Goal: Communication & Community: Answer question/provide support

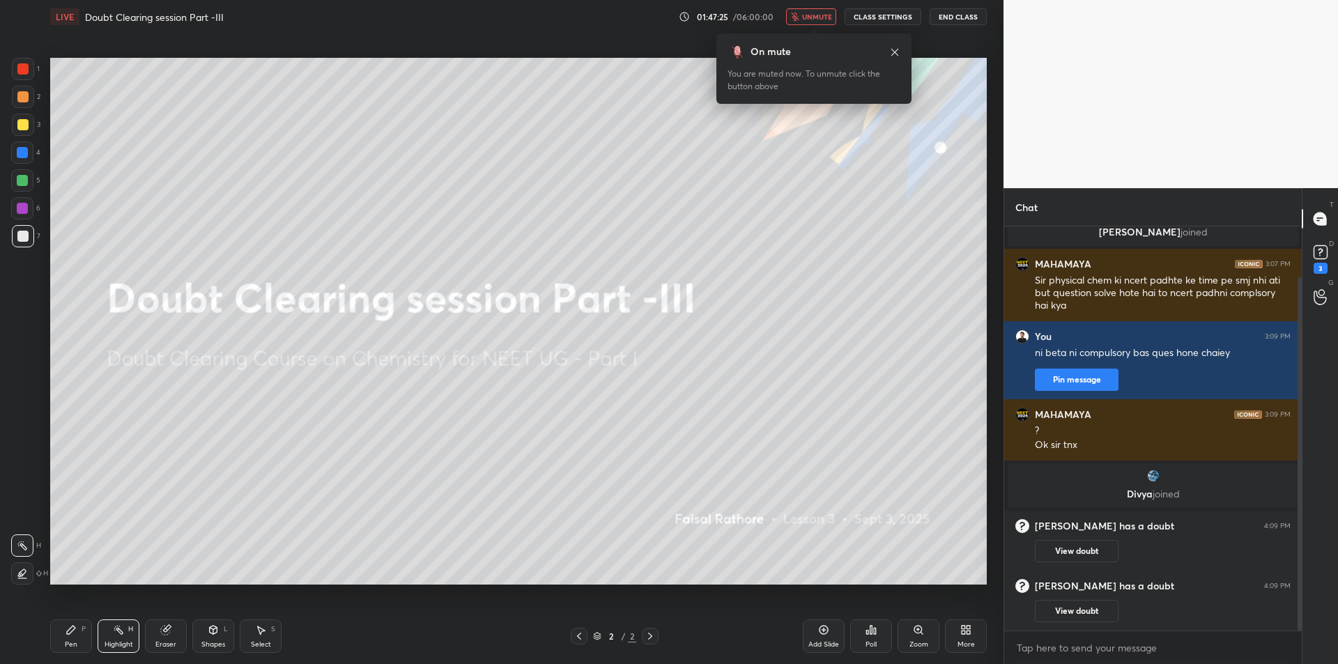
scroll to position [118, 0]
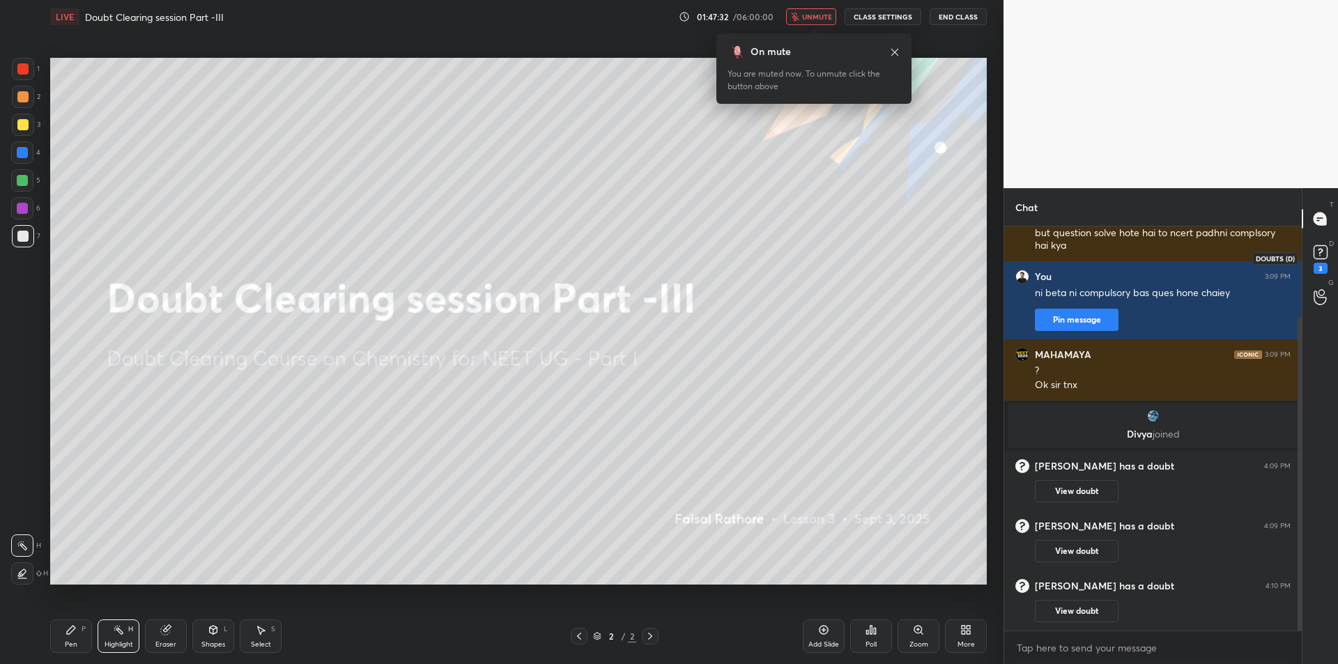
click at [1318, 251] on rect at bounding box center [1319, 252] width 13 height 13
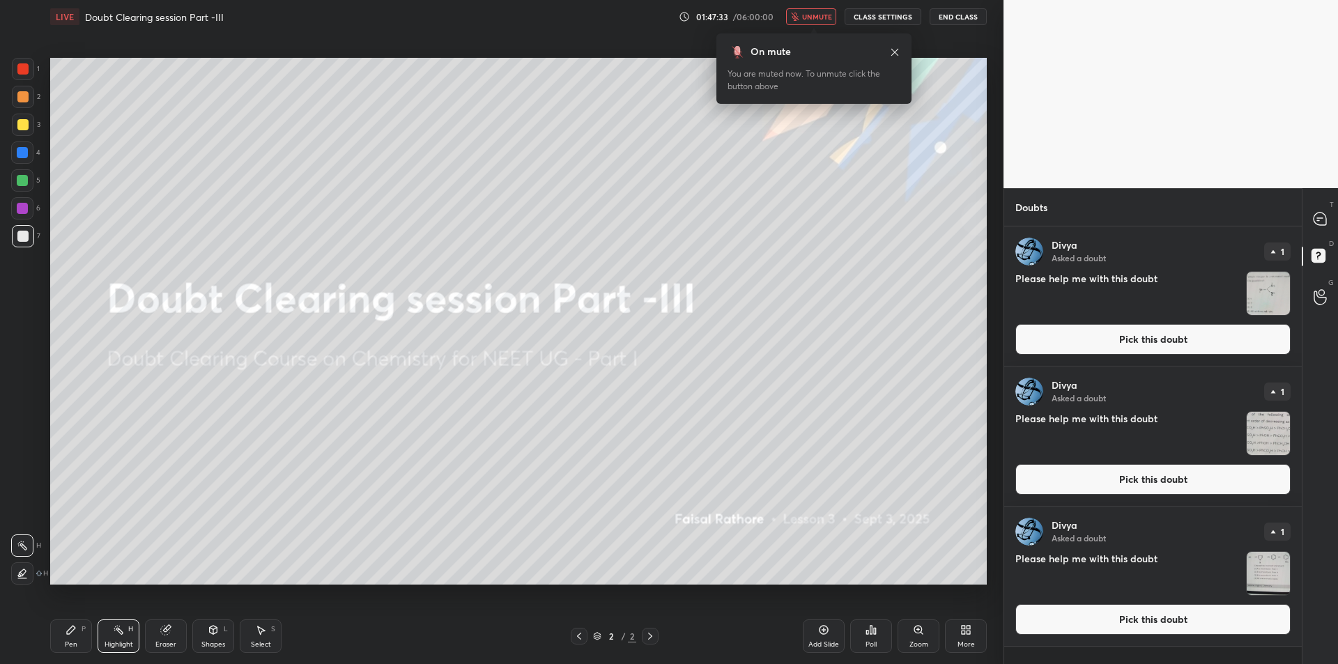
click at [1274, 286] on img "grid" at bounding box center [1267, 293] width 43 height 43
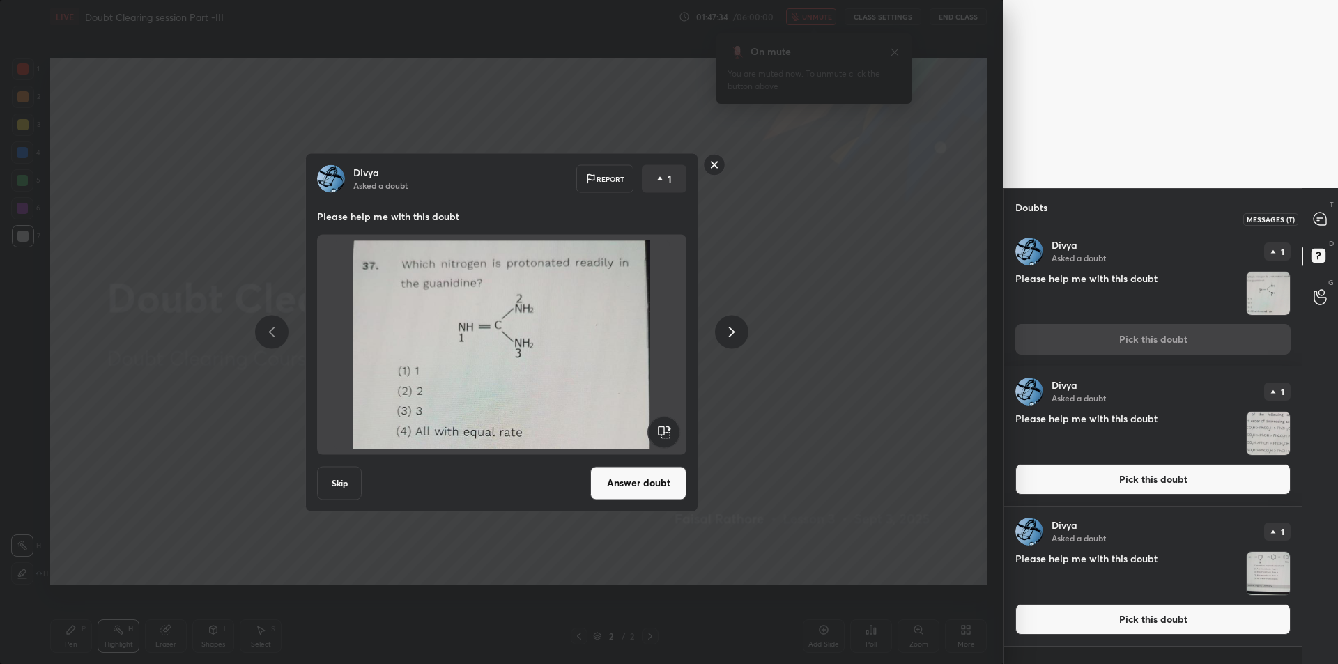
click at [1321, 222] on icon at bounding box center [1319, 218] width 13 height 13
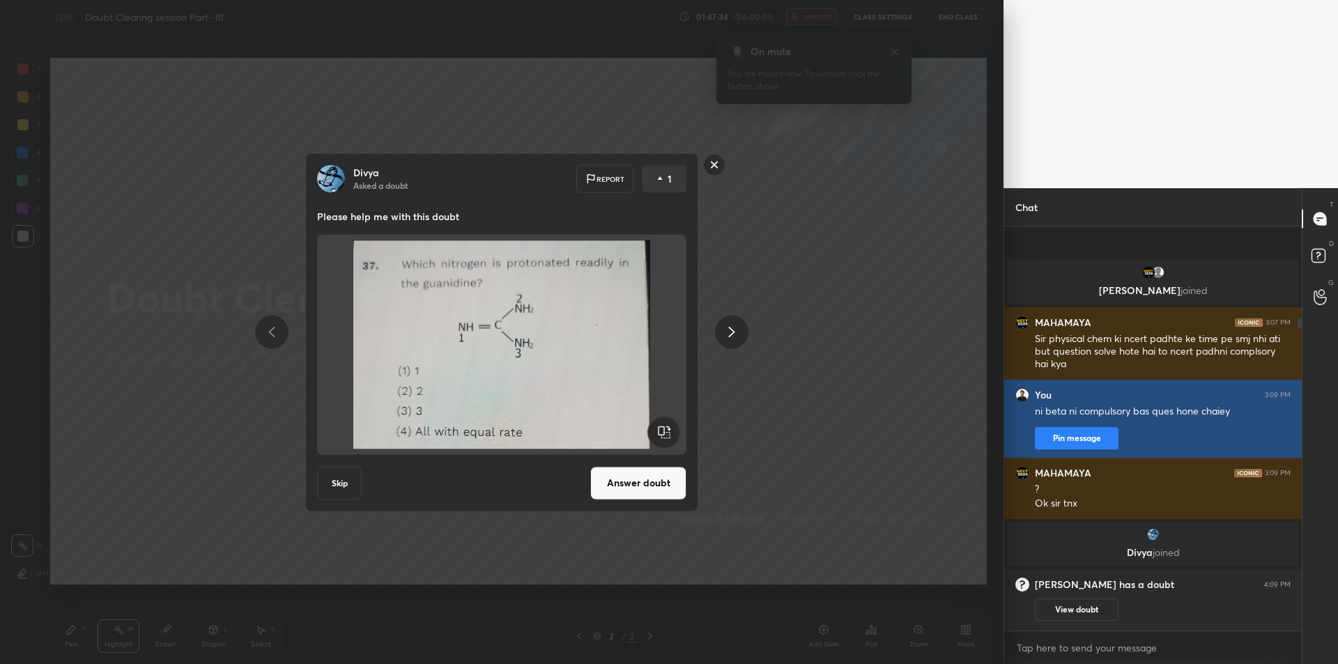
scroll to position [400, 293]
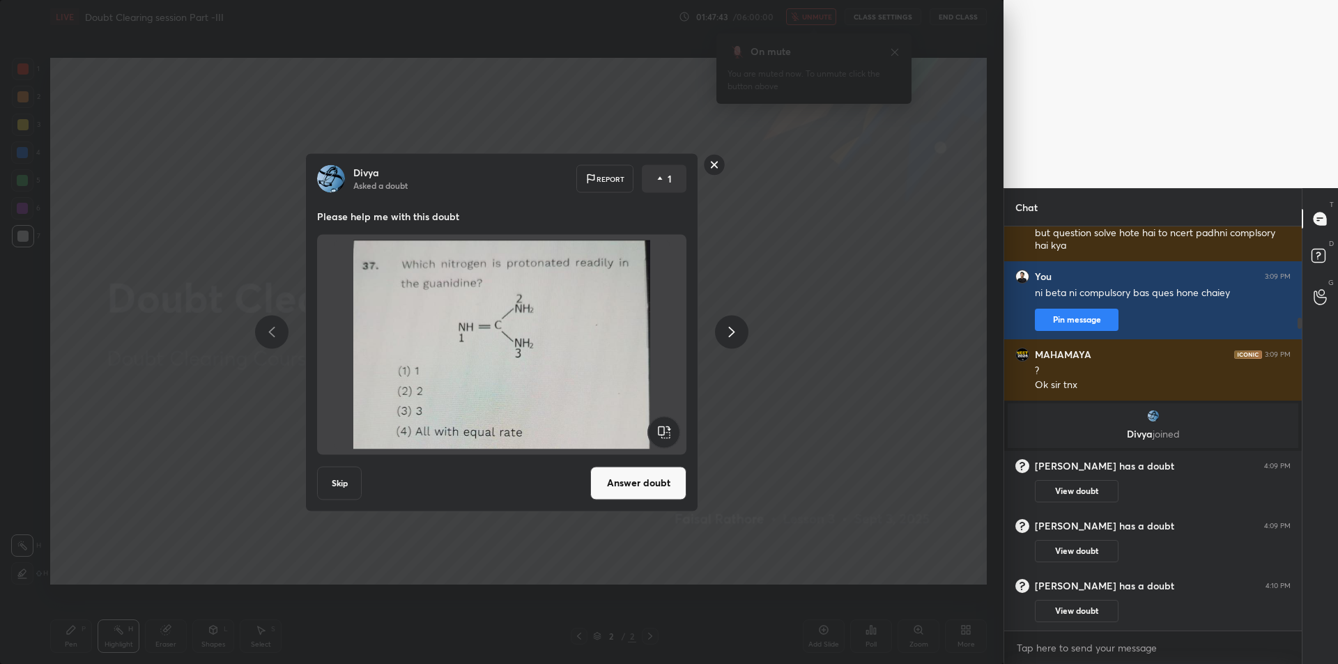
click at [644, 481] on button "Answer doubt" at bounding box center [638, 482] width 96 height 33
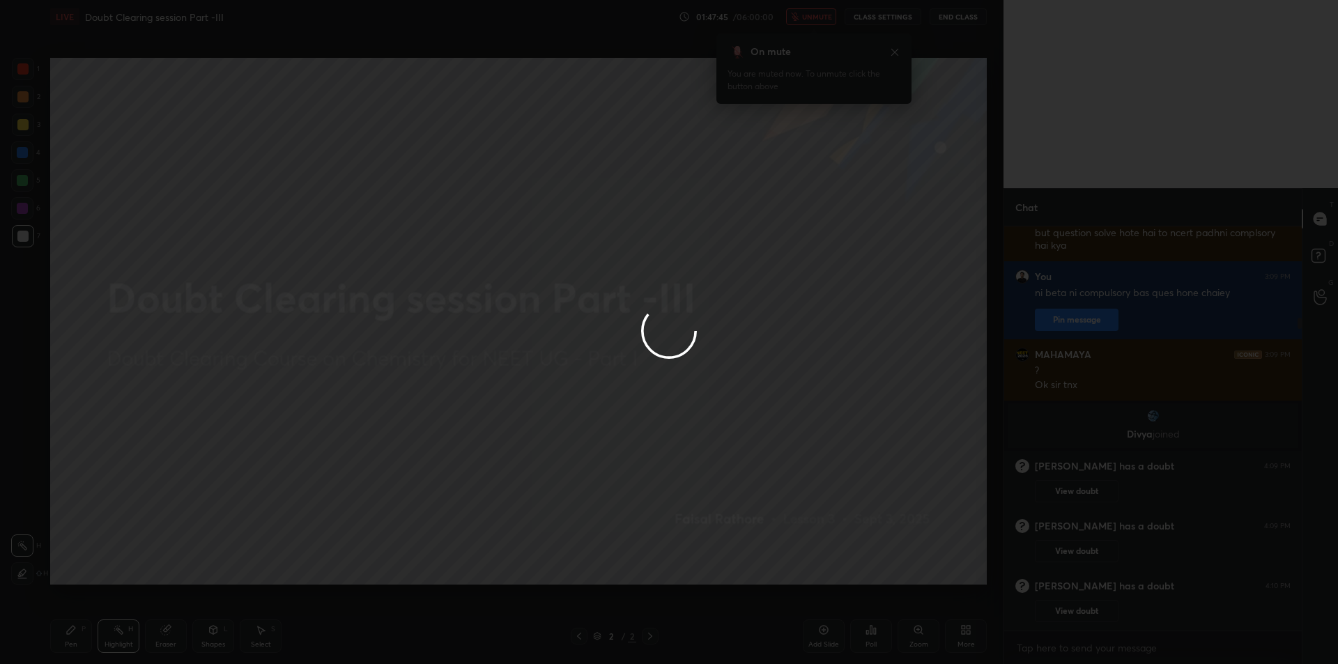
click at [1313, 248] on div at bounding box center [669, 332] width 1338 height 664
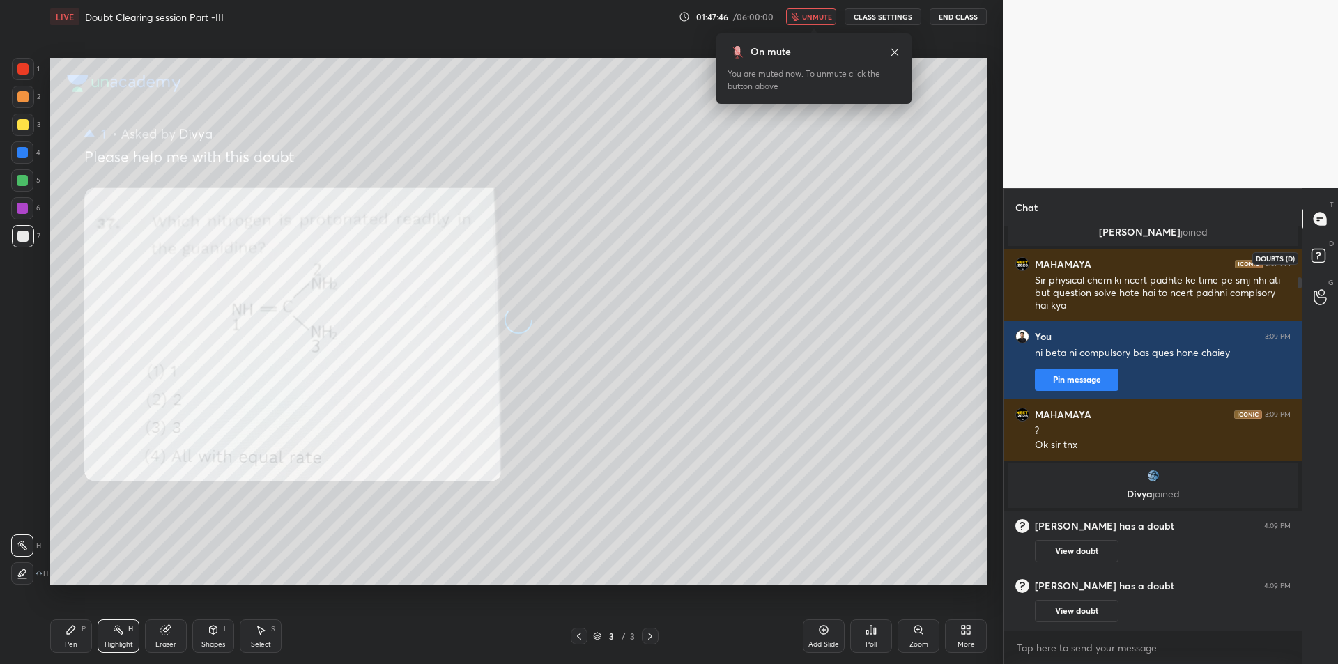
click at [1313, 248] on icon at bounding box center [1320, 257] width 25 height 25
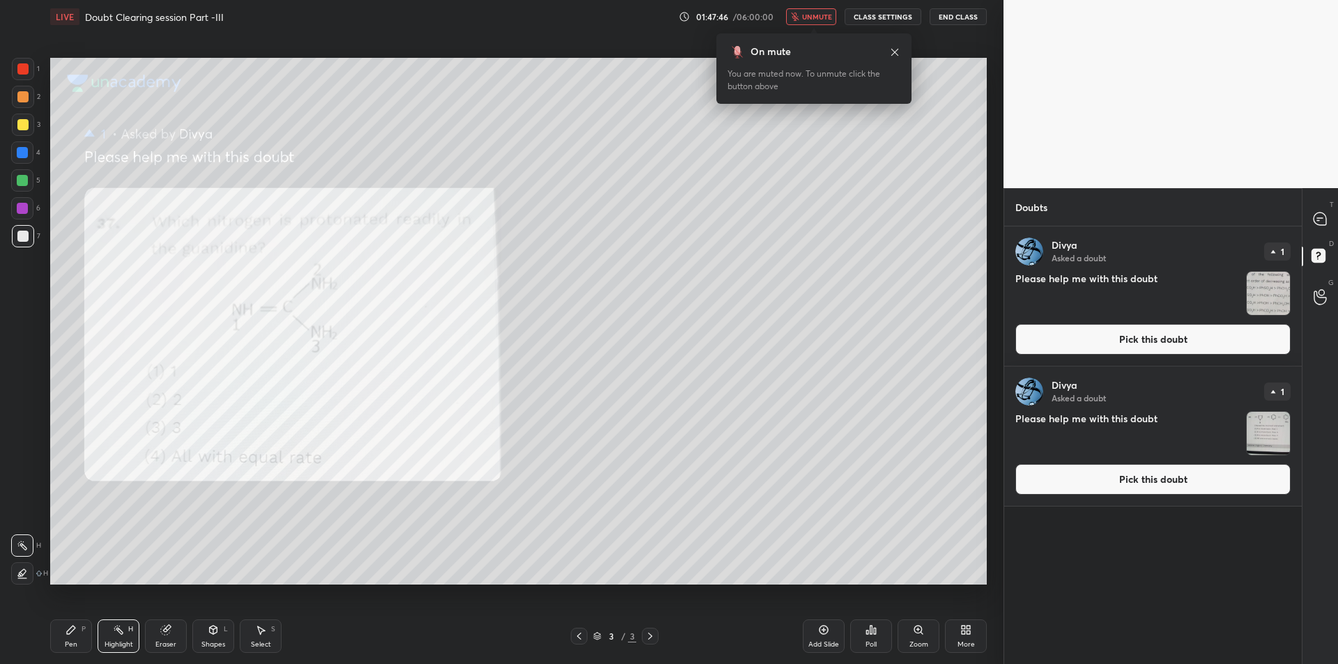
click at [1262, 307] on img "grid" at bounding box center [1267, 293] width 43 height 43
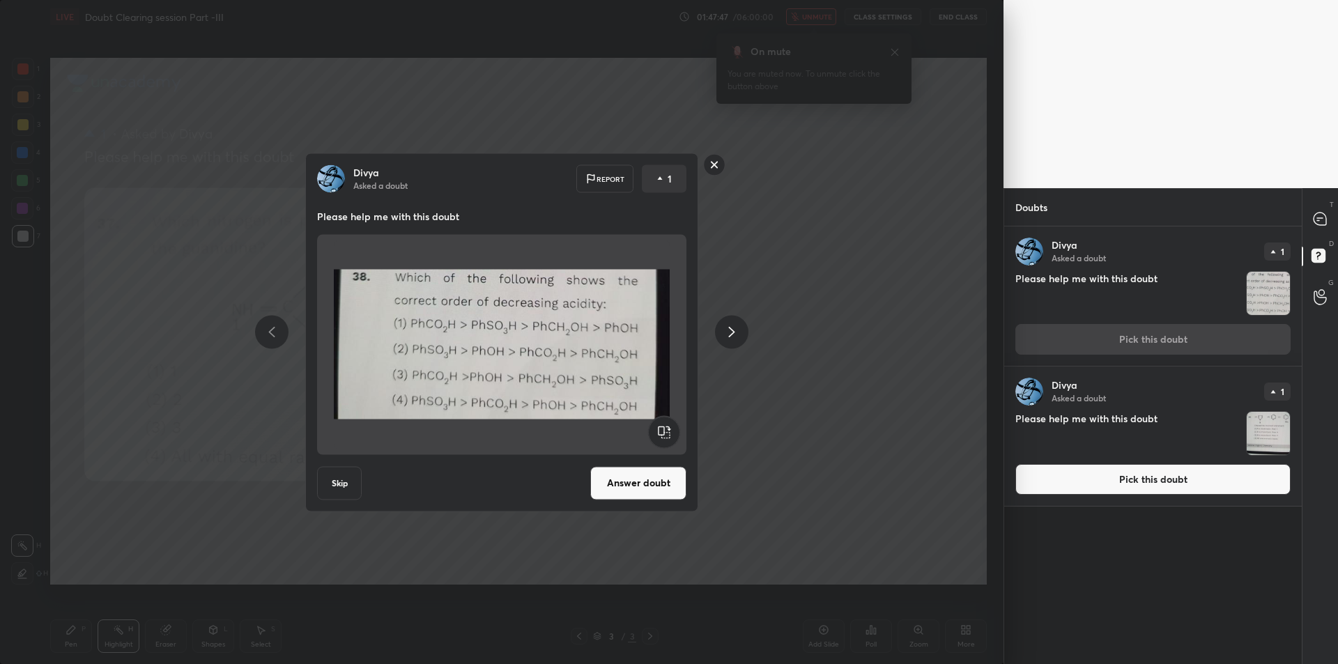
click at [627, 491] on button "Answer doubt" at bounding box center [638, 482] width 96 height 33
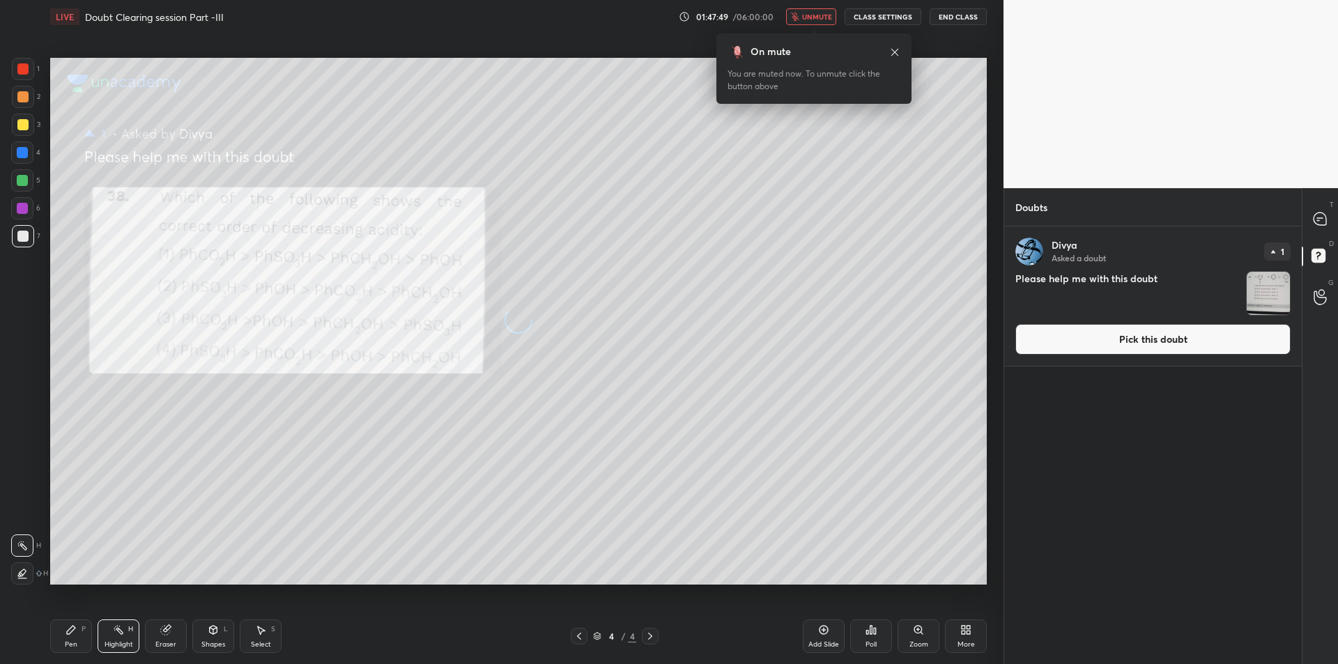
click at [1276, 421] on div "[PERSON_NAME] Asked a doubt 1 Please help me with this doubt Pick this doubt" at bounding box center [1152, 444] width 297 height 437
click at [1278, 306] on img "grid" at bounding box center [1267, 293] width 43 height 43
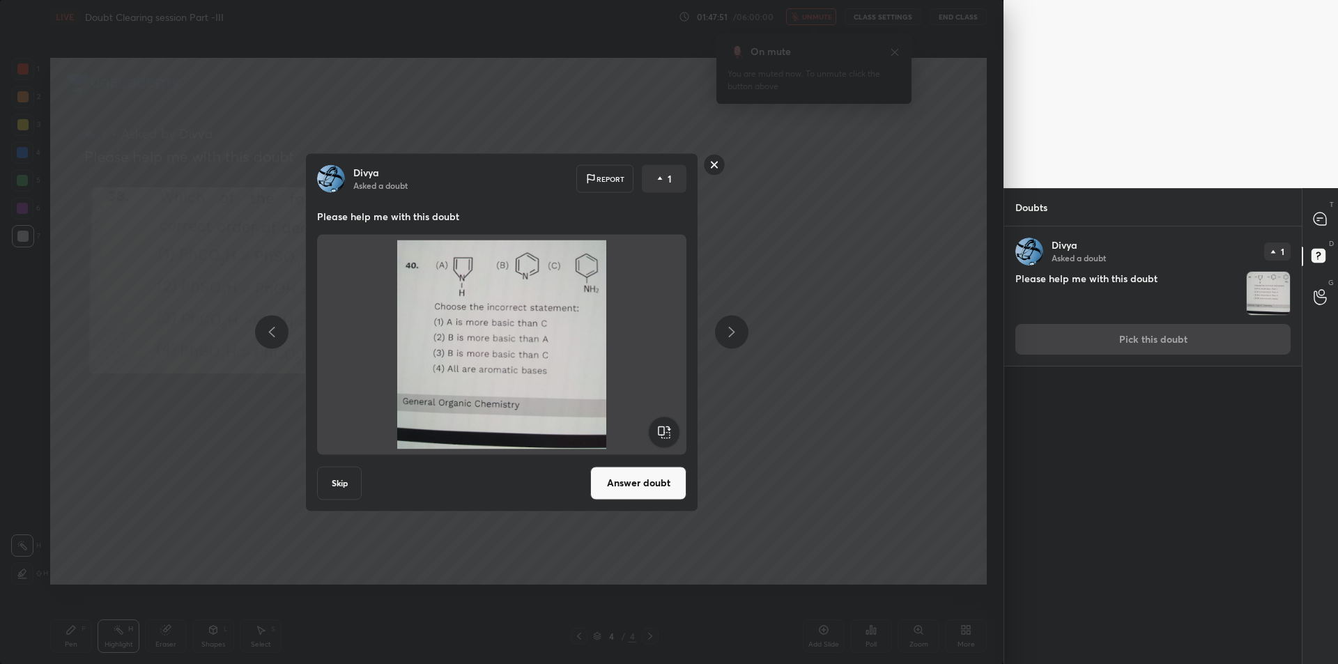
drag, startPoint x: 632, startPoint y: 495, endPoint x: 639, endPoint y: 494, distance: 7.1
click at [636, 495] on button "Answer doubt" at bounding box center [638, 482] width 96 height 33
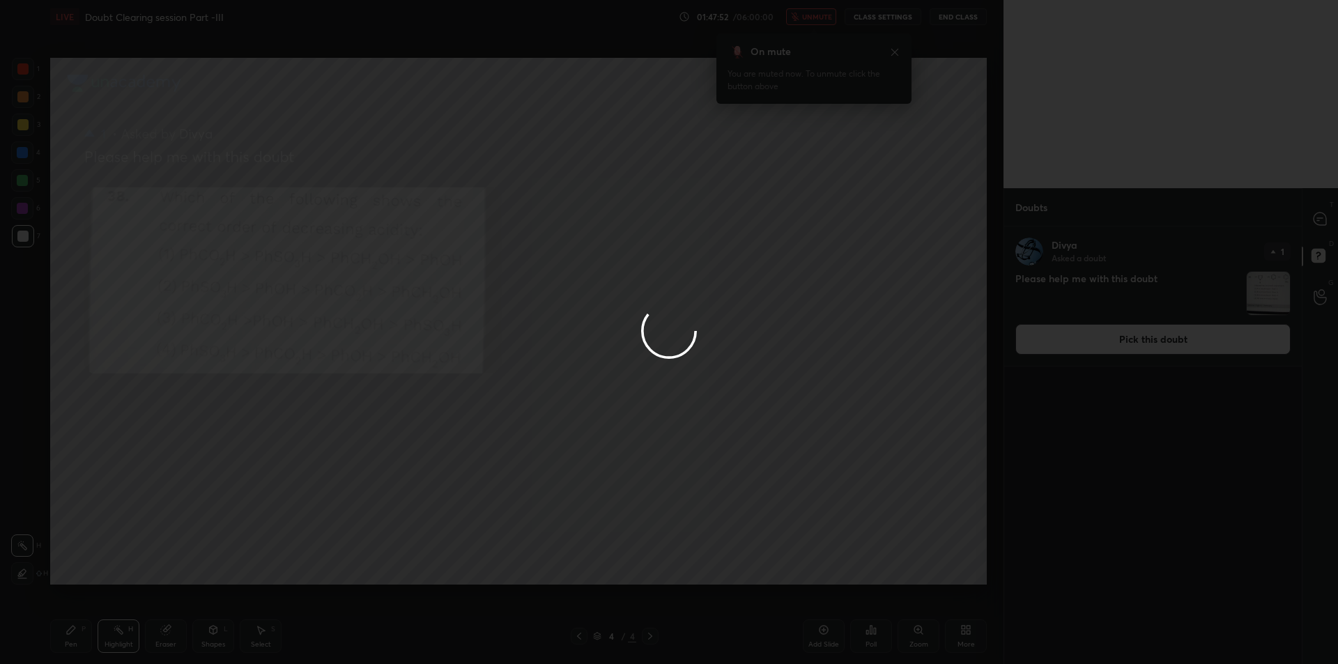
click at [639, 494] on div at bounding box center [501, 332] width 1003 height 664
click at [1326, 222] on icon at bounding box center [1319, 218] width 13 height 13
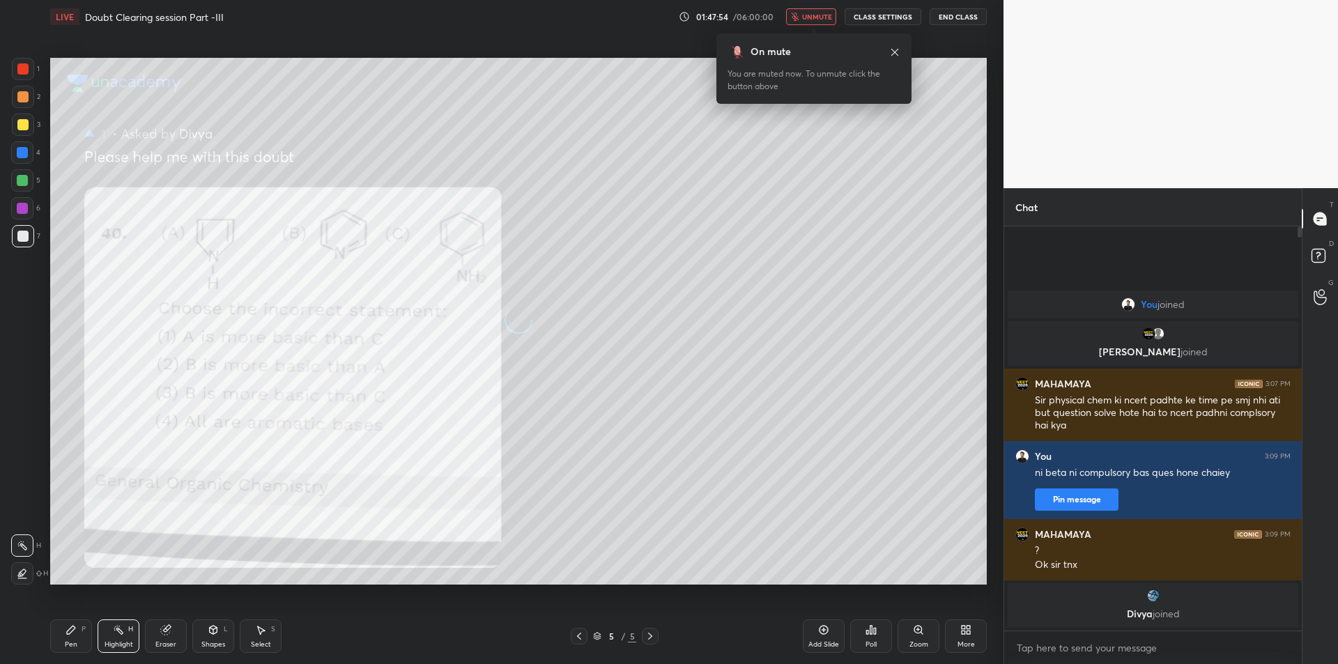
scroll to position [400, 293]
click at [1326, 222] on icon at bounding box center [1319, 218] width 13 height 13
click at [573, 639] on icon at bounding box center [578, 635] width 11 height 11
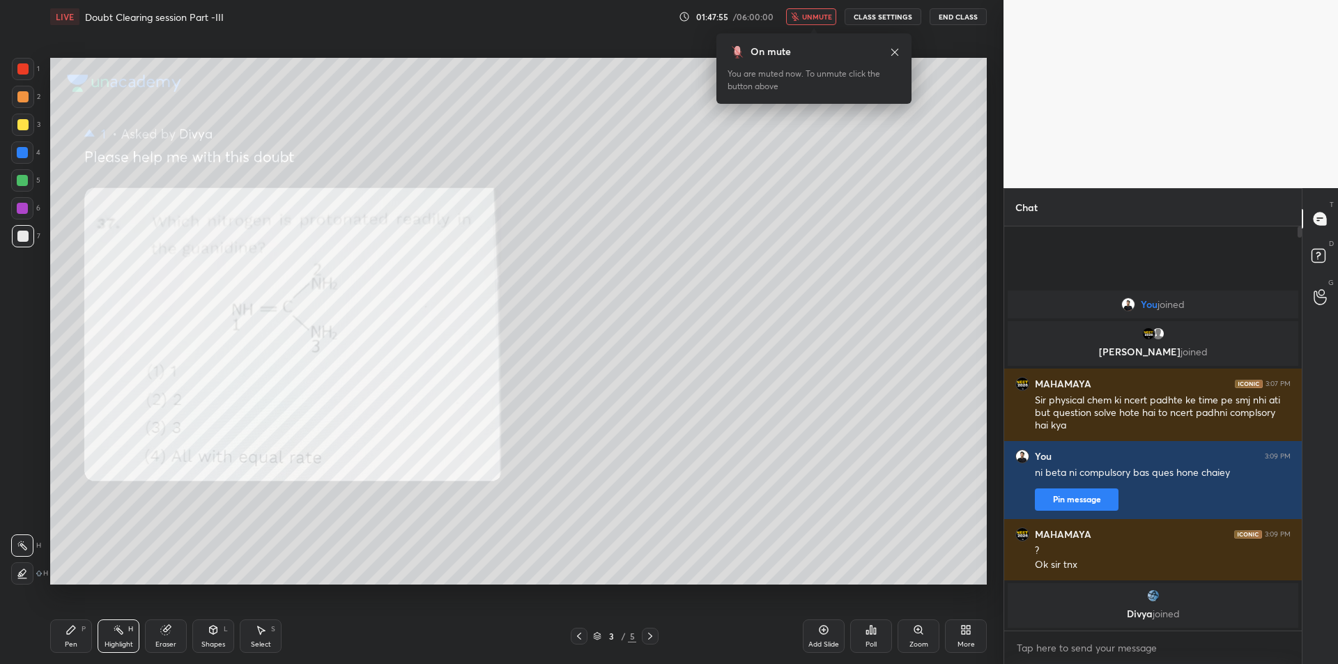
click at [573, 639] on icon at bounding box center [578, 635] width 11 height 11
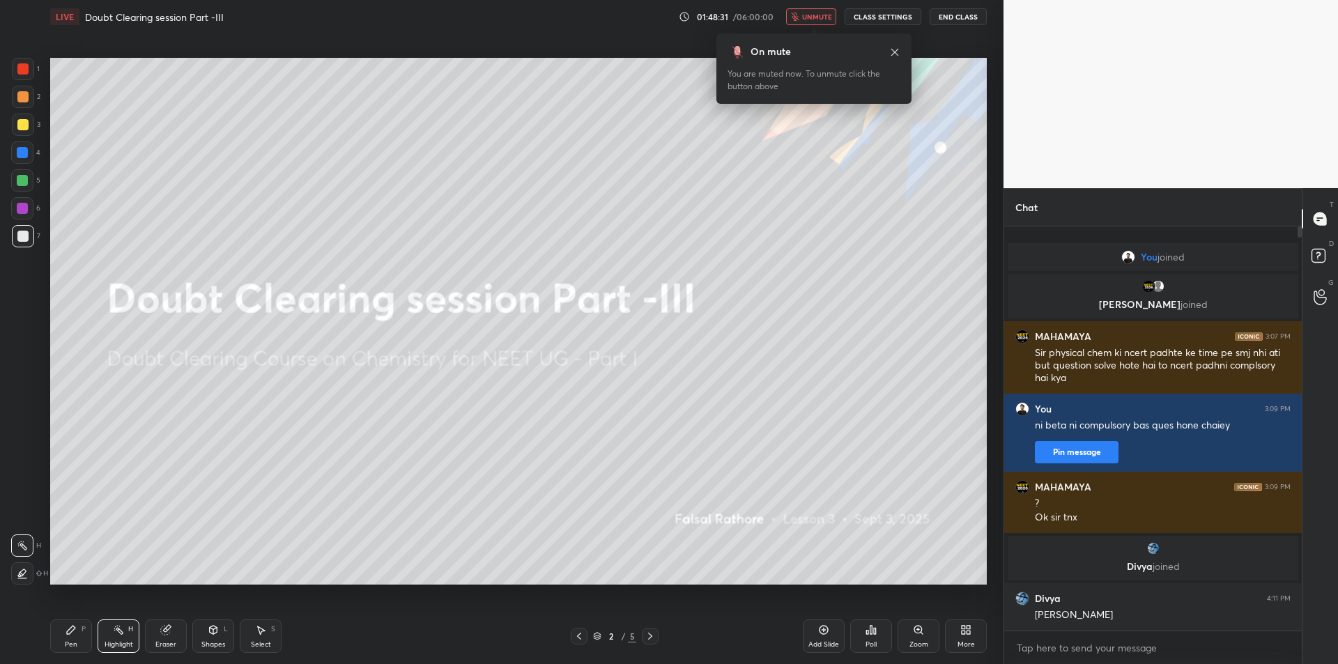
click at [970, 24] on button "End Class" at bounding box center [957, 16] width 57 height 17
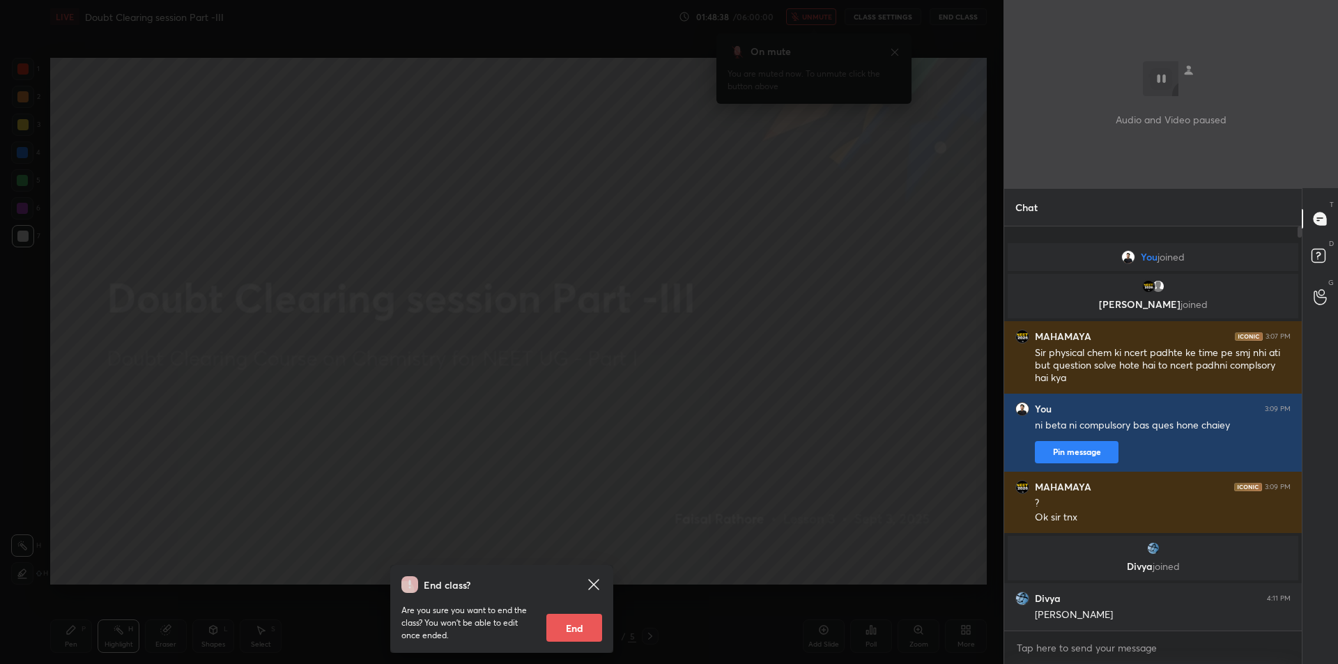
click at [240, 211] on div "End class? Are you sure you want to end the class? You won’t be able to edit on…" at bounding box center [501, 332] width 1003 height 664
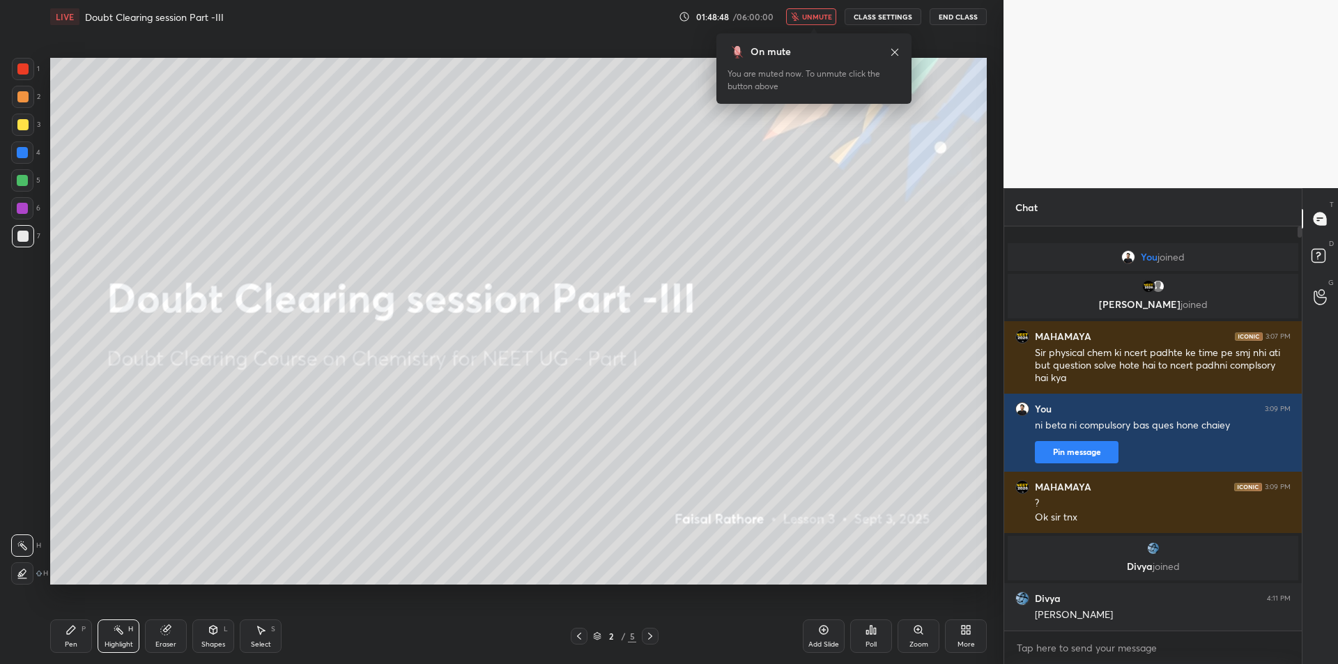
click at [807, 14] on span "unmute" at bounding box center [817, 17] width 30 height 10
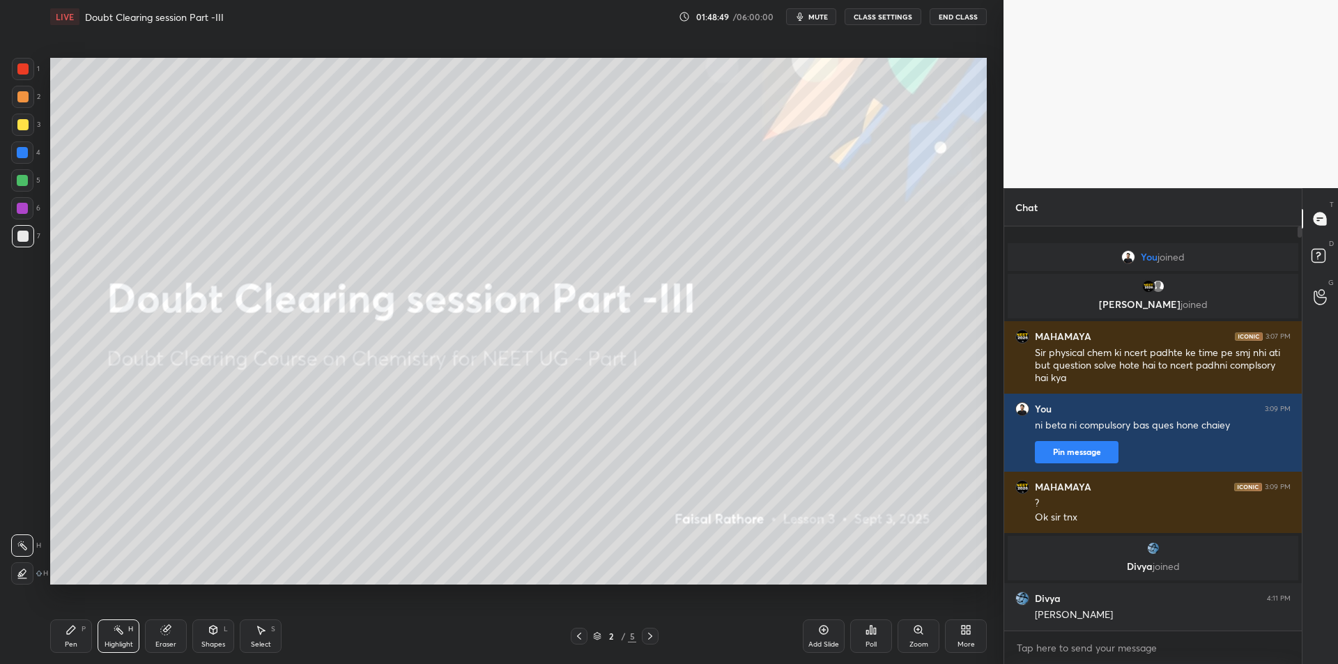
click at [879, 14] on button "CLASS SETTINGS" at bounding box center [882, 16] width 77 height 17
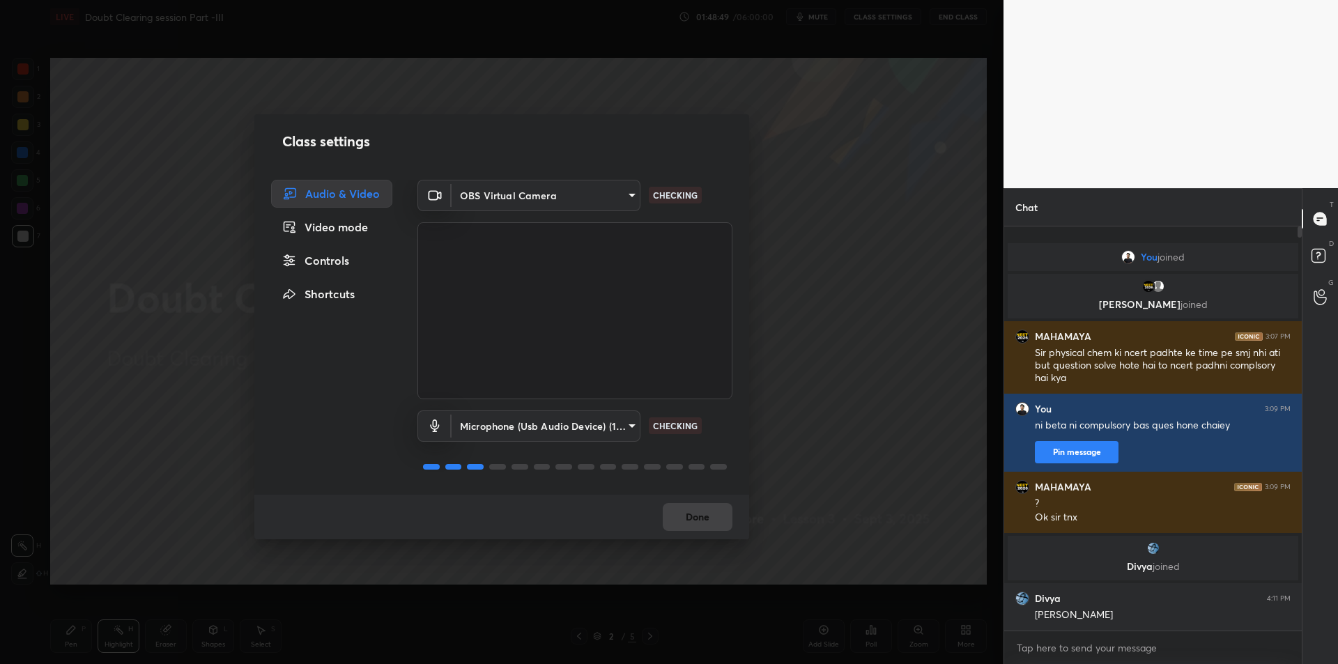
click at [541, 405] on div "Microphone (Usb Audio Device) (1b3f:2008) fde829080738fc3fb0167f80aaf6a609a4591…" at bounding box center [574, 445] width 315 height 93
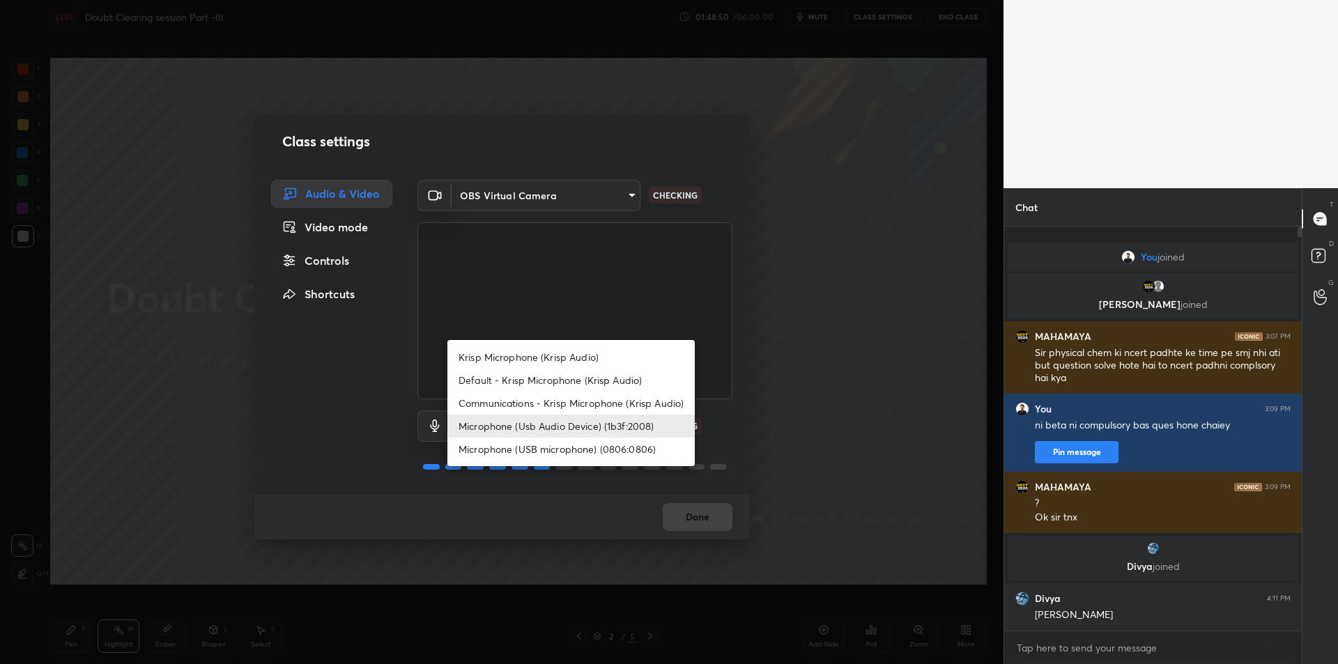
click at [544, 416] on body "1 2 3 4 5 6 7 C X Z C X Z E E Erase all H H LIVE Doubt Clearing session Part -I…" at bounding box center [669, 332] width 1338 height 664
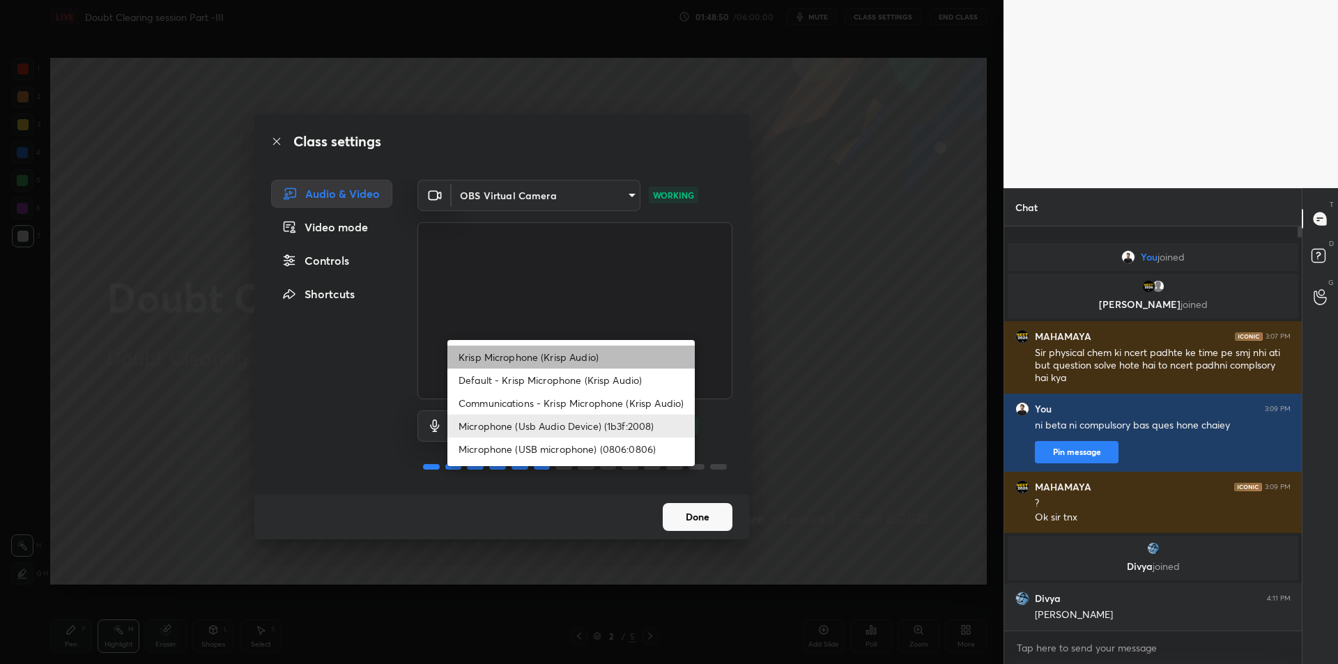
click at [585, 352] on li "Krisp Microphone (Krisp Audio)" at bounding box center [570, 357] width 247 height 23
type input "f179950b7ff94e844b1949510bbb9c4ee613793b831427a85f81c517fe718277"
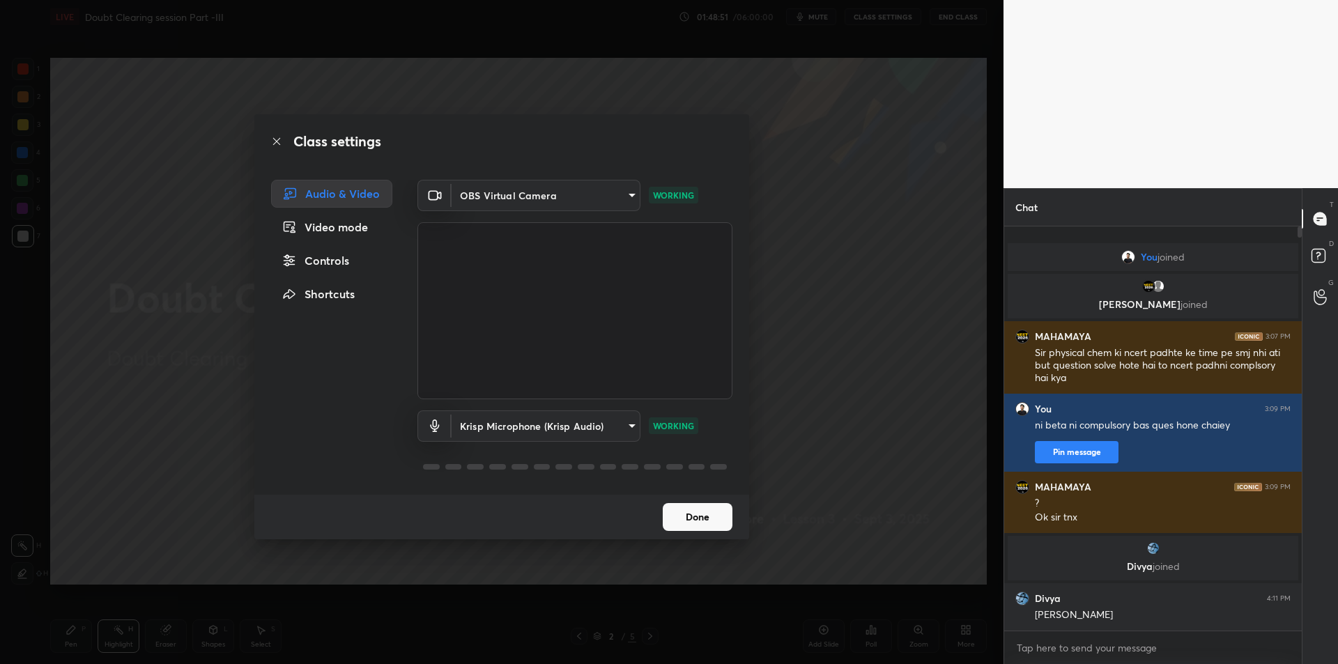
click at [910, 355] on div "Class settings Audio & Video Video mode Controls Shortcuts OBS Virtual Camera 6…" at bounding box center [501, 332] width 1003 height 664
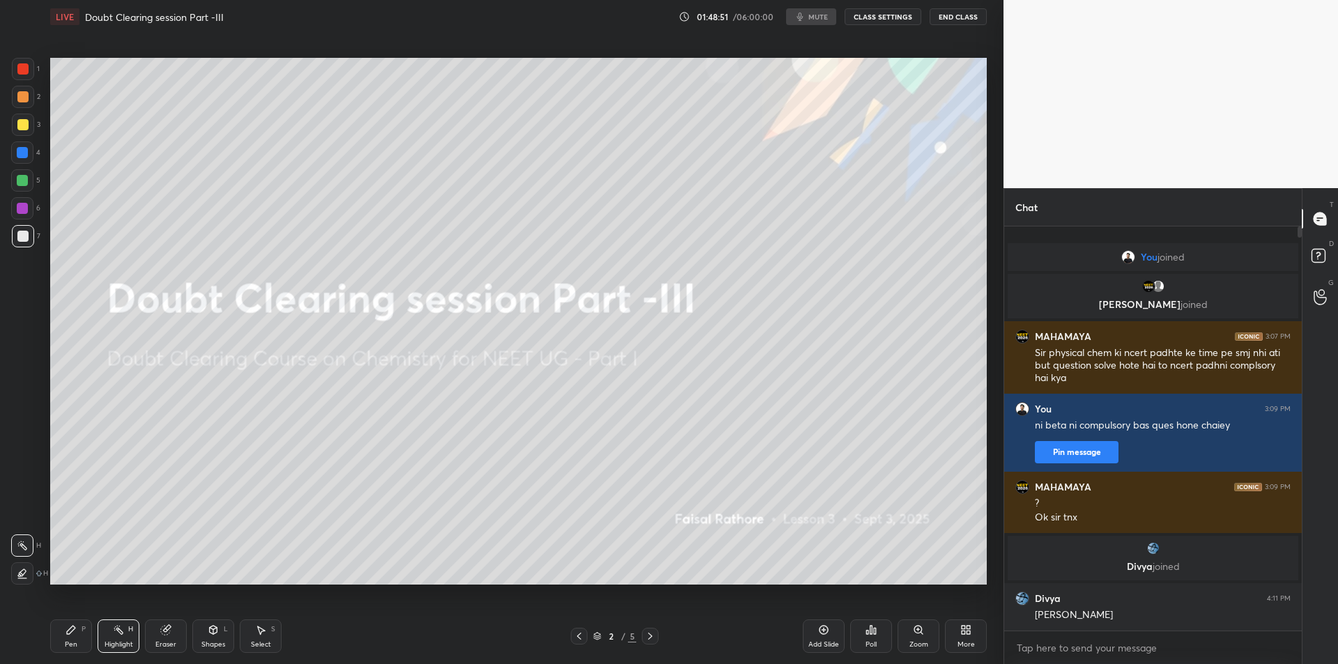
click at [674, 641] on div "2 / 5" at bounding box center [614, 636] width 376 height 17
click at [651, 637] on icon at bounding box center [650, 636] width 4 height 7
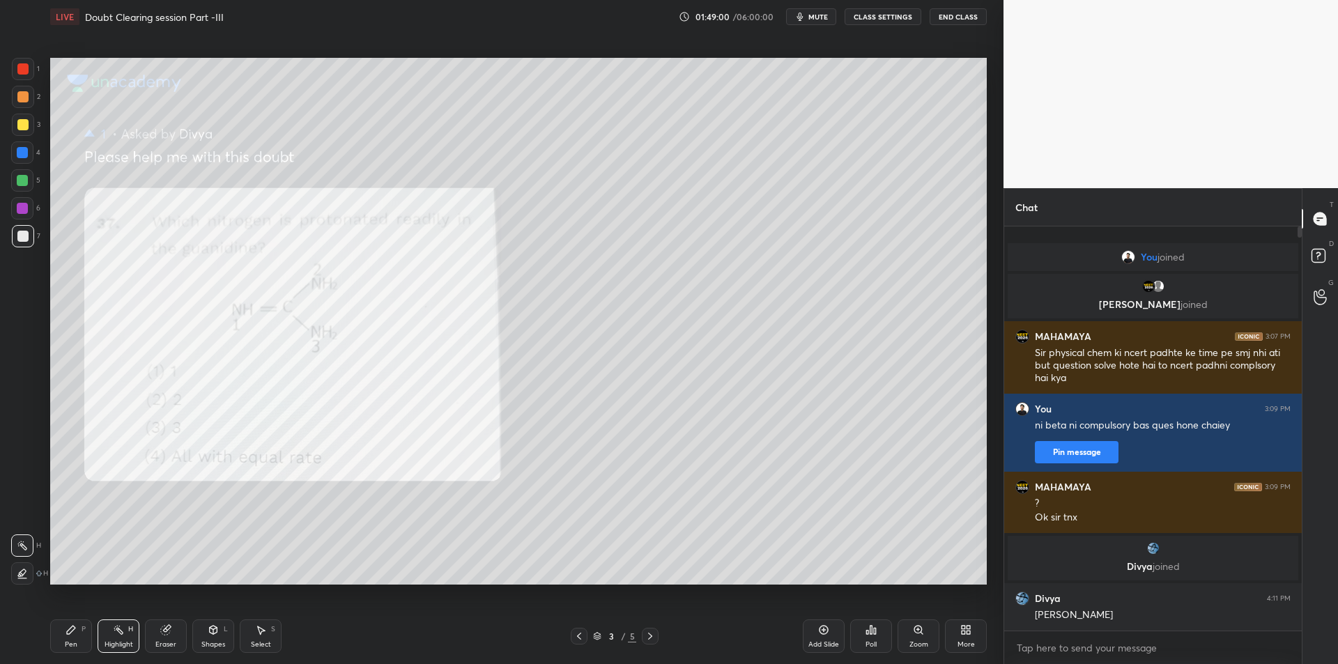
click at [24, 75] on div at bounding box center [23, 69] width 22 height 22
click at [72, 631] on icon at bounding box center [71, 630] width 8 height 8
click at [33, 130] on div at bounding box center [23, 125] width 22 height 22
click at [18, 184] on div at bounding box center [22, 180] width 11 height 11
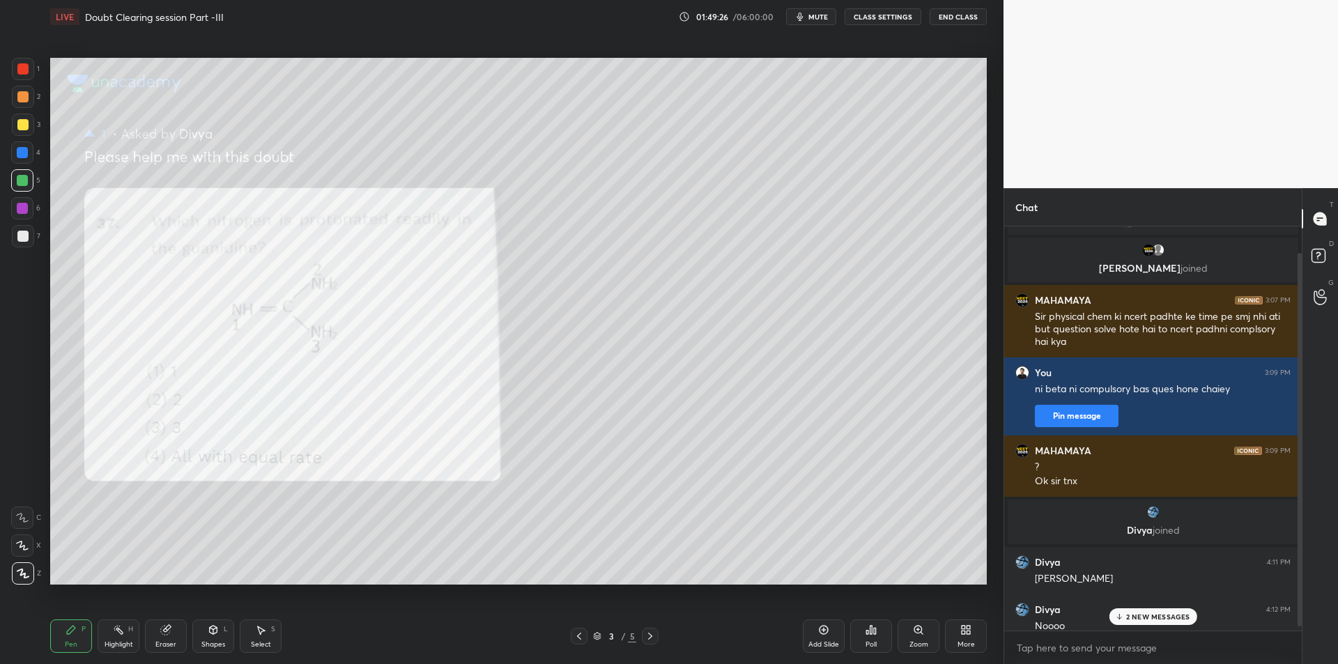
scroll to position [33, 0]
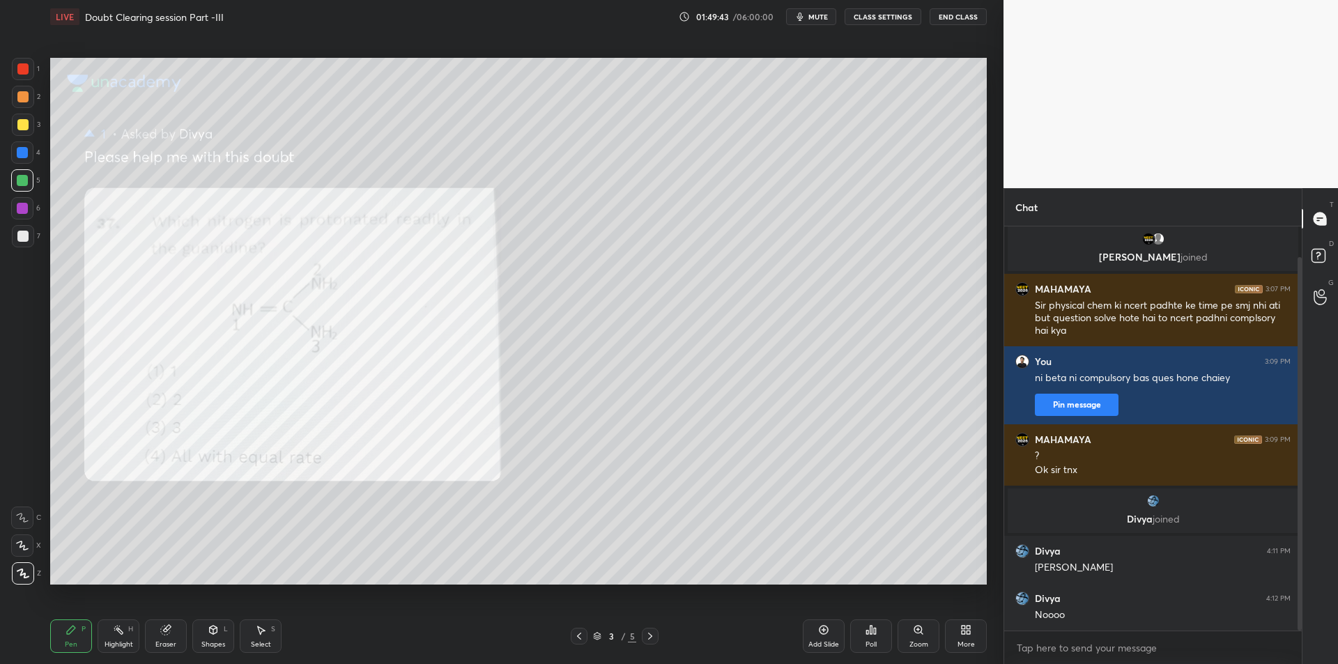
click at [653, 635] on icon at bounding box center [649, 635] width 11 height 11
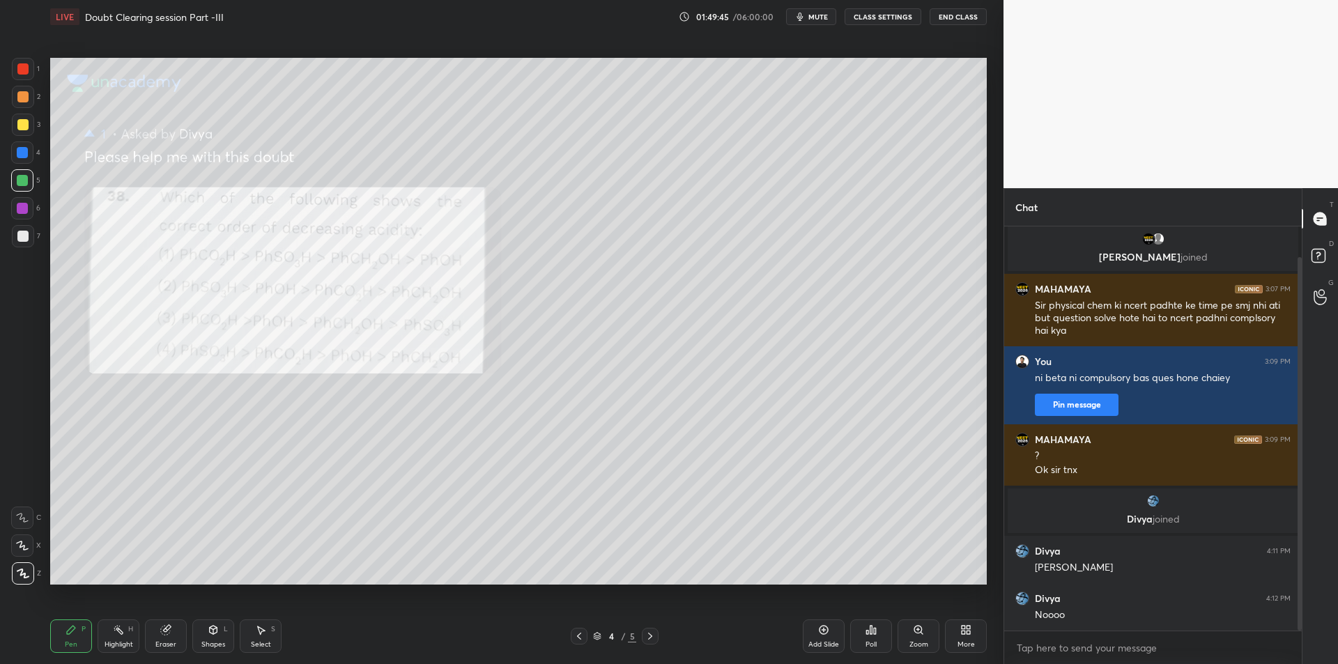
click at [940, 632] on div "Add Slide Poll Zoom More" at bounding box center [895, 636] width 184 height 78
click at [917, 628] on icon at bounding box center [918, 630] width 8 height 8
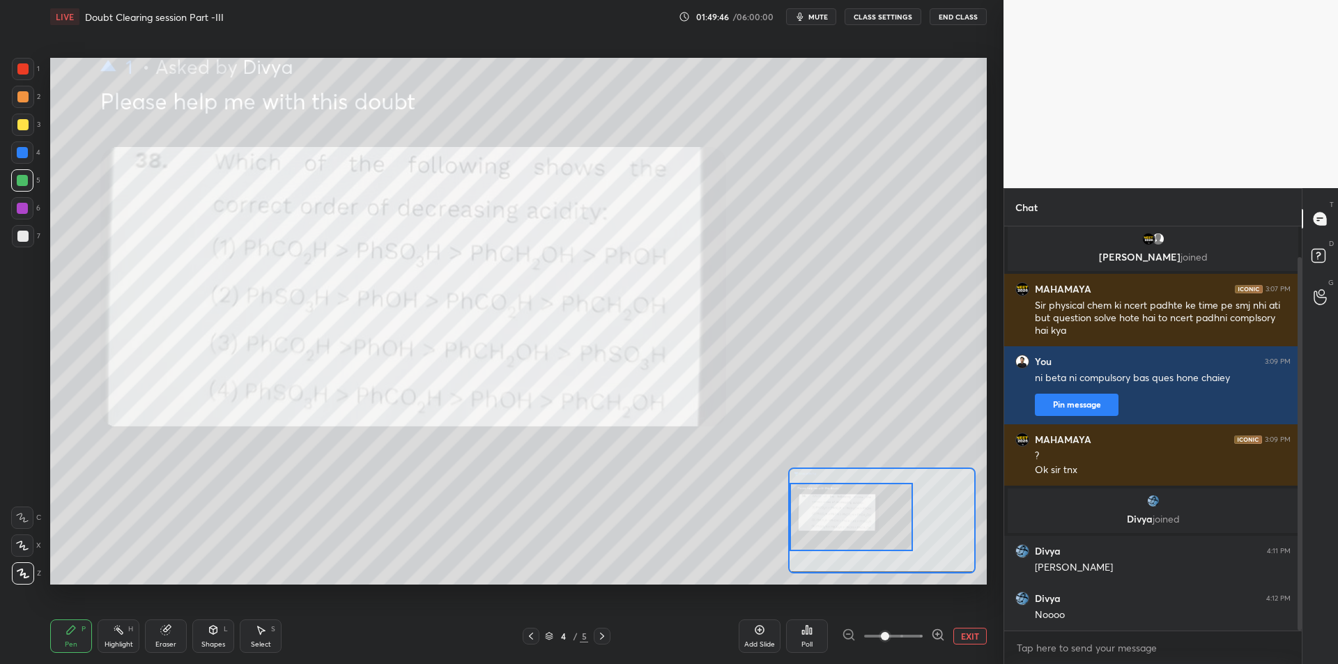
click at [851, 547] on div at bounding box center [850, 517] width 123 height 68
click at [974, 638] on button "EXIT" at bounding box center [969, 636] width 33 height 17
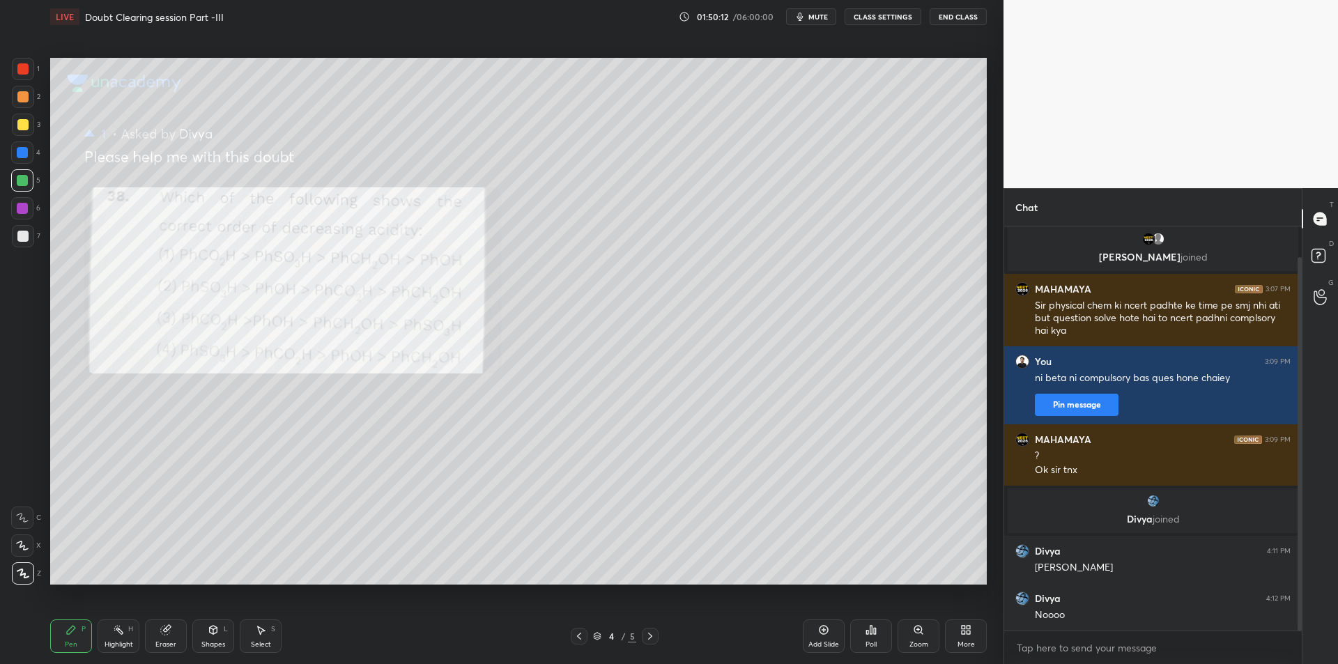
click at [28, 123] on div at bounding box center [22, 124] width 11 height 11
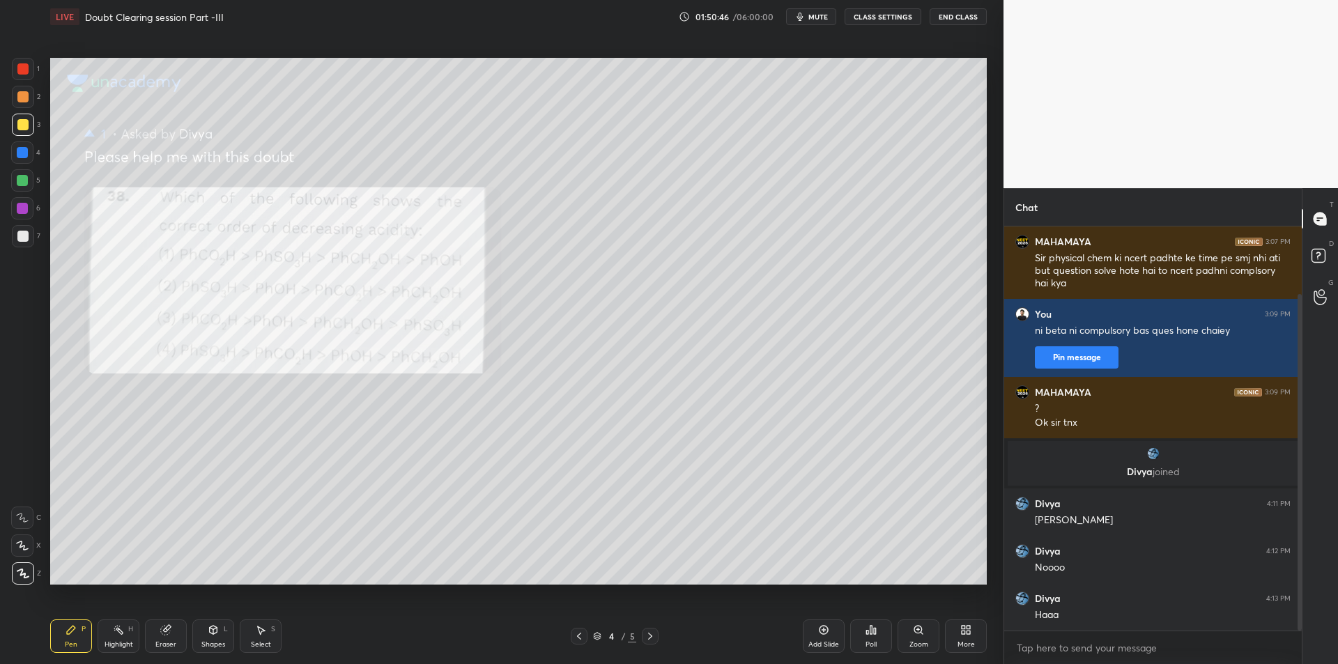
click at [30, 176] on div at bounding box center [22, 180] width 22 height 22
click at [19, 46] on div "1 2 3 4 5 6 7 C X Z C X Z E E Erase all H H LIVE Doubt Clearing session Part -I…" at bounding box center [496, 332] width 992 height 664
click at [33, 73] on div at bounding box center [23, 69] width 22 height 22
click at [20, 77] on div at bounding box center [23, 69] width 22 height 22
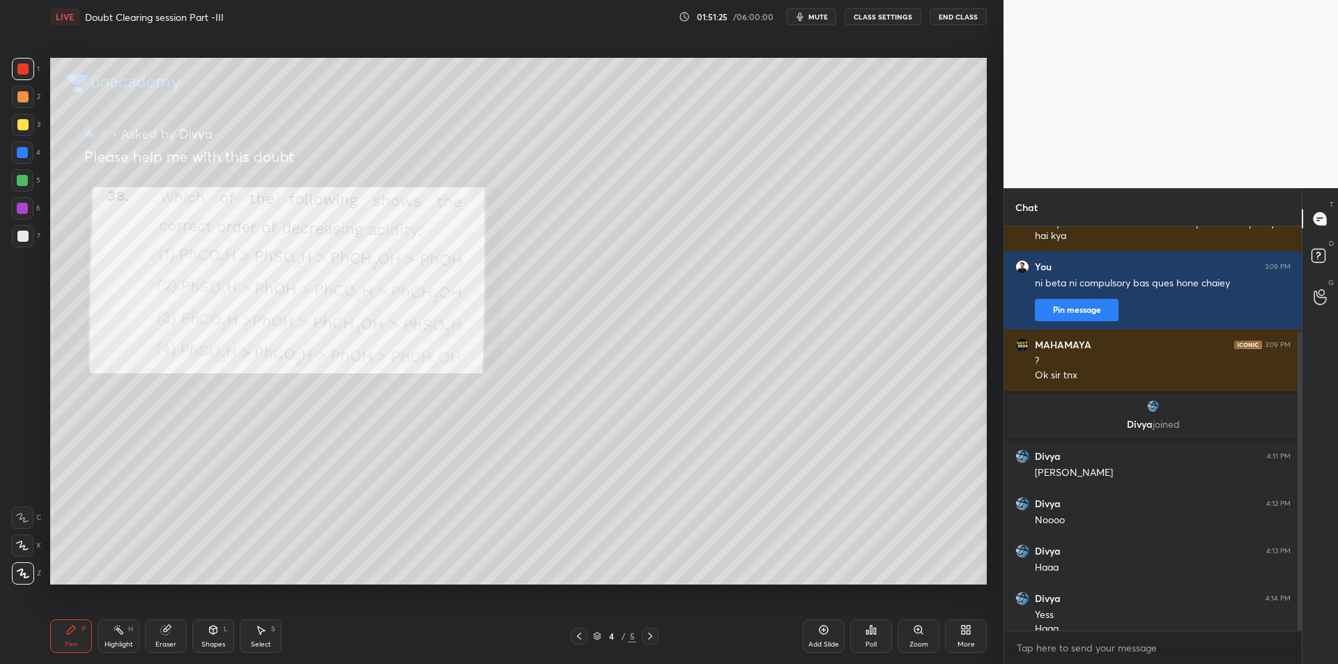
scroll to position [142, 0]
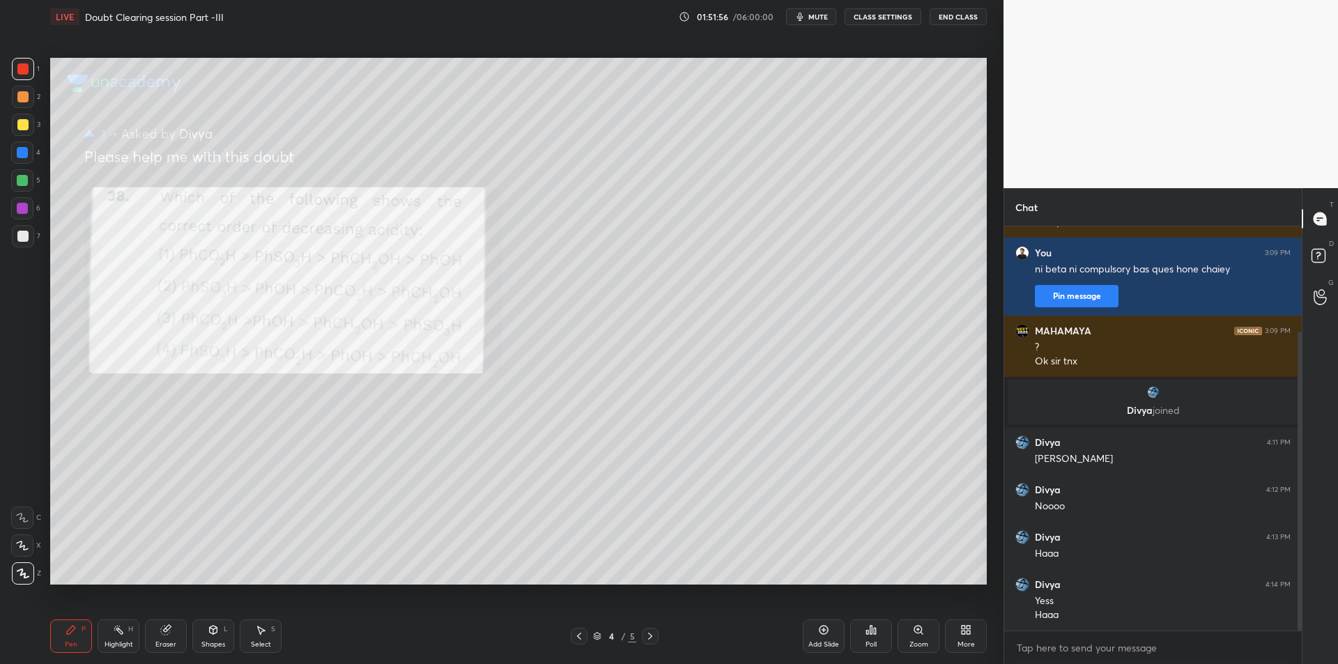
click at [34, 118] on div "3" at bounding box center [26, 125] width 29 height 22
click at [24, 162] on div at bounding box center [22, 152] width 22 height 22
click at [33, 178] on div at bounding box center [22, 180] width 22 height 22
click at [651, 639] on icon at bounding box center [649, 635] width 11 height 11
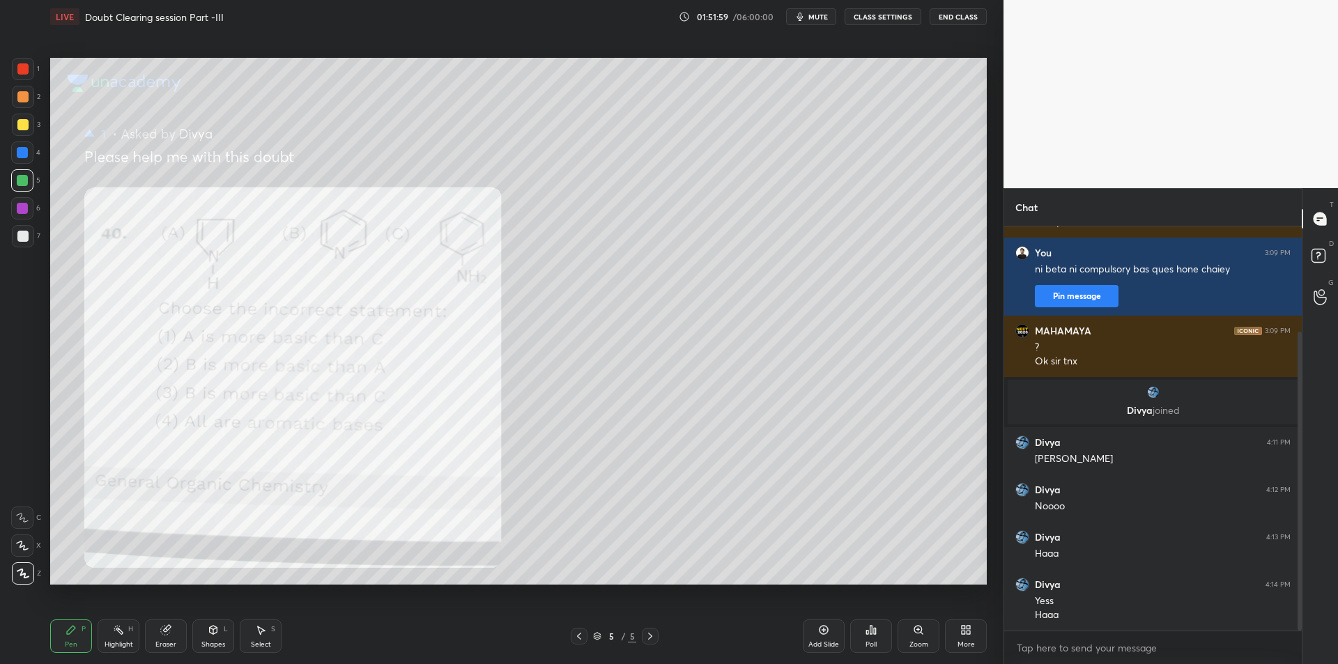
click at [919, 631] on icon at bounding box center [918, 630] width 8 height 8
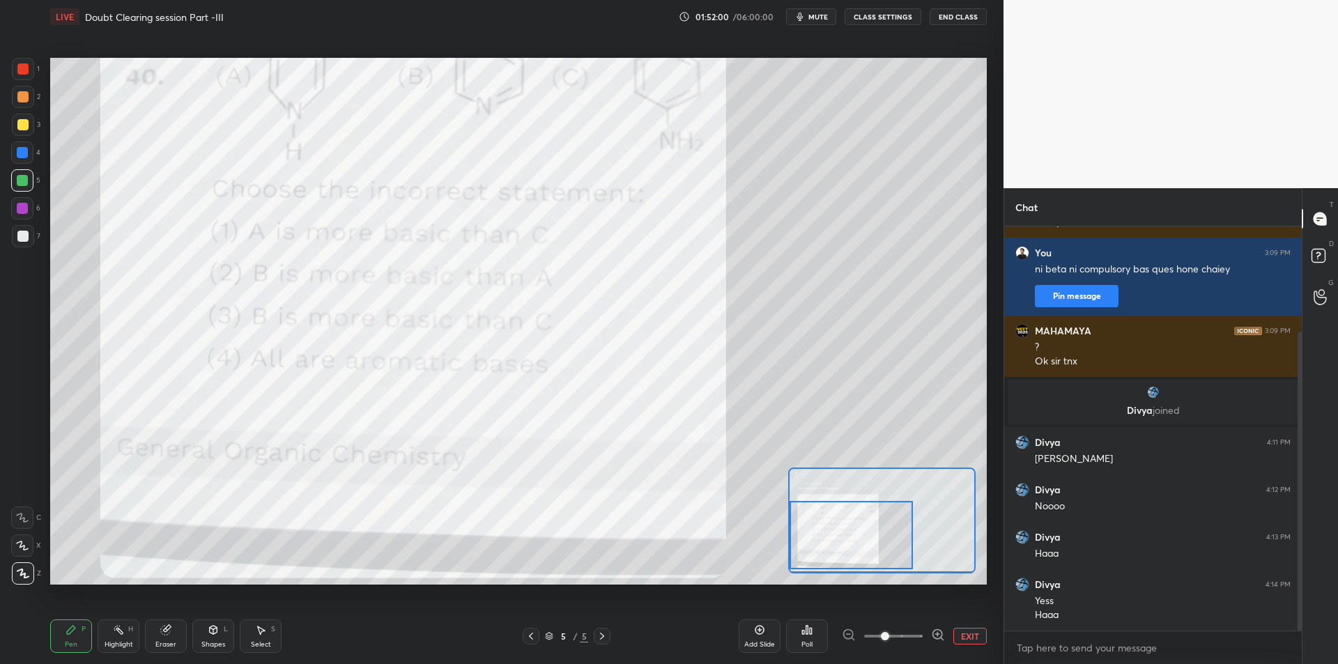
click at [855, 545] on div at bounding box center [850, 535] width 123 height 68
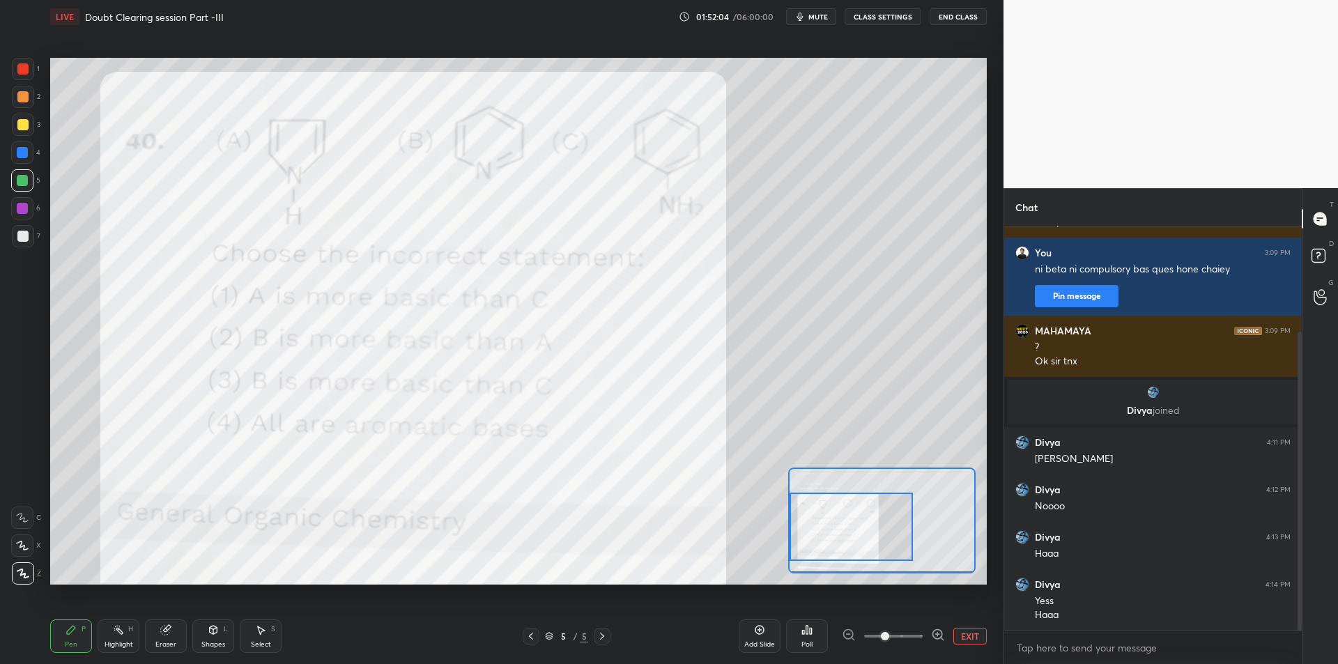
click at [210, 631] on icon at bounding box center [214, 630] width 8 height 8
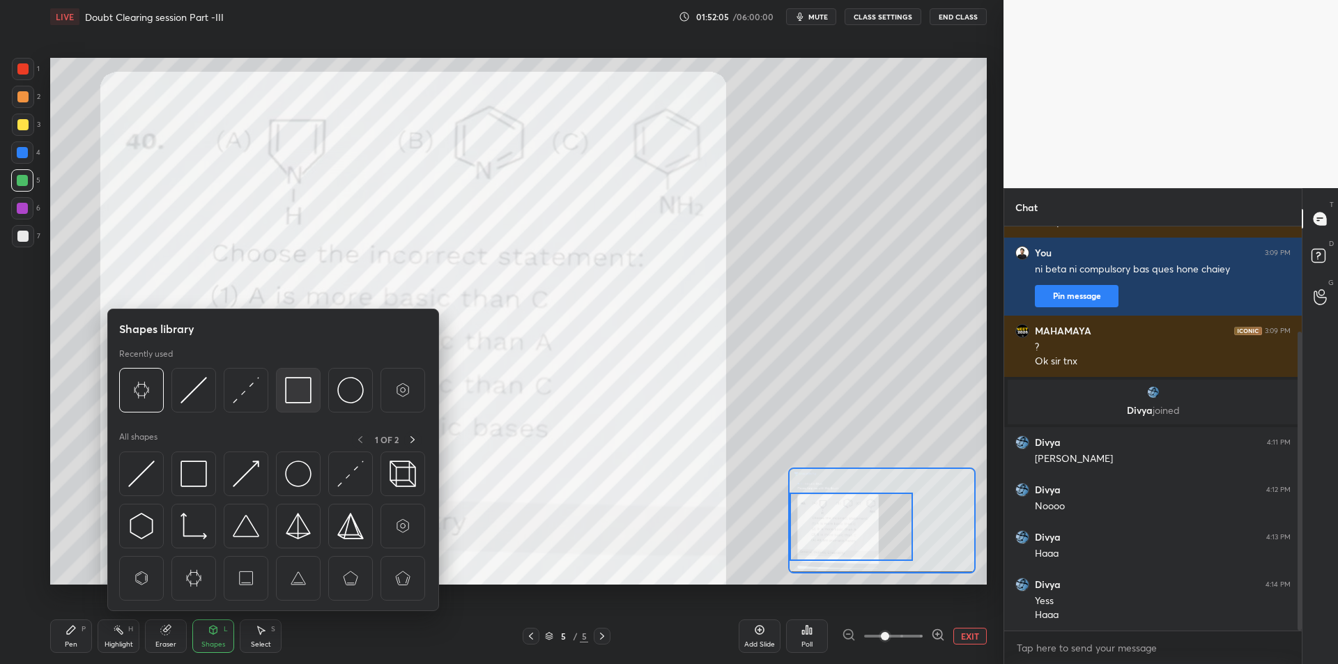
click at [284, 384] on div at bounding box center [298, 390] width 45 height 45
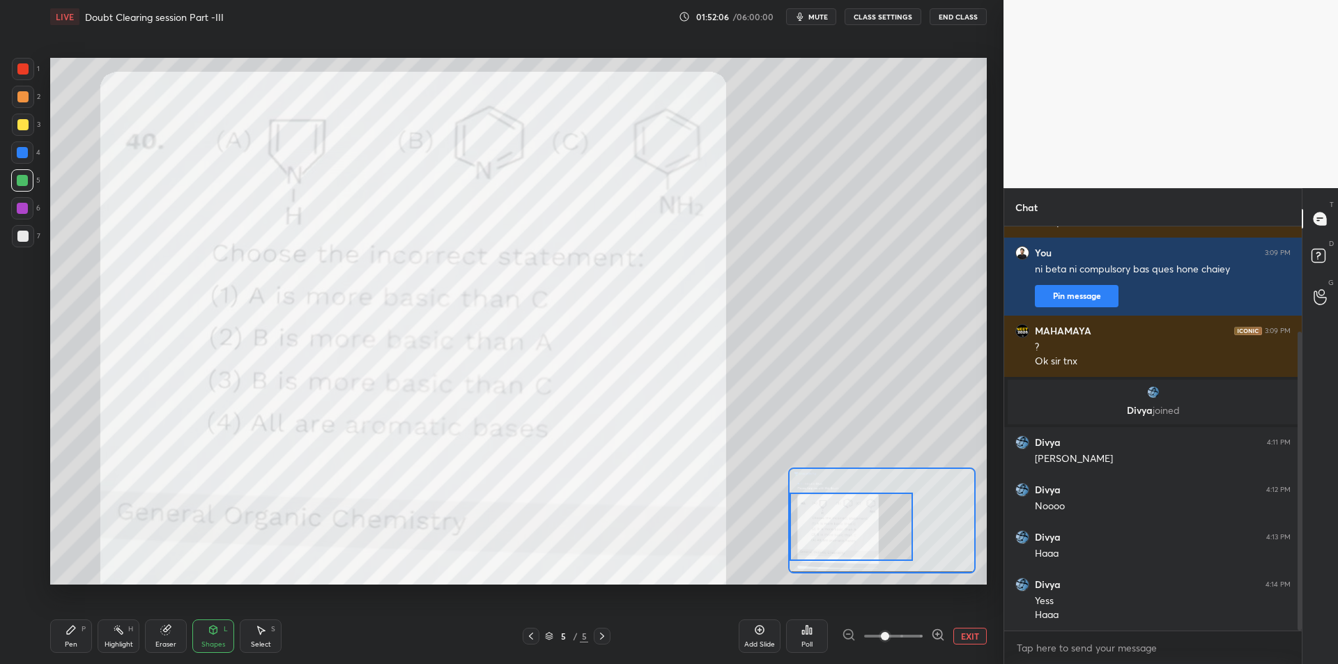
click at [22, 122] on div at bounding box center [22, 124] width 11 height 11
click at [111, 630] on div "Highlight H" at bounding box center [119, 635] width 42 height 33
click at [61, 640] on div "Pen P" at bounding box center [71, 635] width 42 height 33
click at [20, 70] on div at bounding box center [22, 68] width 11 height 11
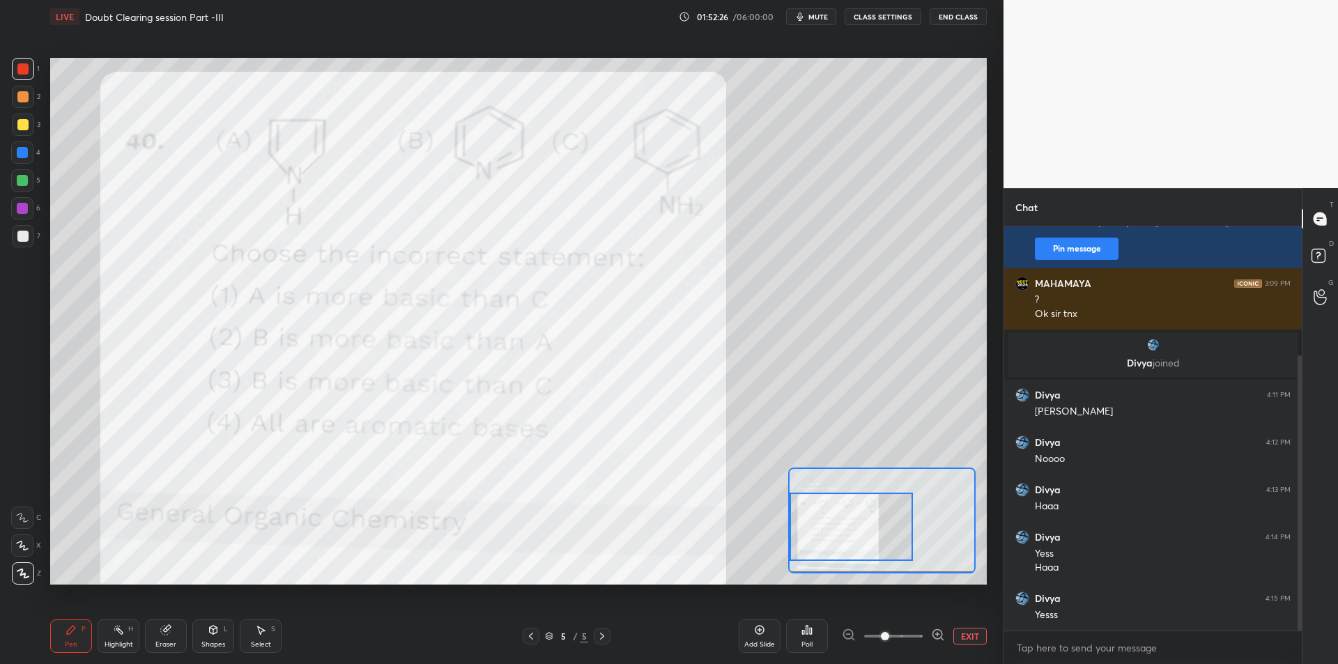
click at [784, 20] on div "01:52:26 / 06:00:00 mute CLASS SETTINGS End Class" at bounding box center [833, 16] width 308 height 17
click at [809, 17] on button "mute" at bounding box center [811, 16] width 50 height 17
click at [807, 19] on span "unmute" at bounding box center [817, 17] width 30 height 10
click at [37, 118] on div "3" at bounding box center [26, 125] width 29 height 22
click at [32, 178] on div at bounding box center [22, 180] width 22 height 22
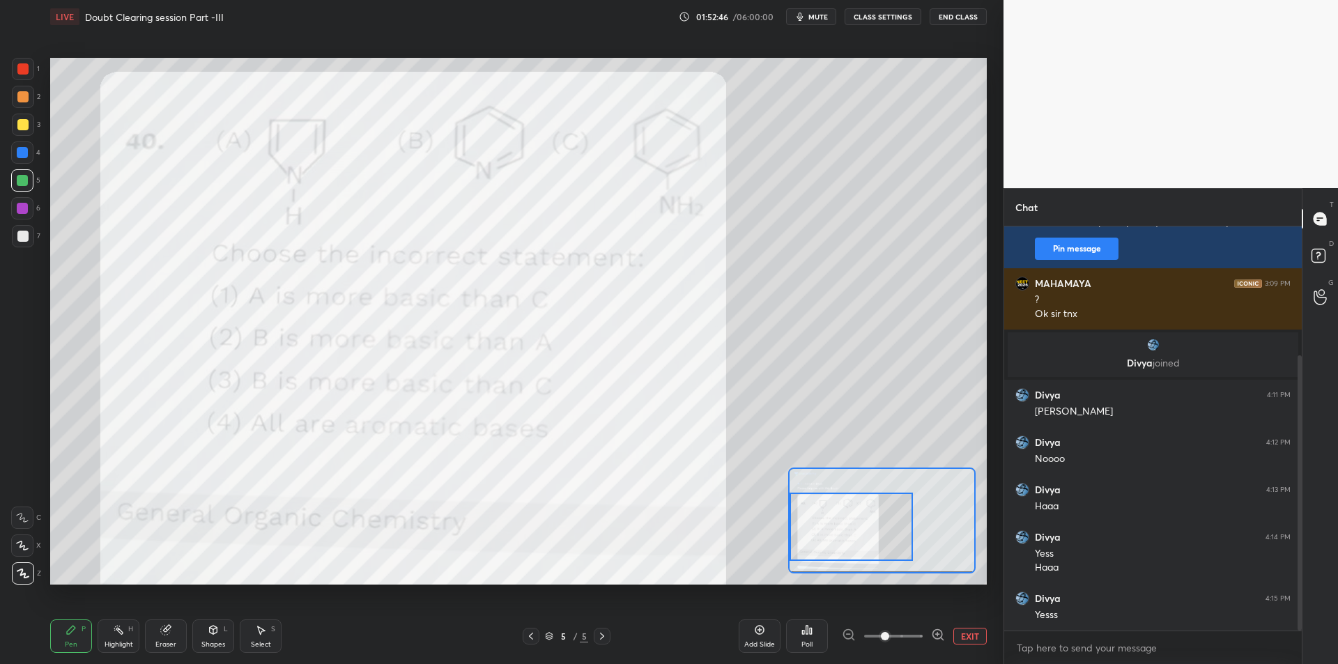
click at [171, 626] on icon at bounding box center [167, 628] width 8 height 7
click at [130, 633] on div "Highlight H" at bounding box center [119, 635] width 42 height 33
click at [91, 623] on div "Pen P" at bounding box center [71, 635] width 42 height 33
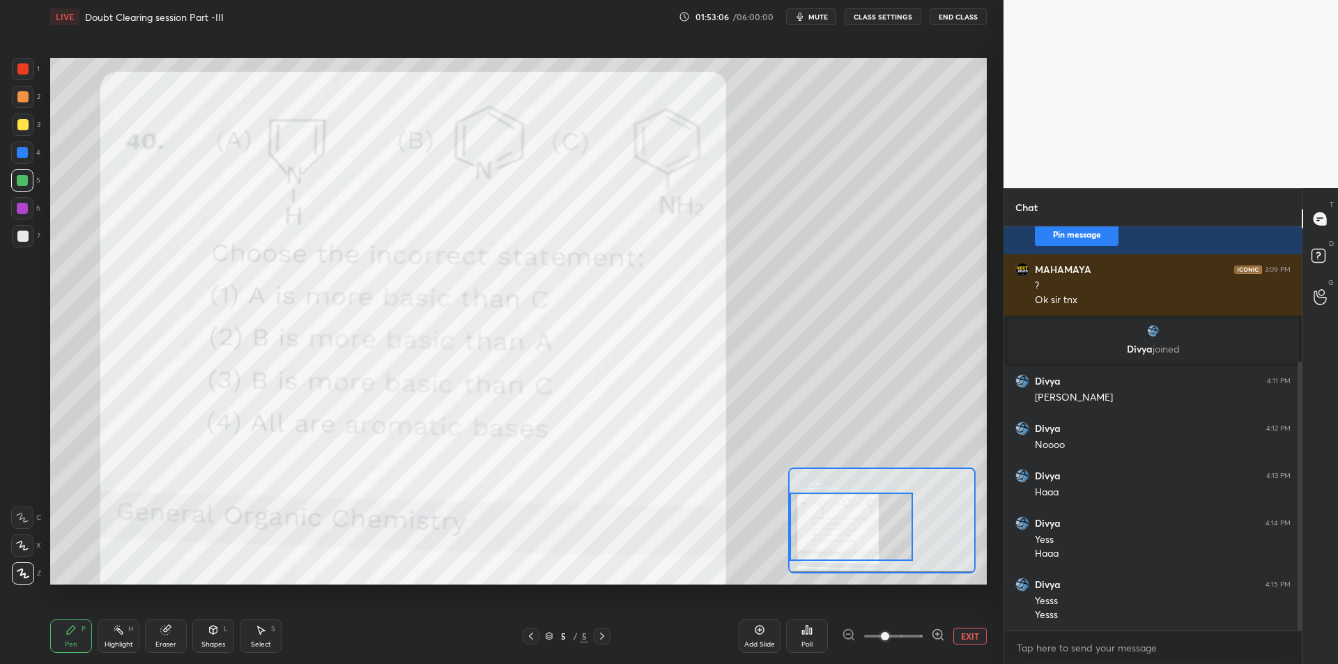
click at [36, 214] on div "6" at bounding box center [25, 208] width 29 height 22
click at [30, 235] on div at bounding box center [23, 236] width 22 height 22
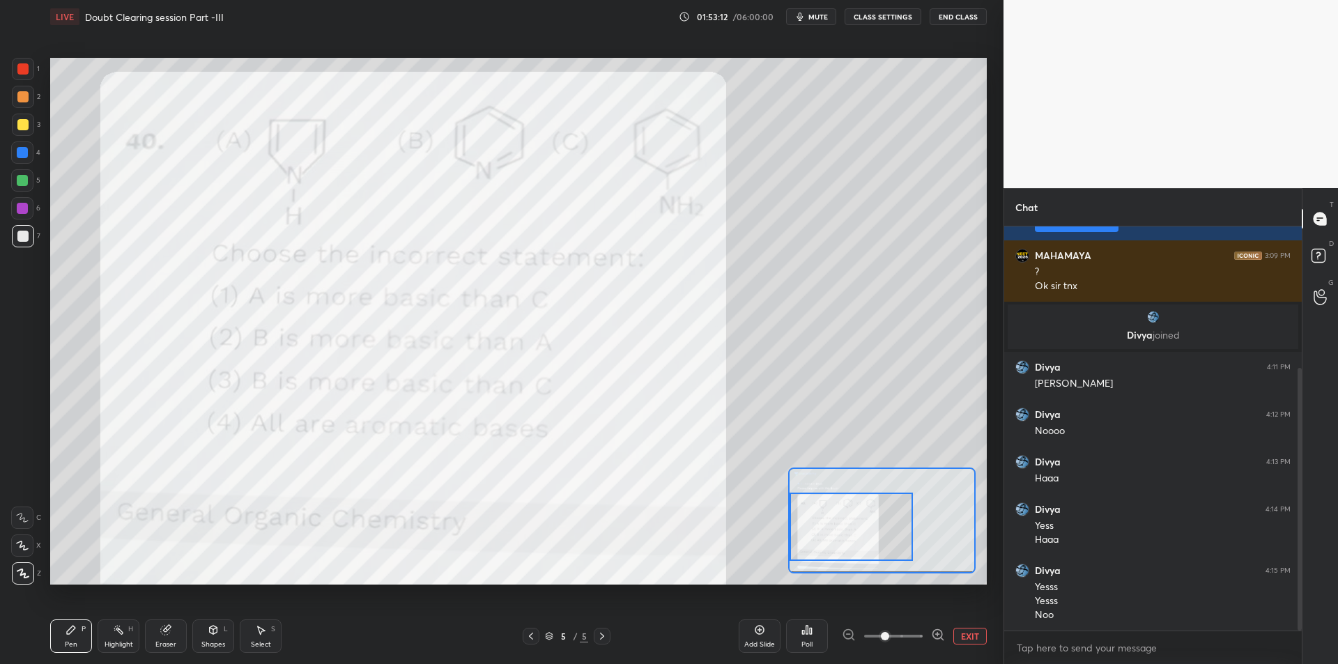
click at [33, 63] on div at bounding box center [23, 69] width 22 height 22
click at [30, 180] on div at bounding box center [22, 180] width 22 height 22
click at [30, 221] on div "6" at bounding box center [25, 211] width 29 height 28
click at [31, 242] on div at bounding box center [23, 236] width 22 height 22
click at [24, 111] on div "2" at bounding box center [26, 100] width 29 height 28
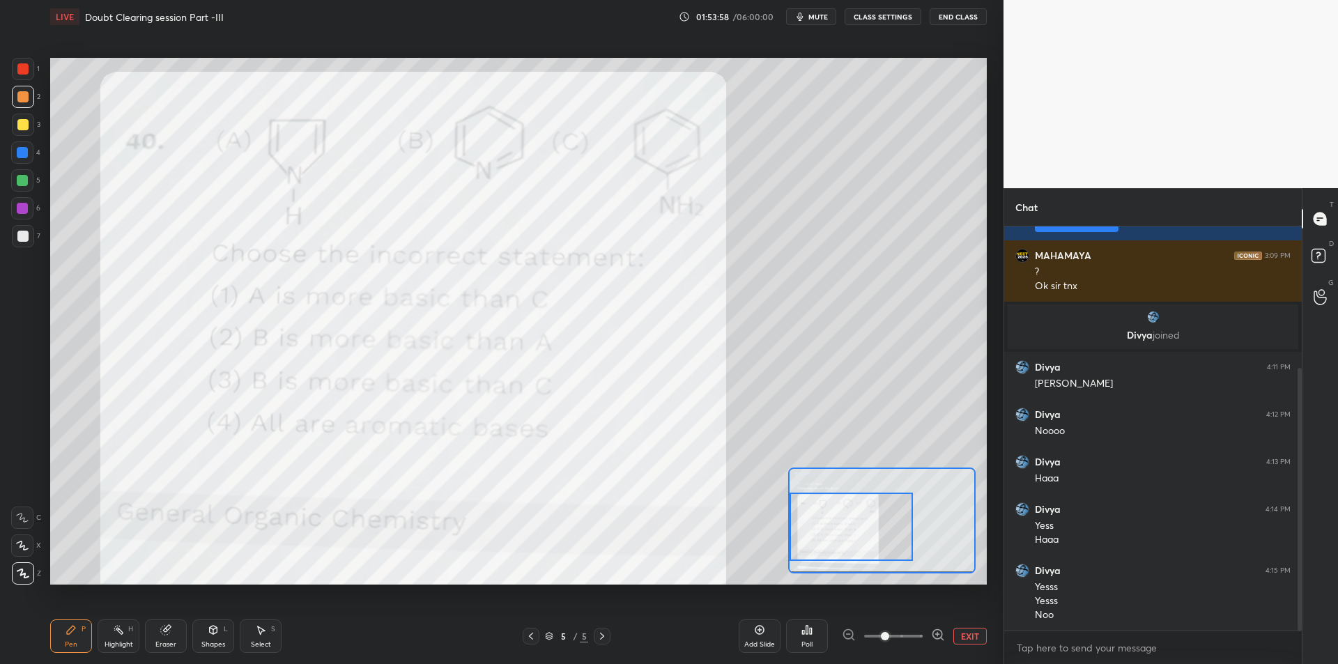
click at [30, 97] on div at bounding box center [23, 97] width 22 height 22
click at [22, 76] on div at bounding box center [23, 69] width 22 height 22
click at [29, 101] on div at bounding box center [23, 97] width 22 height 22
click at [27, 102] on div at bounding box center [23, 97] width 22 height 22
click at [20, 122] on div at bounding box center [22, 124] width 11 height 11
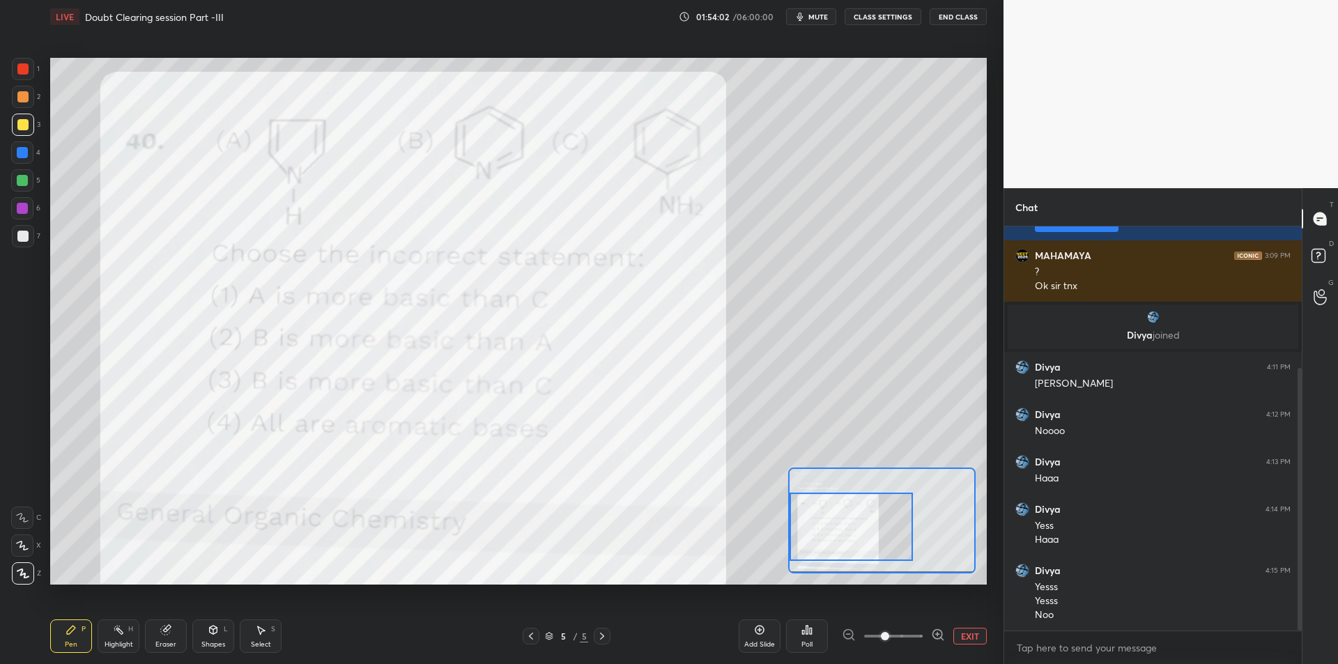
click at [36, 155] on div "4" at bounding box center [25, 152] width 29 height 22
click at [29, 183] on div at bounding box center [22, 180] width 22 height 22
click at [22, 160] on div at bounding box center [22, 152] width 22 height 22
click at [31, 182] on div at bounding box center [22, 180] width 22 height 22
click at [26, 163] on div at bounding box center [22, 152] width 22 height 22
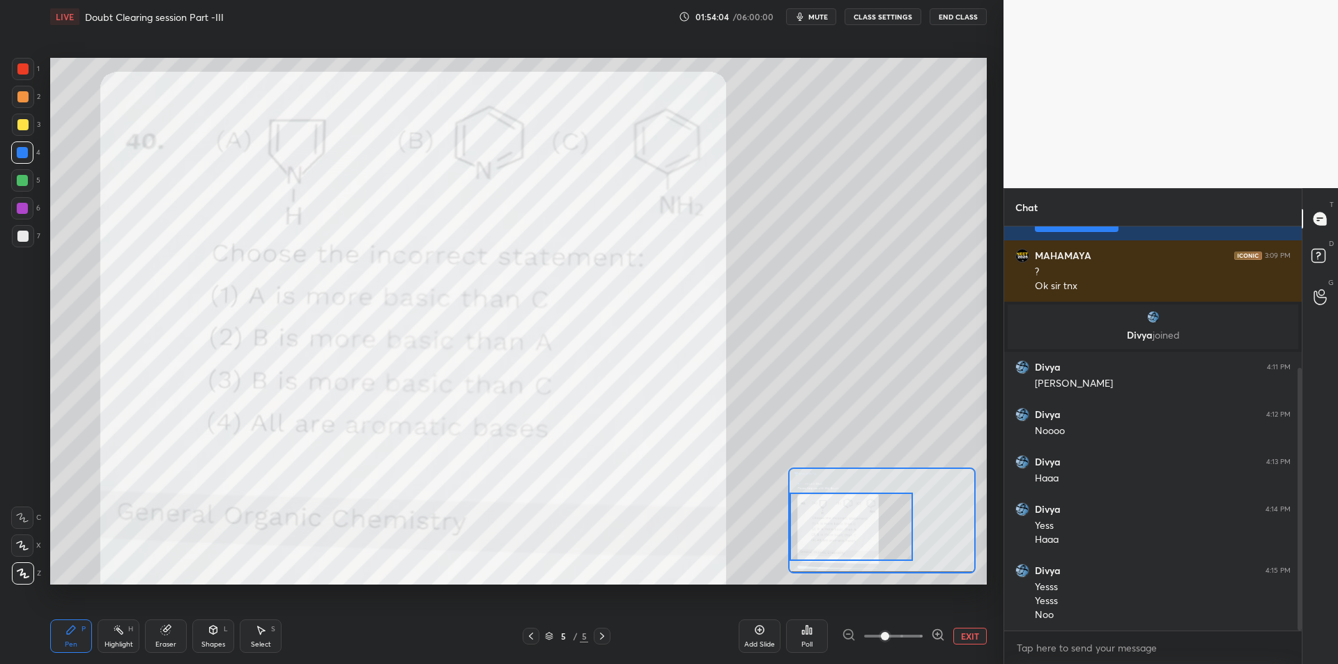
click at [30, 184] on div at bounding box center [22, 180] width 22 height 22
click at [13, 161] on div at bounding box center [22, 152] width 22 height 22
click at [102, 637] on div "Highlight H" at bounding box center [119, 635] width 42 height 33
click at [72, 628] on icon at bounding box center [71, 630] width 8 height 8
click at [13, 171] on div at bounding box center [22, 180] width 22 height 22
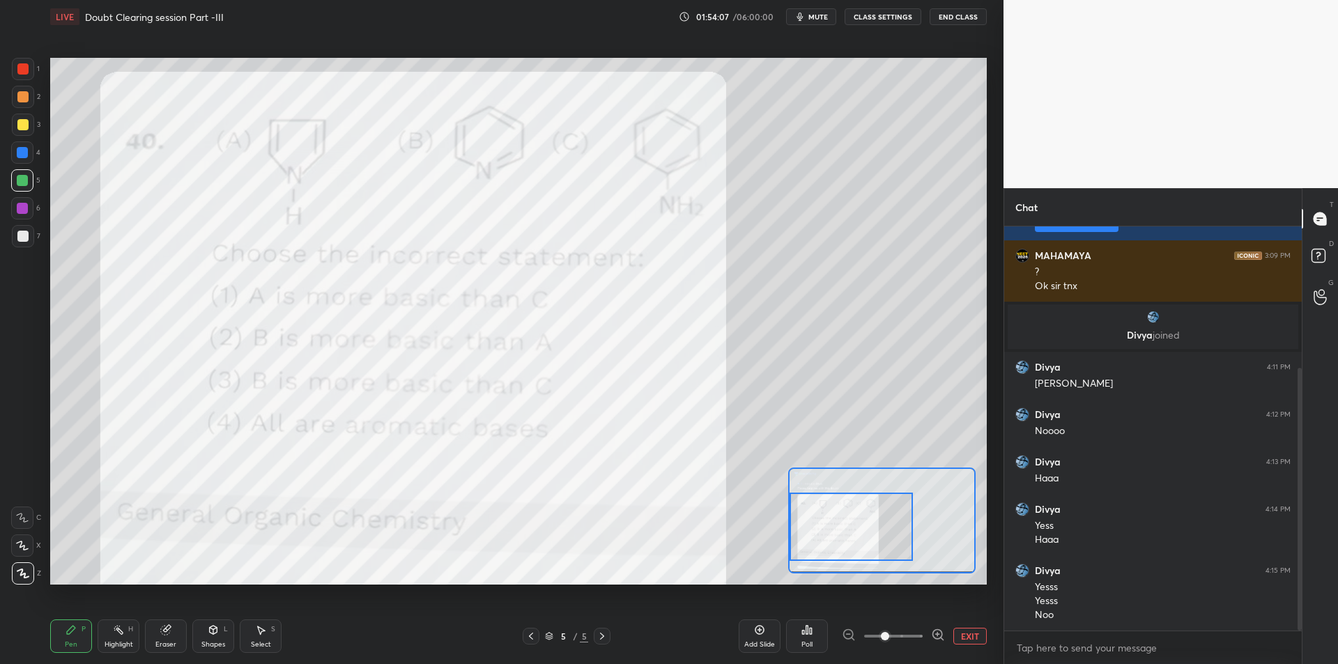
click at [27, 194] on div "5" at bounding box center [25, 183] width 29 height 28
click at [23, 211] on div at bounding box center [22, 208] width 11 height 11
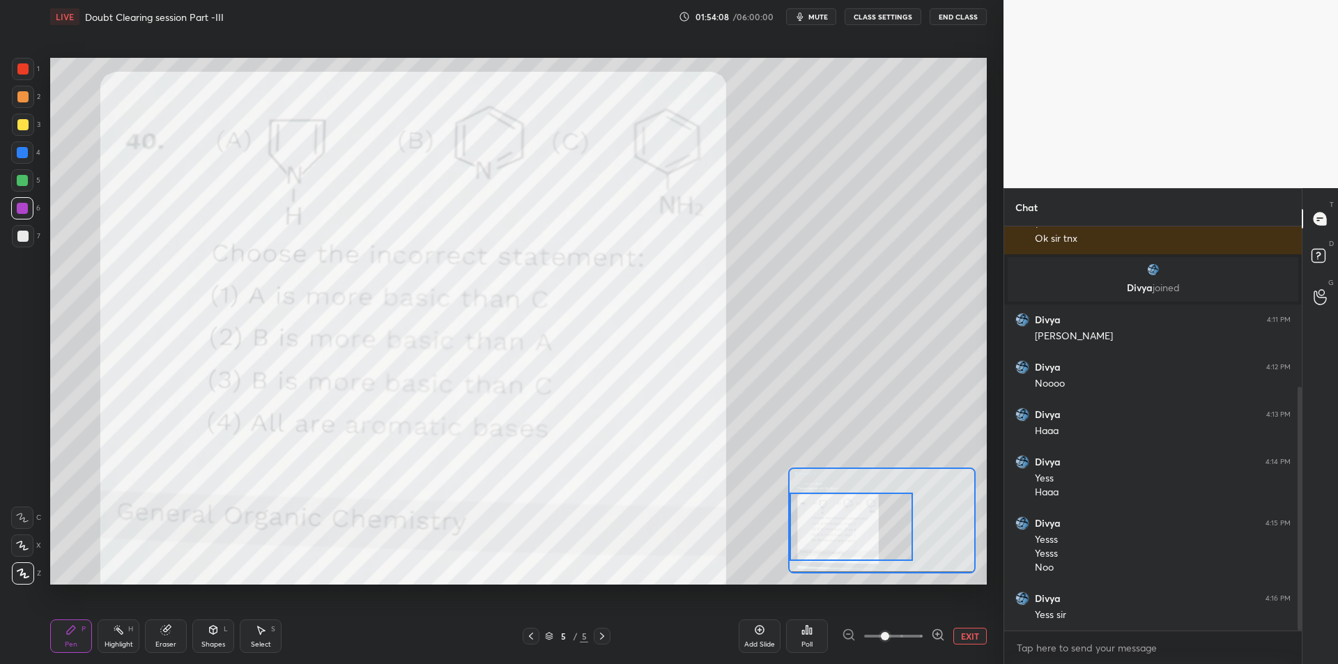
click at [963, 633] on button "EXIT" at bounding box center [969, 636] width 33 height 17
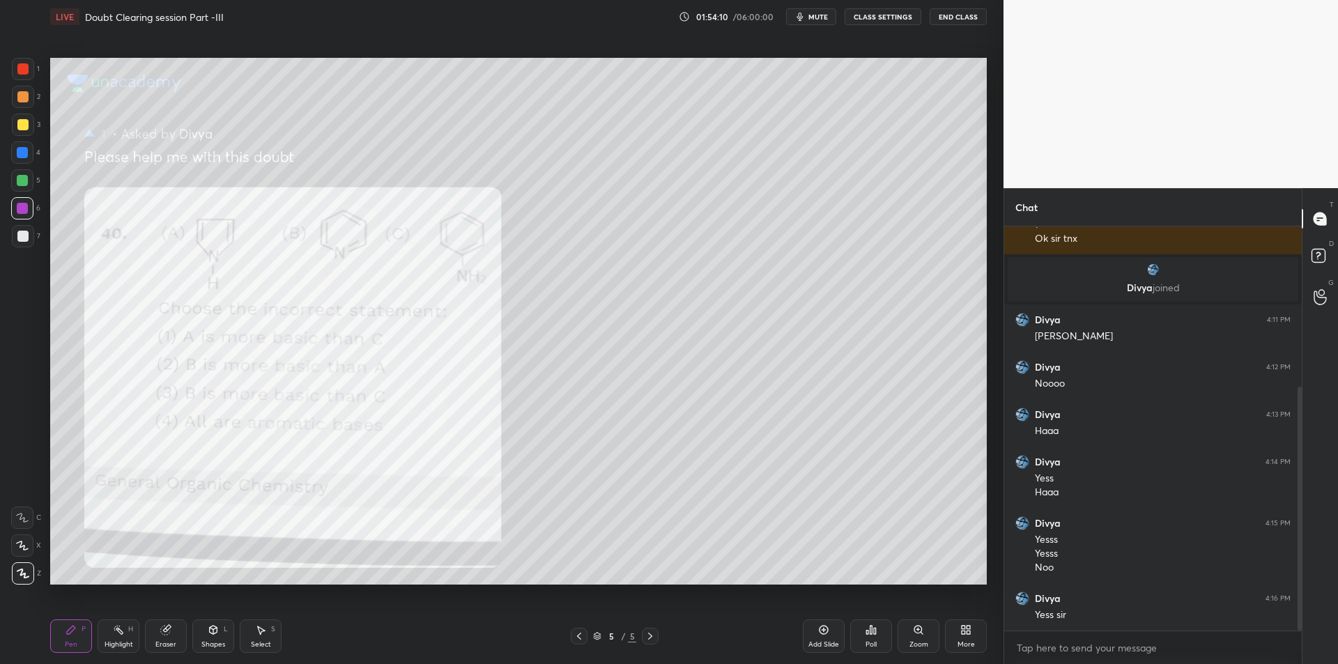
click at [816, 633] on div "Add Slide" at bounding box center [824, 635] width 42 height 33
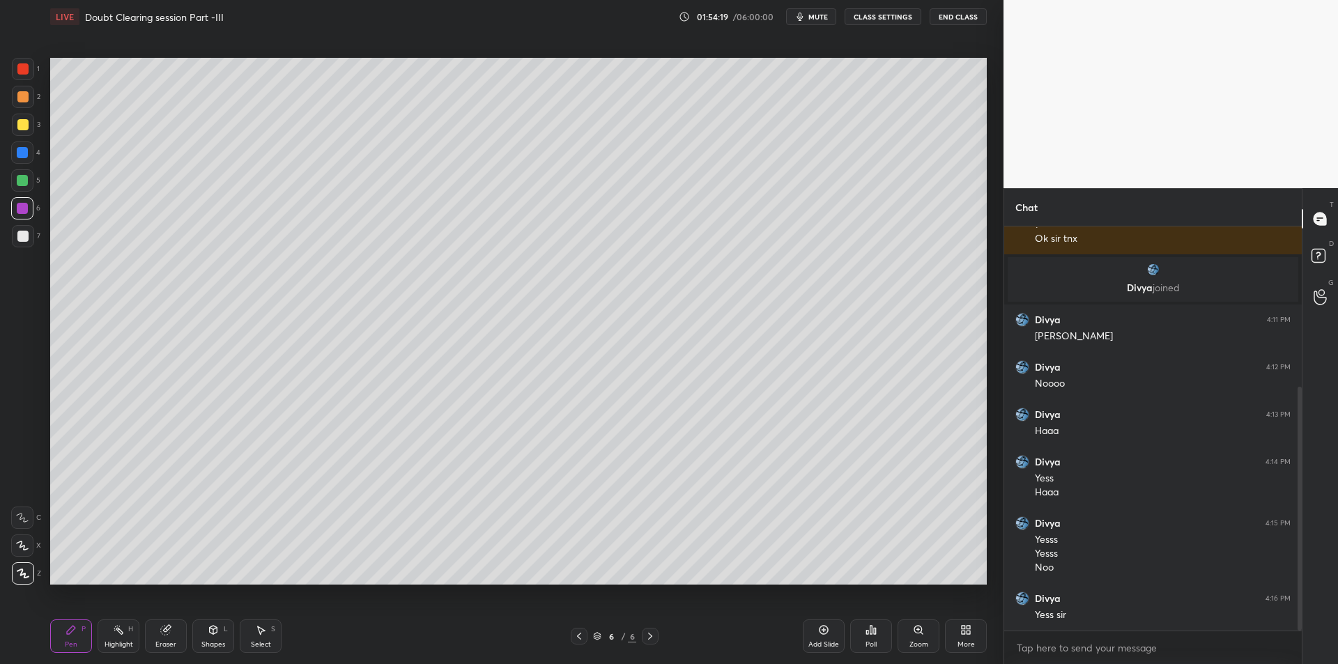
click at [22, 241] on div at bounding box center [22, 236] width 11 height 11
click at [31, 185] on div at bounding box center [22, 180] width 22 height 22
click at [20, 150] on div at bounding box center [22, 152] width 11 height 11
click at [16, 137] on div "3" at bounding box center [26, 128] width 29 height 28
click at [12, 123] on div at bounding box center [23, 125] width 22 height 22
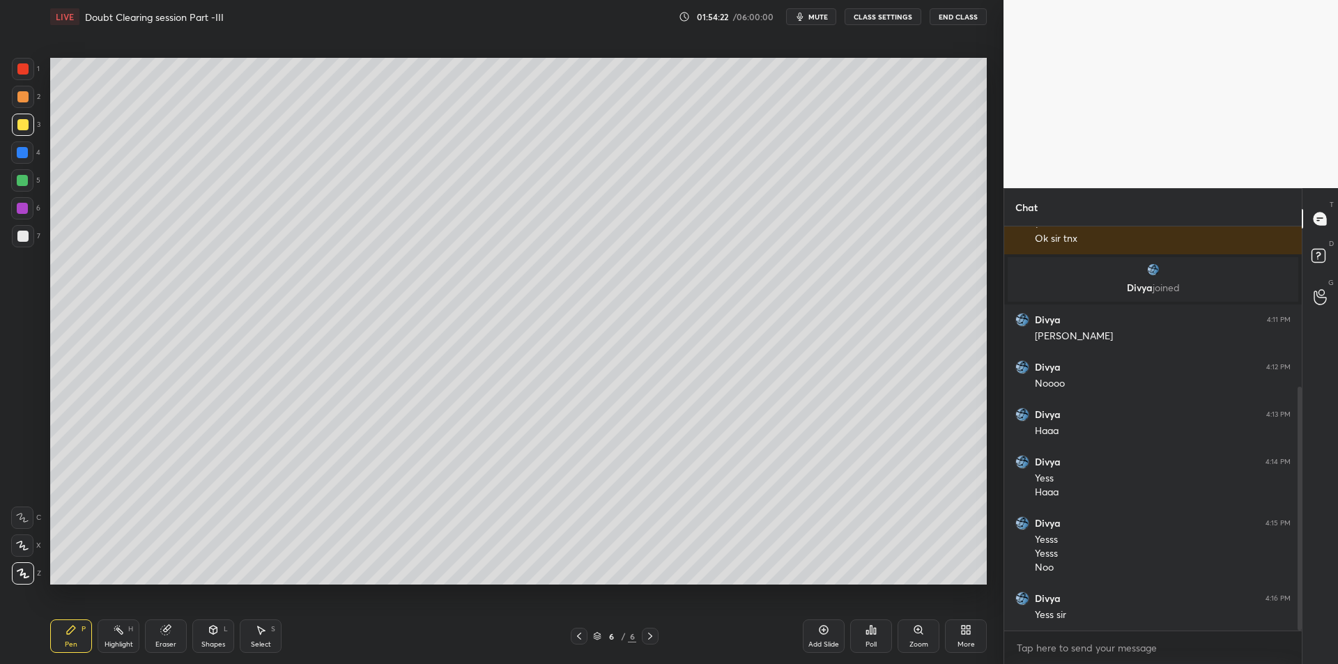
click at [10, 125] on div "1 2 3 4 5 6 7 C X Z C X Z E E Erase all H H" at bounding box center [22, 321] width 45 height 527
click at [17, 103] on div at bounding box center [23, 97] width 22 height 22
click at [23, 122] on div at bounding box center [22, 124] width 11 height 11
click at [19, 114] on div at bounding box center [23, 125] width 22 height 22
click at [20, 120] on div at bounding box center [22, 124] width 11 height 11
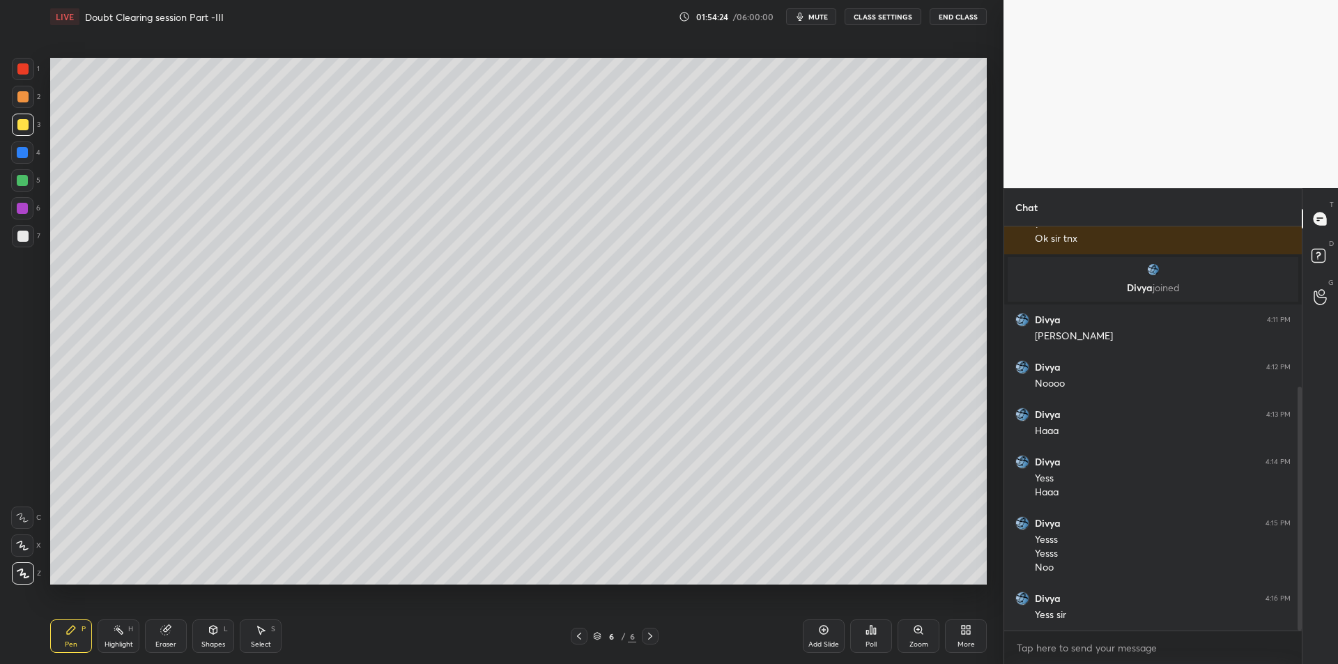
click at [19, 111] on div "2" at bounding box center [26, 100] width 29 height 28
click at [22, 121] on div at bounding box center [22, 124] width 11 height 11
click at [20, 110] on div "2" at bounding box center [26, 100] width 29 height 28
click at [176, 626] on div "Eraser" at bounding box center [166, 635] width 42 height 33
click at [31, 551] on div at bounding box center [22, 545] width 22 height 22
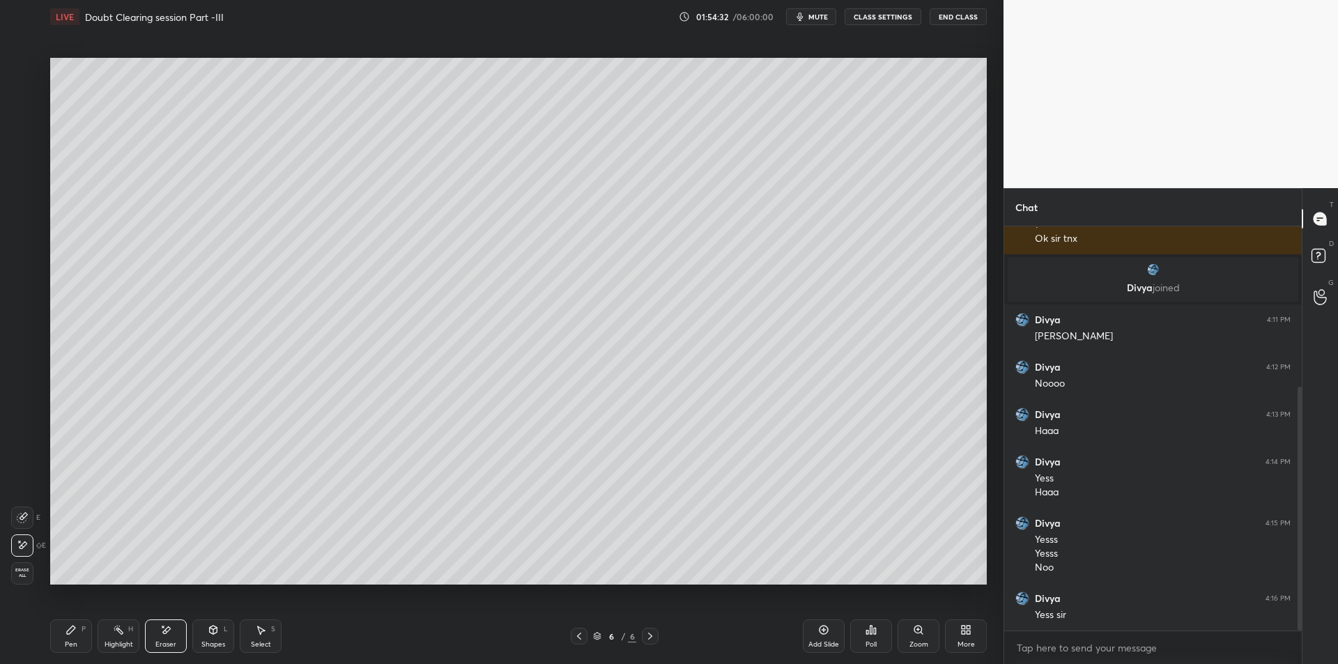
click at [131, 632] on div "H" at bounding box center [130, 629] width 5 height 7
click at [88, 633] on div "Pen P" at bounding box center [71, 635] width 42 height 33
click at [124, 635] on div "Highlight H" at bounding box center [119, 635] width 42 height 33
click at [95, 637] on div "Pen P Highlight H Eraser Shapes L Select S" at bounding box center [238, 635] width 376 height 33
click at [101, 637] on div "Highlight H" at bounding box center [119, 635] width 42 height 33
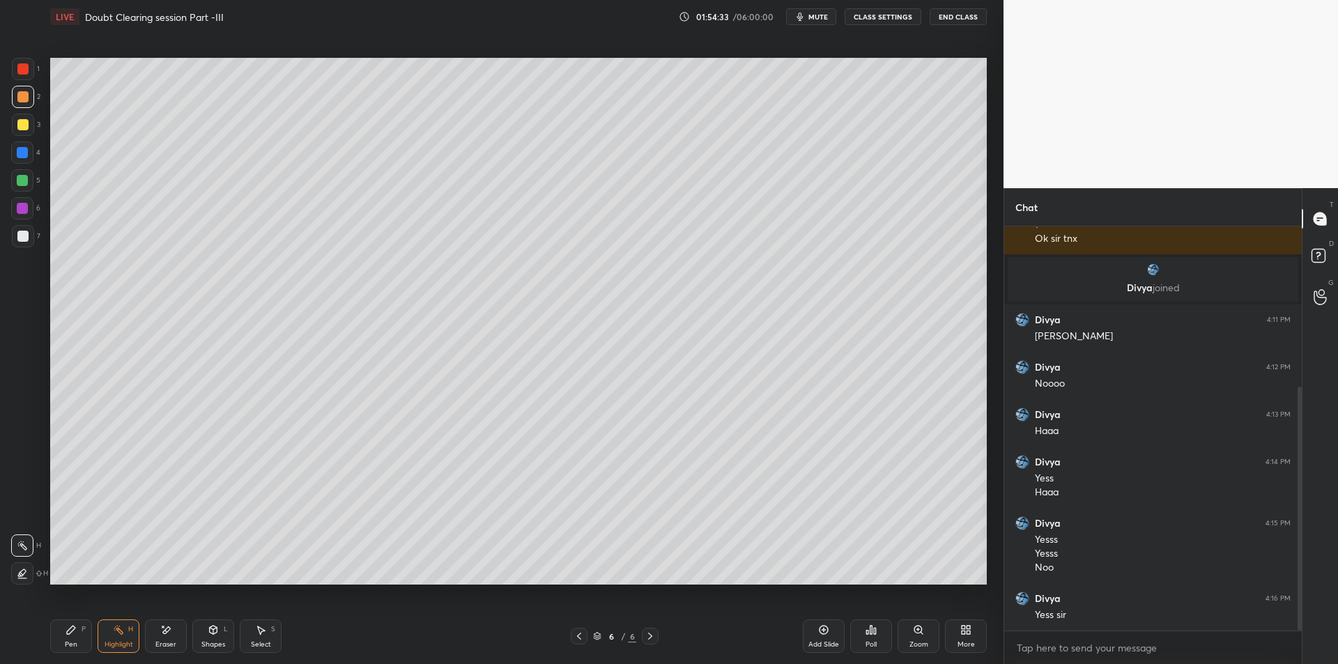
click at [75, 634] on icon at bounding box center [70, 629] width 11 height 11
click at [108, 639] on div "Highlight H" at bounding box center [119, 635] width 42 height 33
click at [82, 633] on div "P" at bounding box center [84, 629] width 4 height 7
click at [107, 637] on div "Highlight H" at bounding box center [119, 635] width 42 height 33
click at [77, 634] on div "Pen P" at bounding box center [71, 635] width 42 height 33
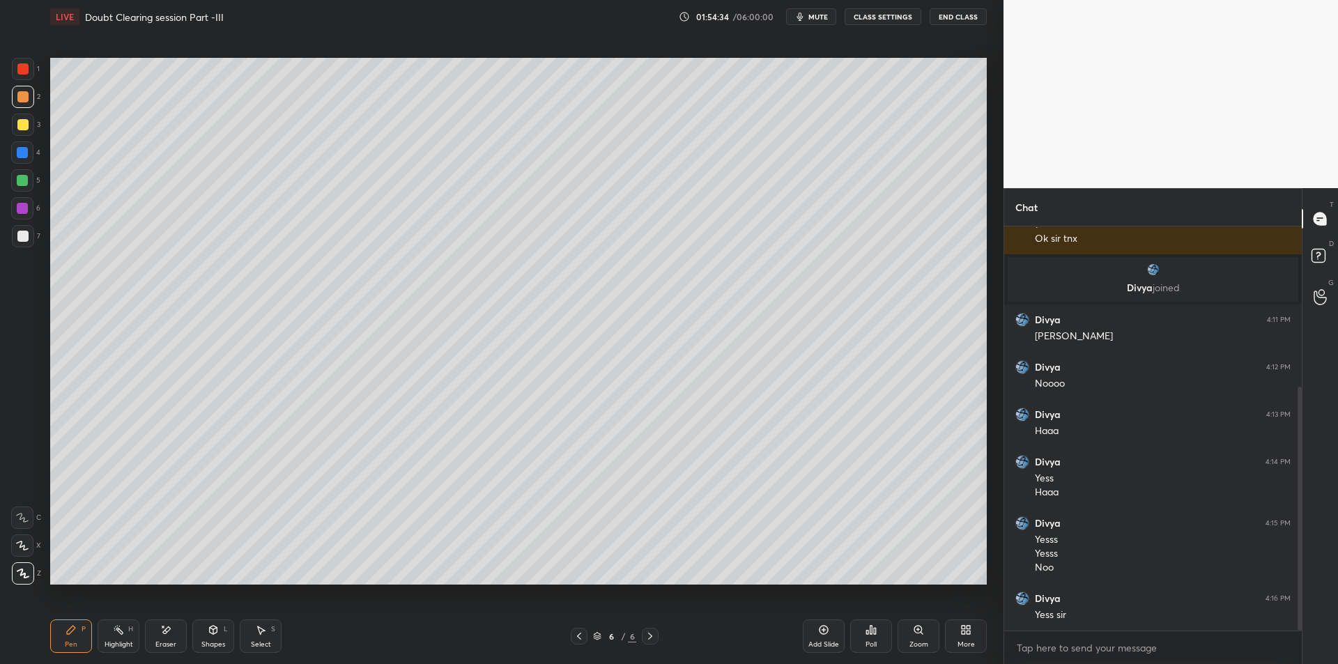
click at [106, 626] on div "Highlight H" at bounding box center [119, 635] width 42 height 33
click at [84, 635] on div "Pen P" at bounding box center [71, 635] width 42 height 33
click at [86, 637] on div "Pen P" at bounding box center [71, 635] width 42 height 33
click at [107, 641] on div "Highlight" at bounding box center [118, 644] width 29 height 7
click at [114, 637] on div "Highlight H" at bounding box center [119, 635] width 42 height 33
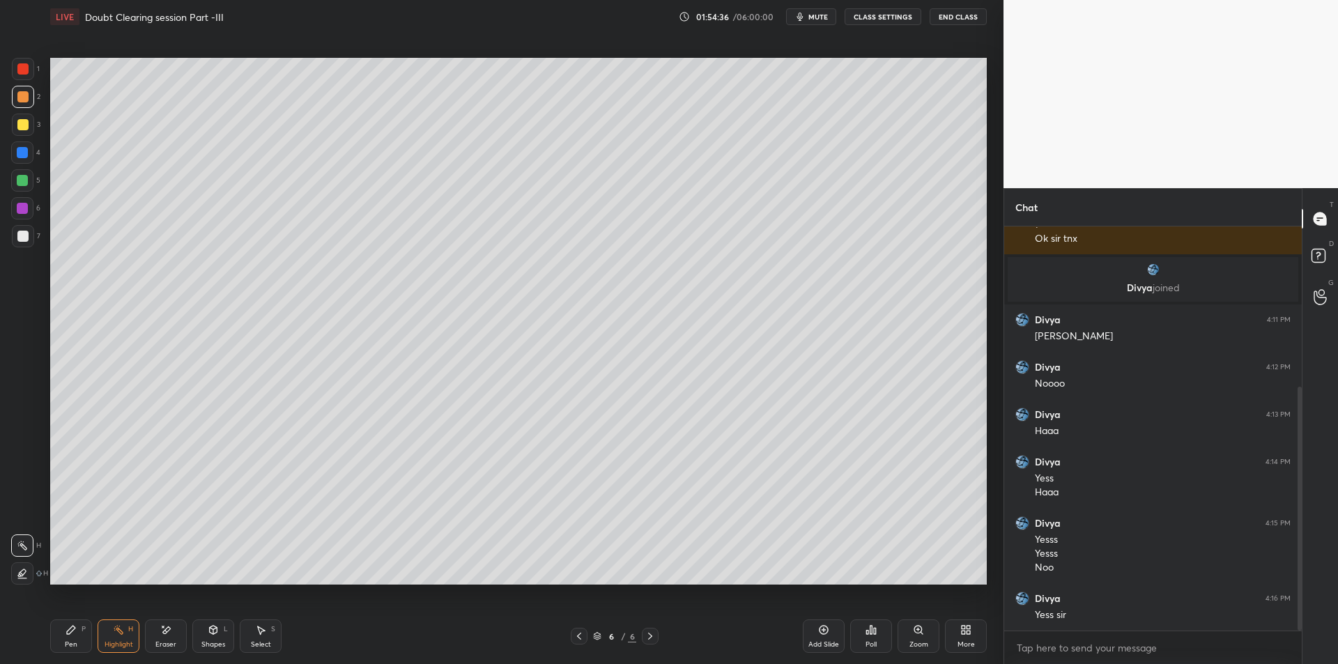
scroll to position [312, 0]
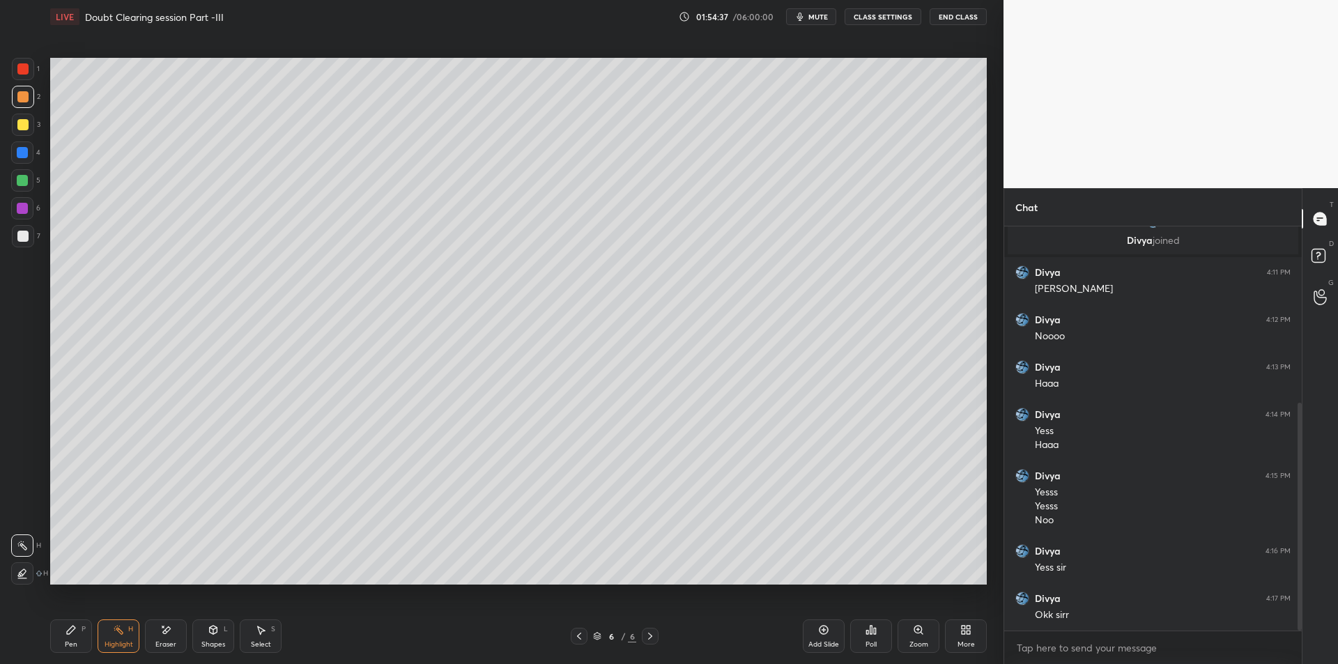
click at [23, 245] on div at bounding box center [23, 236] width 22 height 22
click at [575, 637] on icon at bounding box center [578, 635] width 11 height 11
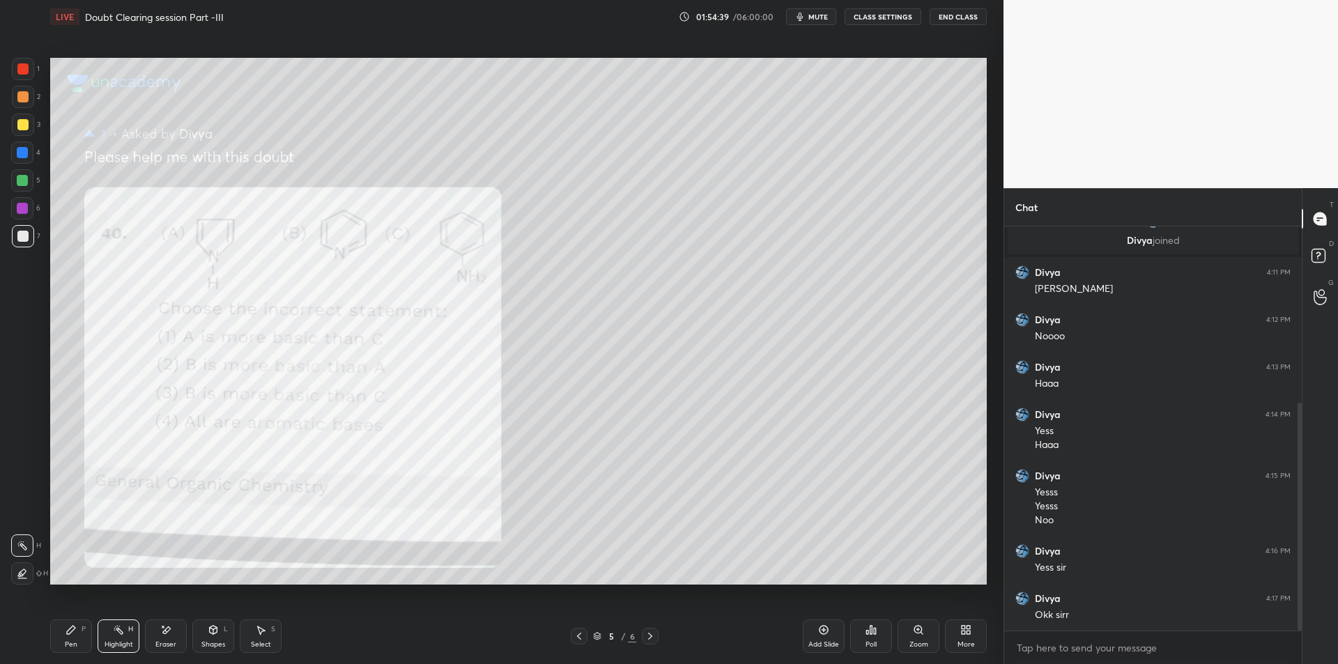
click at [575, 636] on icon at bounding box center [578, 635] width 11 height 11
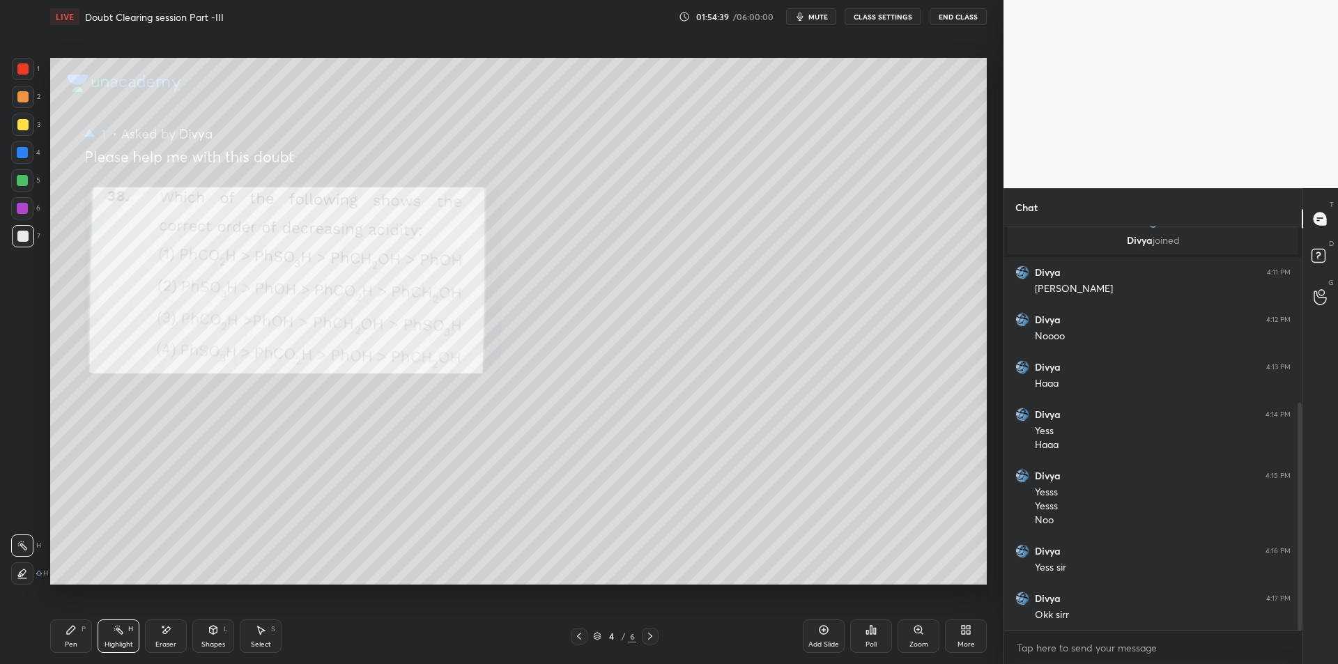
click at [577, 634] on icon at bounding box center [578, 635] width 11 height 11
click at [580, 633] on icon at bounding box center [578, 635] width 11 height 11
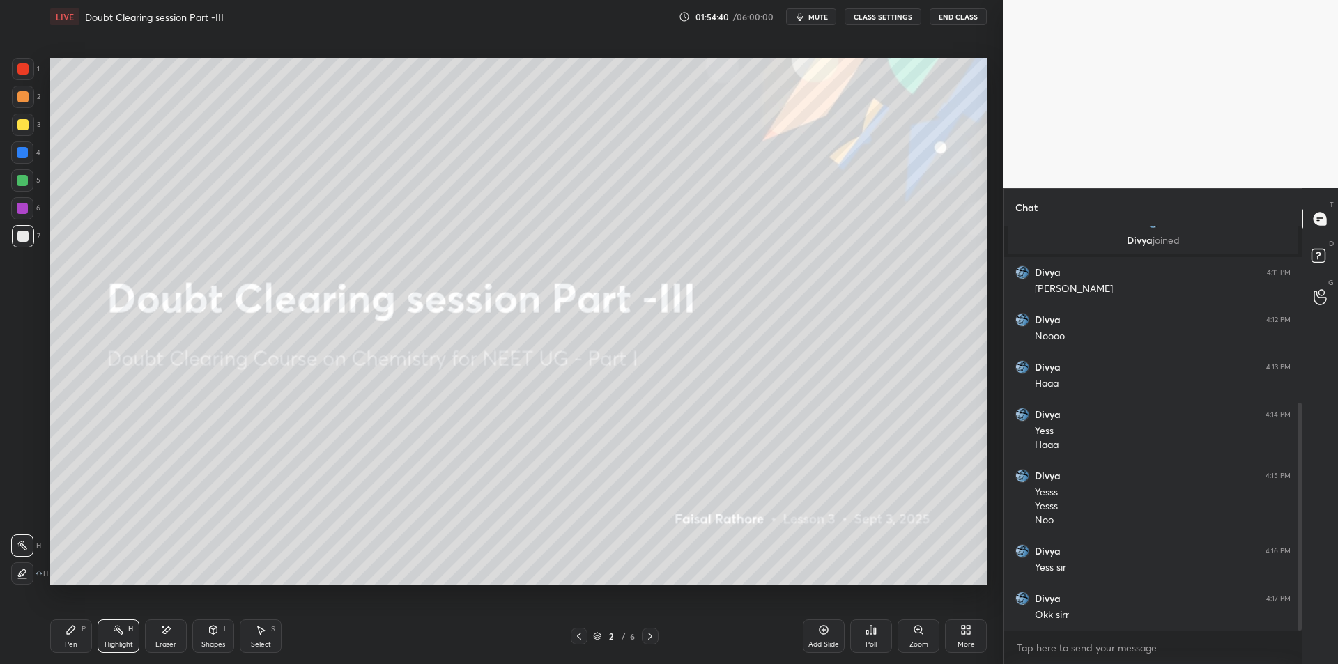
click at [577, 630] on icon at bounding box center [578, 635] width 11 height 11
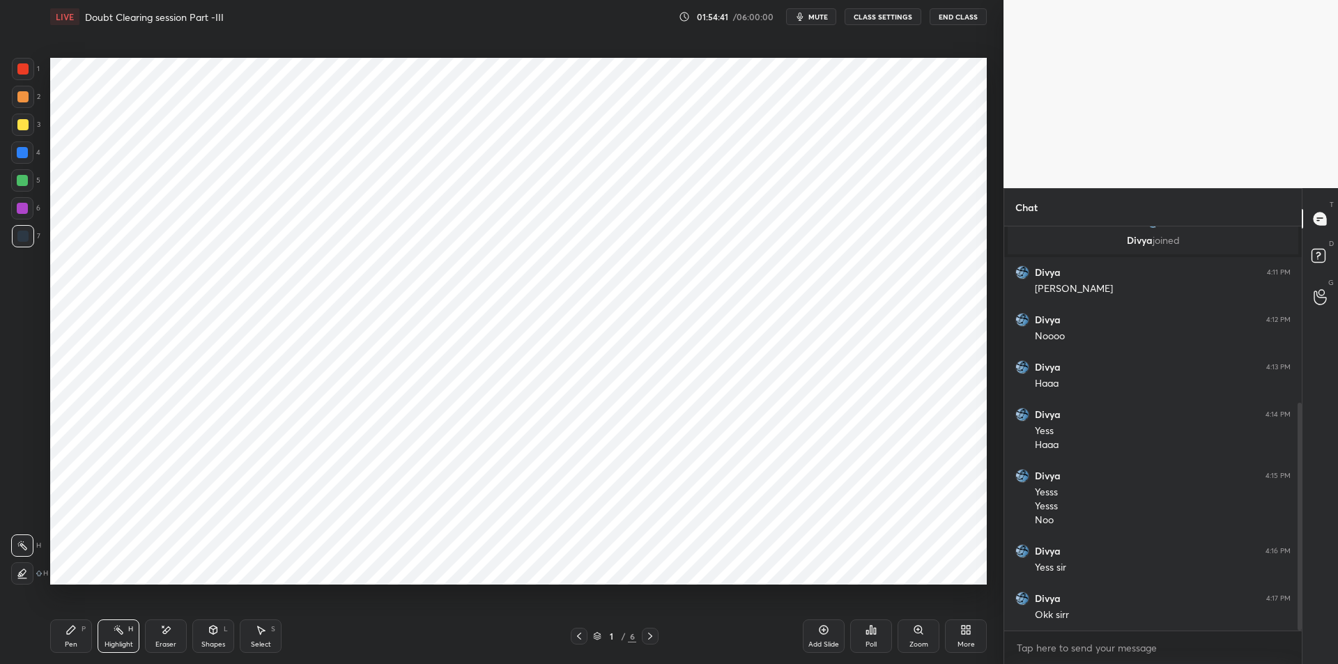
click at [637, 626] on div "Pen P Highlight H Eraser Shapes L Select S 1 / 6 Add Slide Poll Zoom More" at bounding box center [518, 636] width 936 height 56
click at [645, 632] on icon at bounding box center [649, 635] width 11 height 11
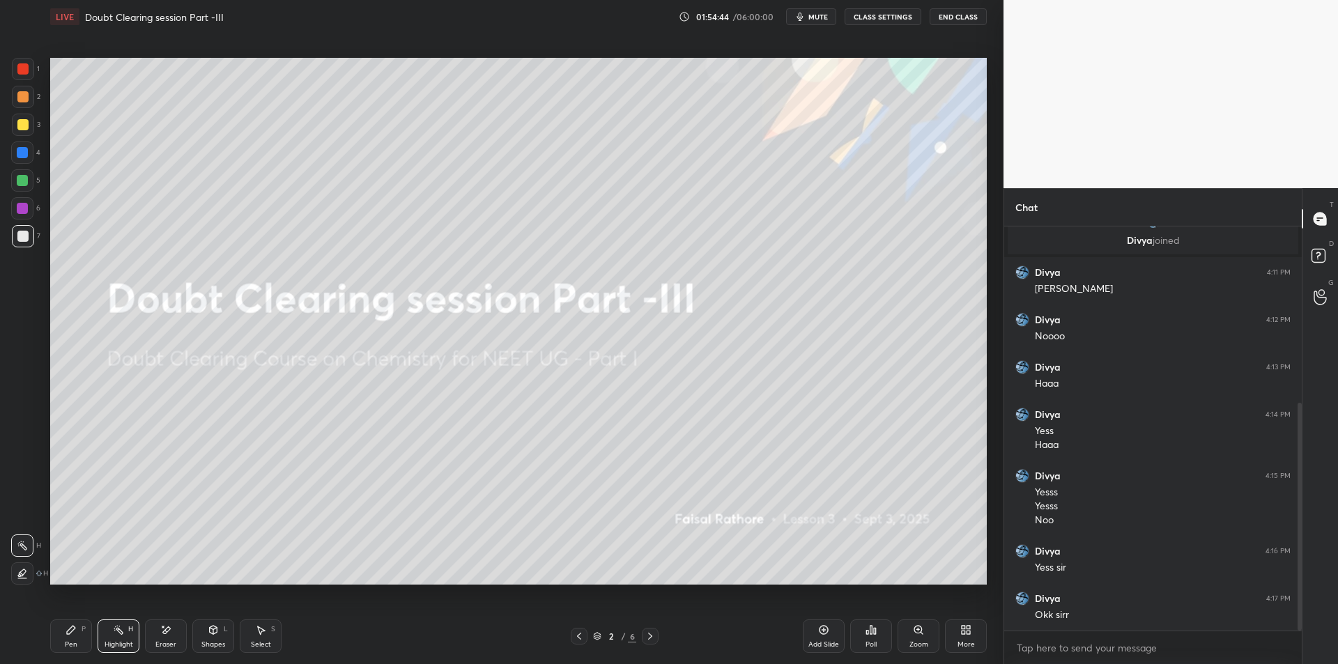
click at [875, 20] on button "CLASS SETTINGS" at bounding box center [882, 16] width 77 height 17
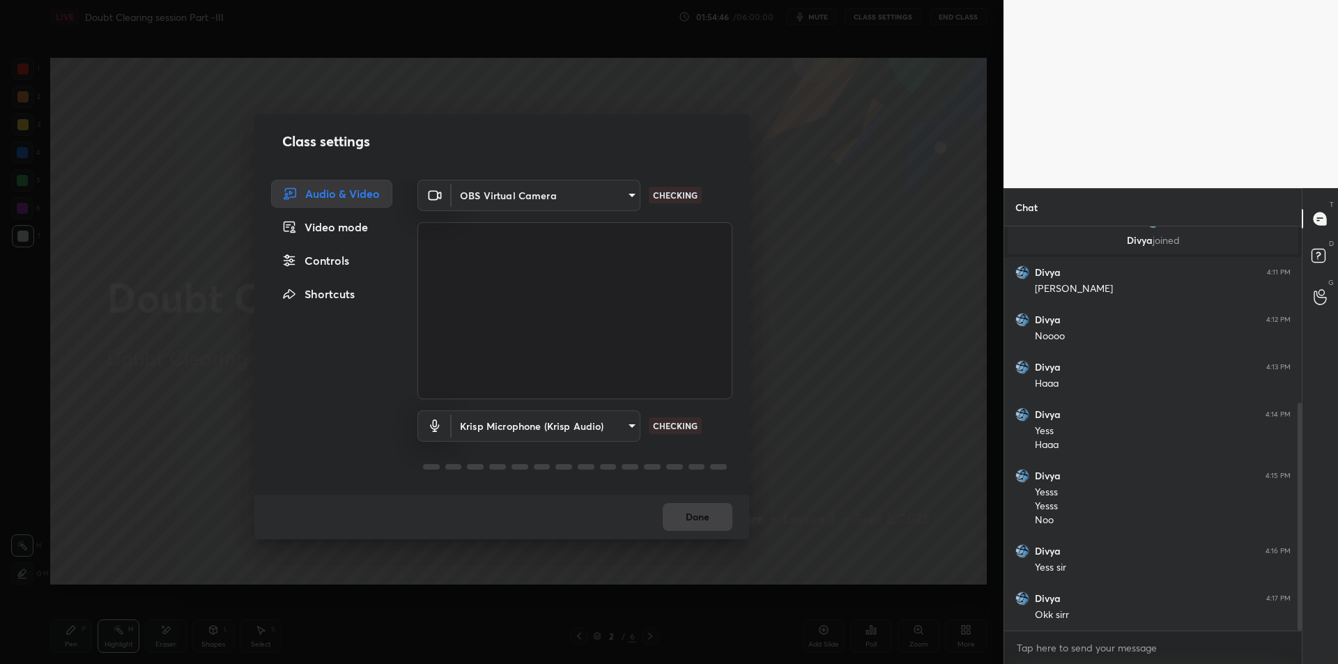
click at [549, 434] on body "1 2 3 4 5 6 7 C X Z E E Erase all H H LIVE Doubt Clearing session Part -III 01:…" at bounding box center [669, 332] width 1338 height 664
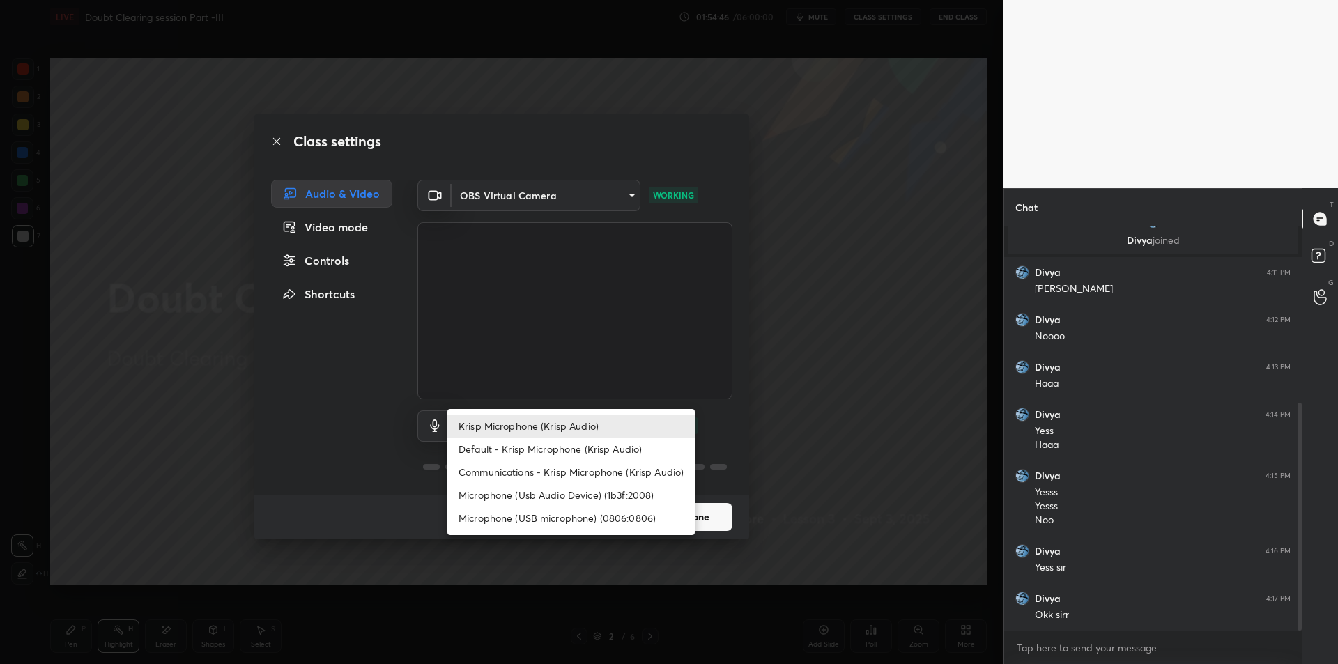
click at [574, 488] on li "Microphone (Usb Audio Device) (1b3f:2008)" at bounding box center [570, 494] width 247 height 23
type input "fde829080738fc3fb0167f80aaf6a609a4591a58cc93b04ec9dd4d9d5dd89f15"
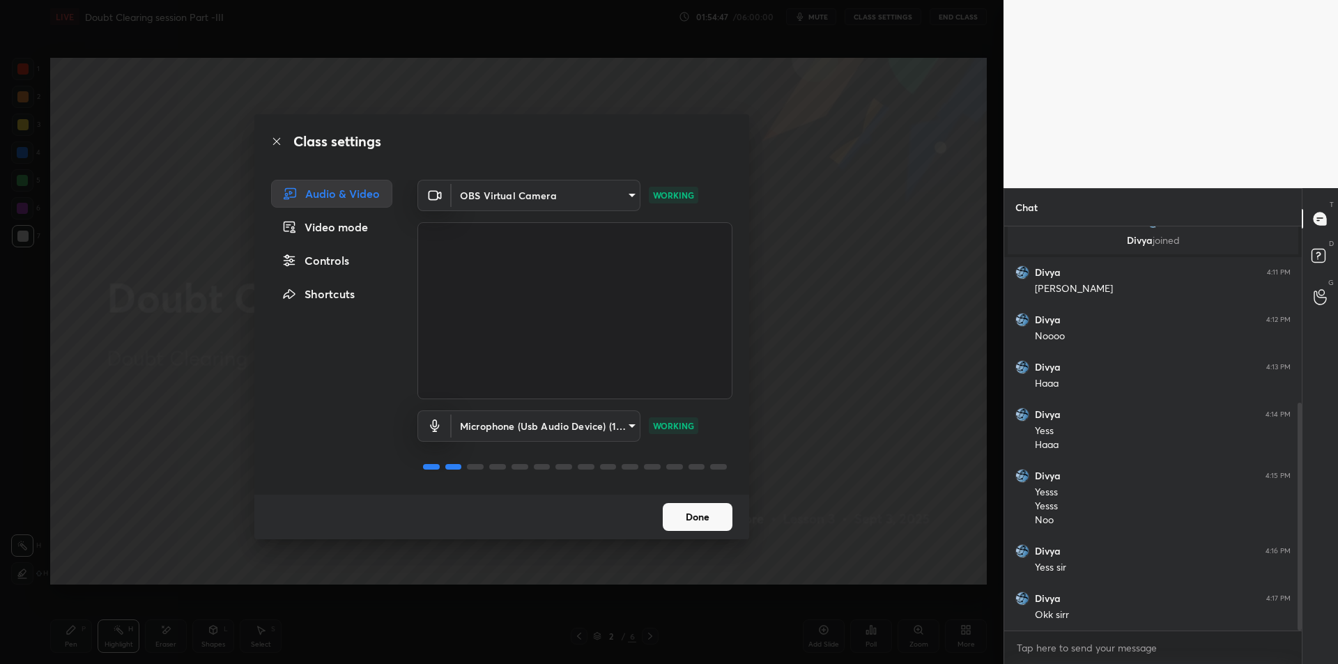
click at [887, 266] on div "Class settings Audio & Video Video mode Controls Shortcuts OBS Virtual Camera 6…" at bounding box center [501, 332] width 1003 height 664
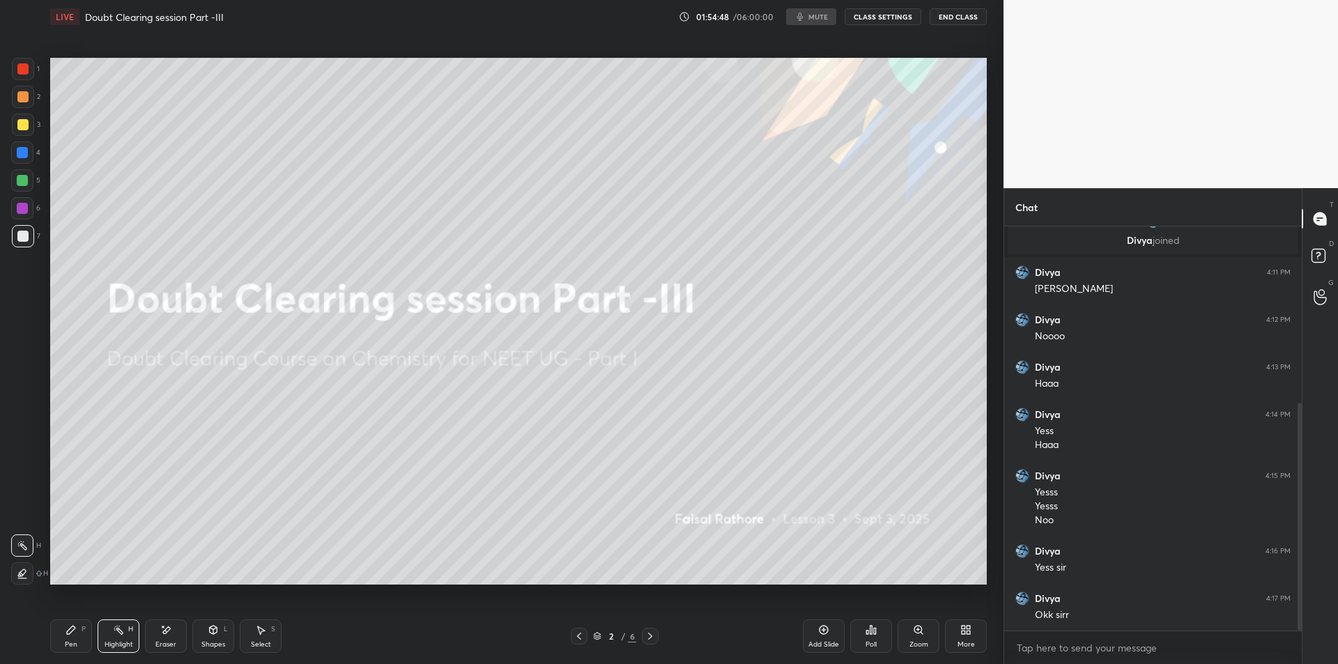
click at [963, 11] on button "End Class" at bounding box center [957, 16] width 57 height 17
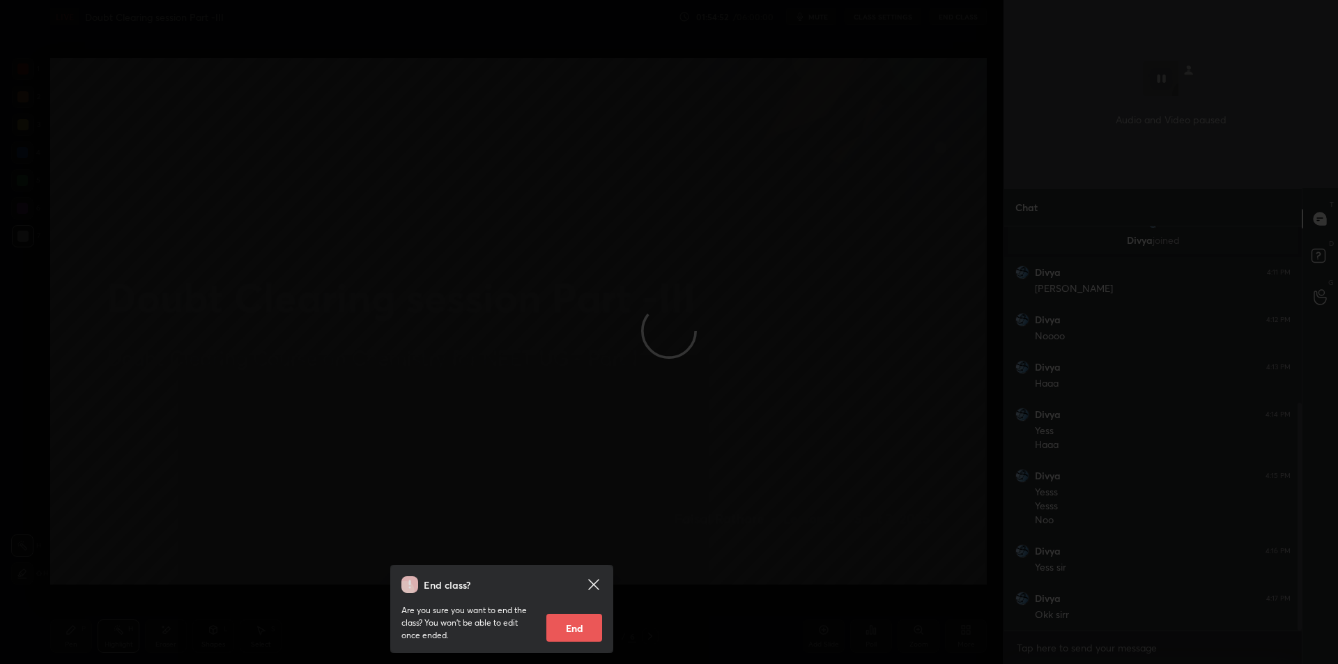
click at [818, 95] on div "End class? Are you sure you want to end the class? You won’t be able to edit on…" at bounding box center [501, 332] width 1003 height 664
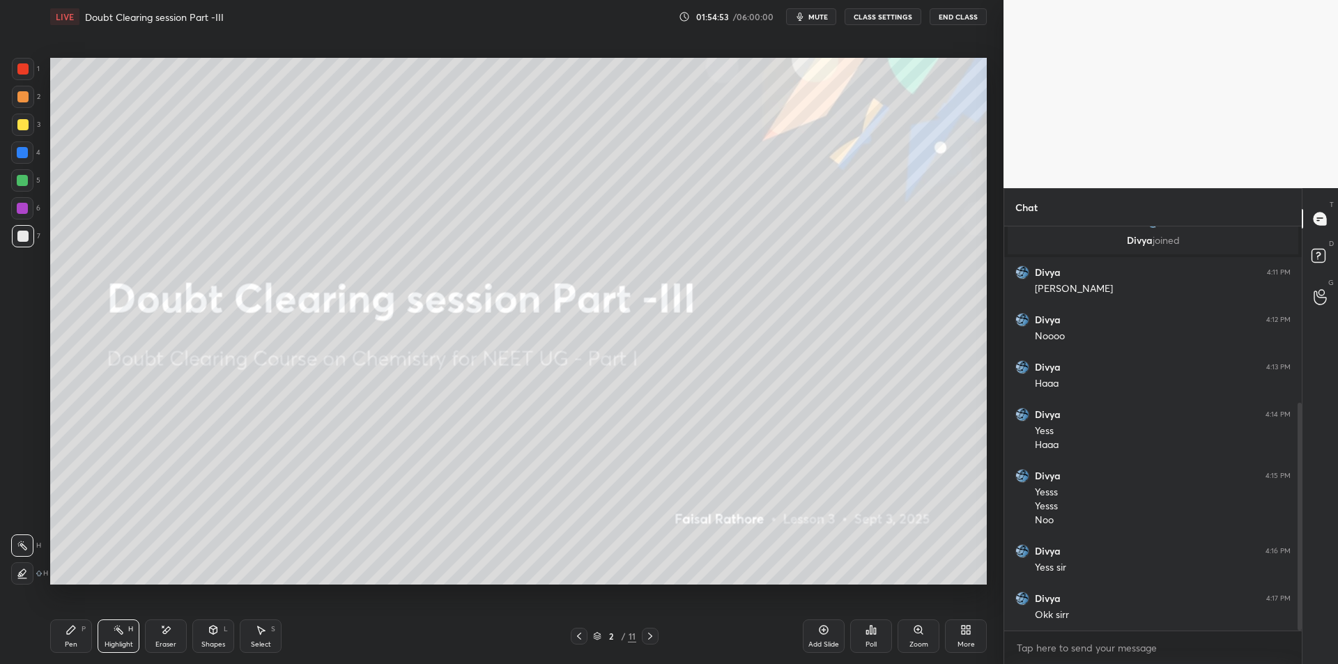
click at [818, 15] on span "mute" at bounding box center [818, 17] width 20 height 10
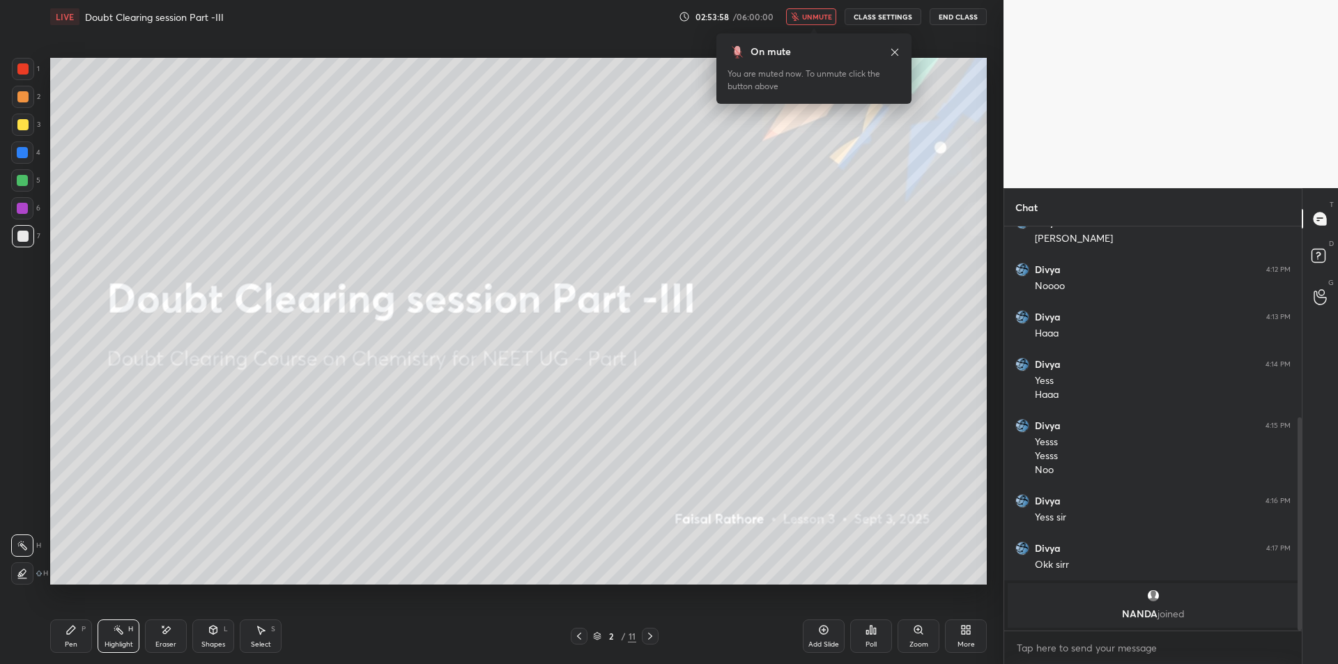
scroll to position [410, 0]
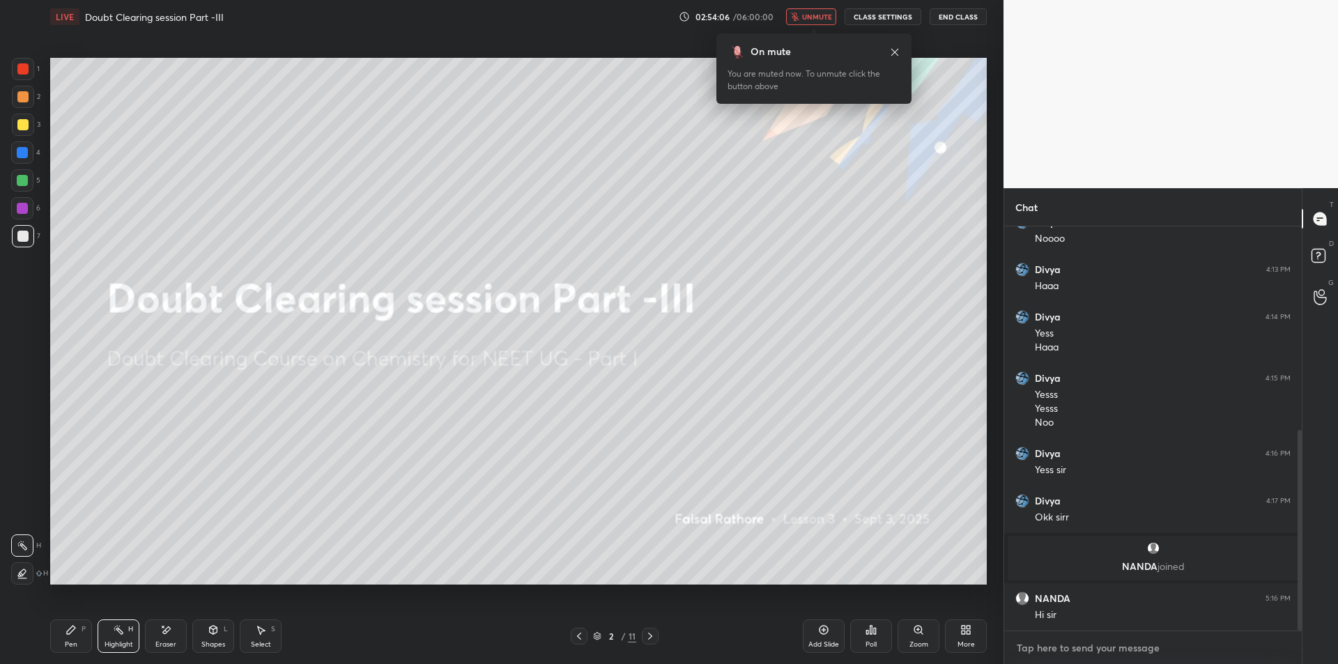
click at [1141, 648] on textarea at bounding box center [1152, 648] width 275 height 22
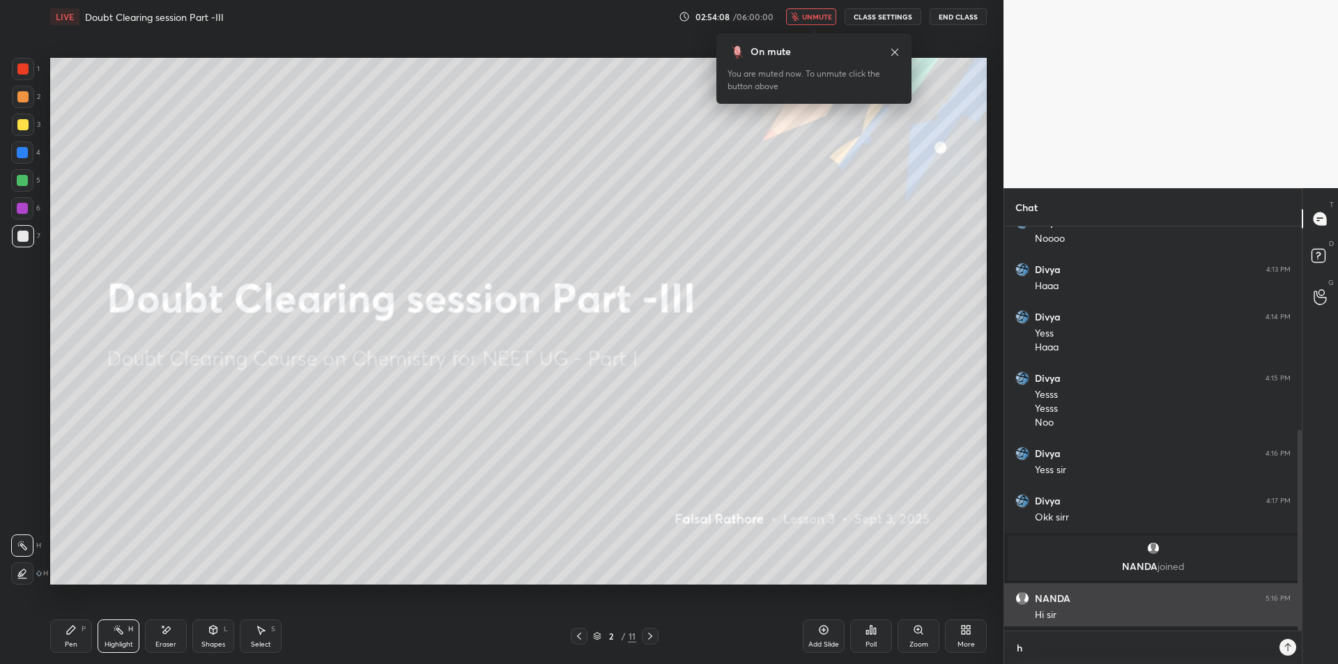
scroll to position [5, 5]
type textarea "hlo"
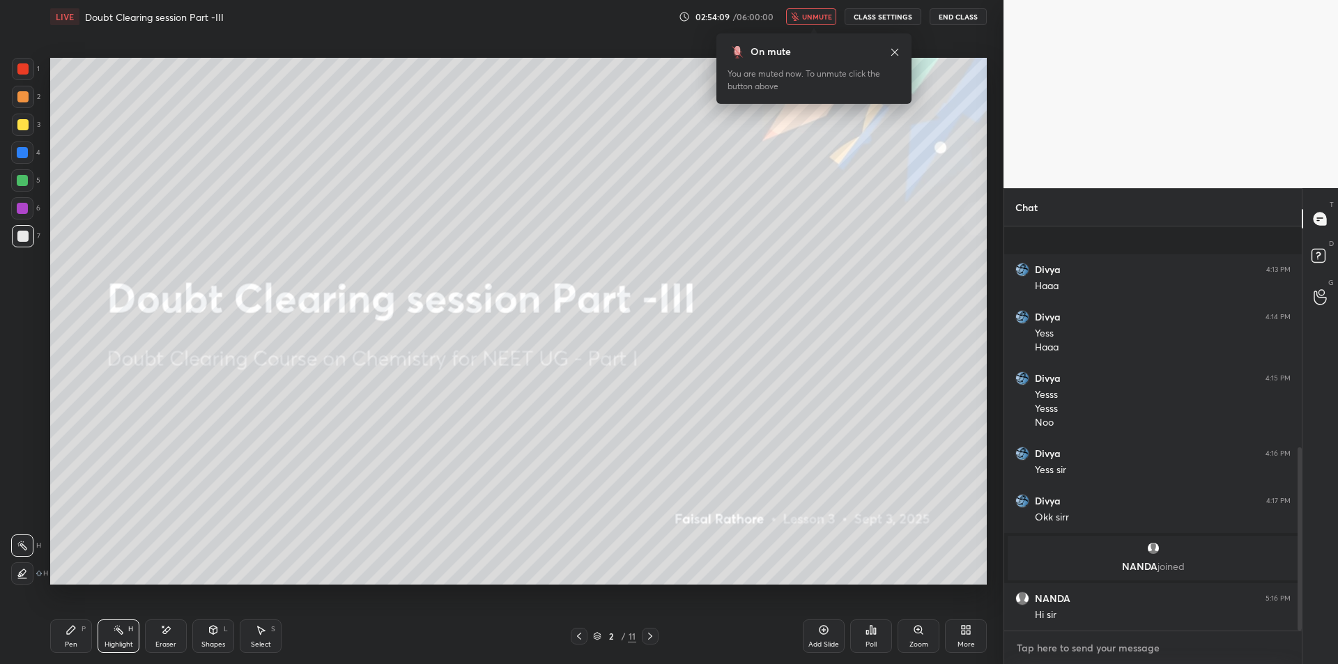
scroll to position [488, 0]
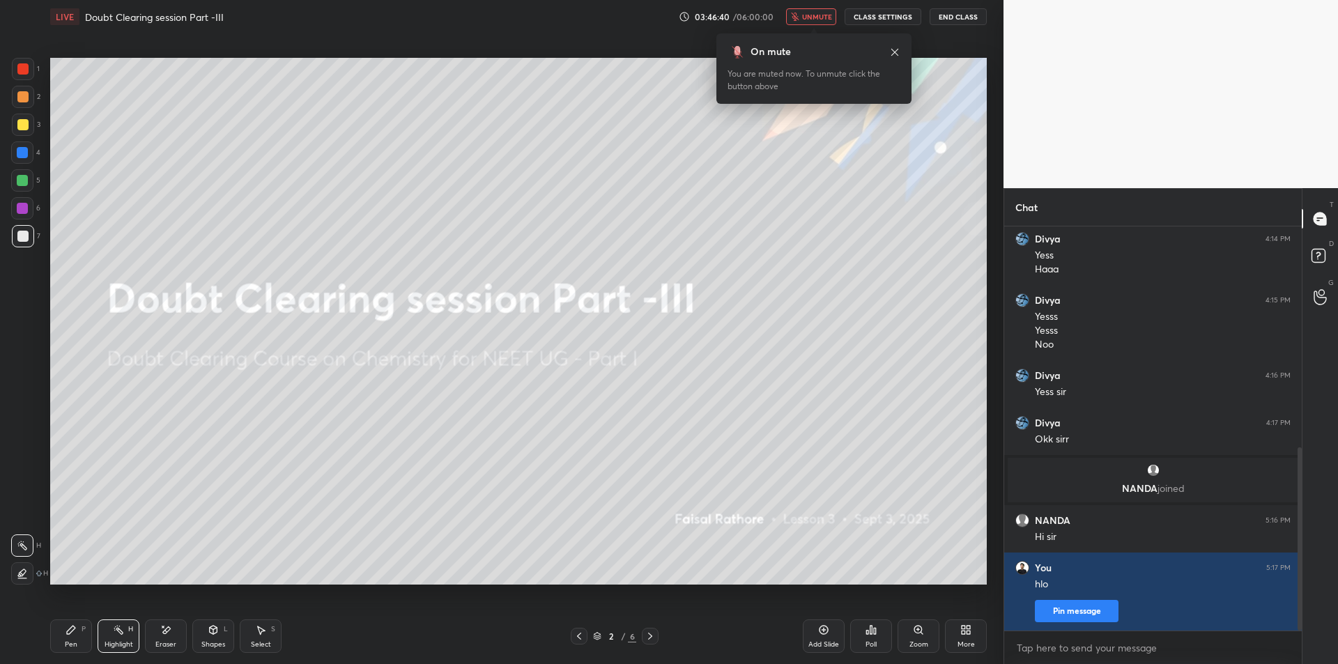
click at [894, 54] on icon at bounding box center [894, 52] width 11 height 11
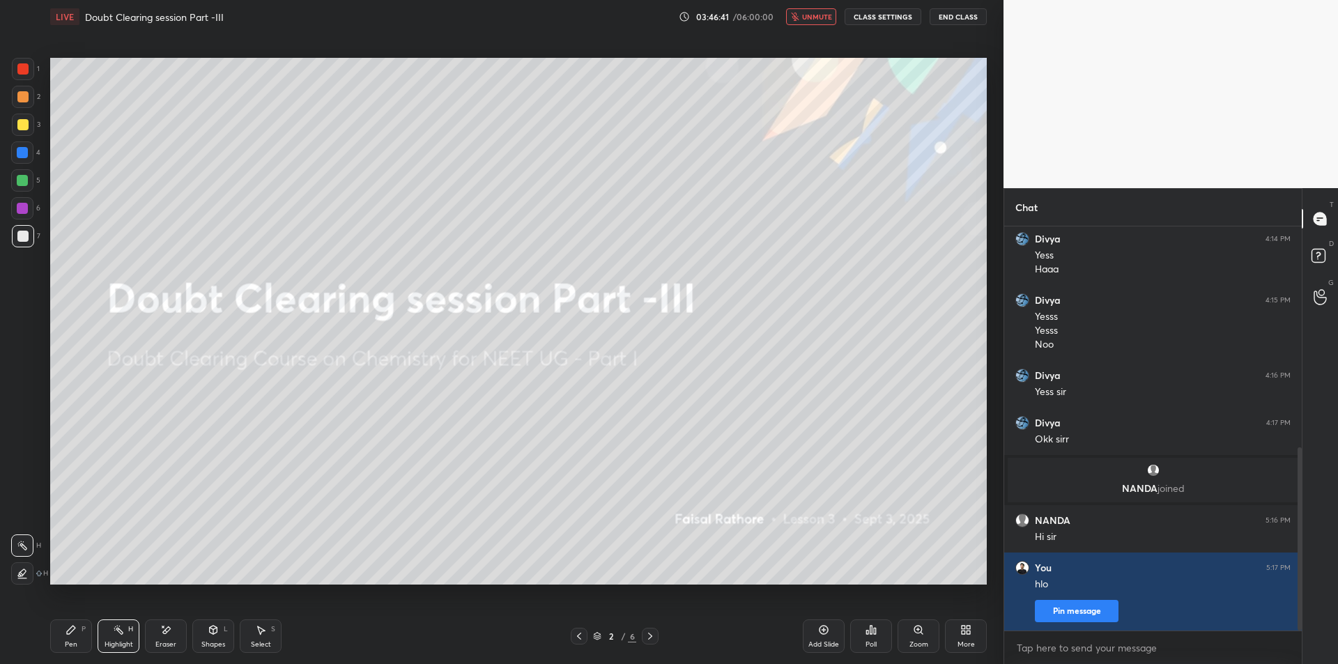
click at [170, 626] on icon at bounding box center [165, 630] width 11 height 12
click at [110, 639] on div "Highlight H" at bounding box center [119, 635] width 42 height 33
click at [173, 634] on div "Eraser" at bounding box center [166, 635] width 42 height 33
click at [133, 638] on div "Highlight H" at bounding box center [119, 635] width 42 height 33
drag, startPoint x: 162, startPoint y: 644, endPoint x: 154, endPoint y: 646, distance: 8.5
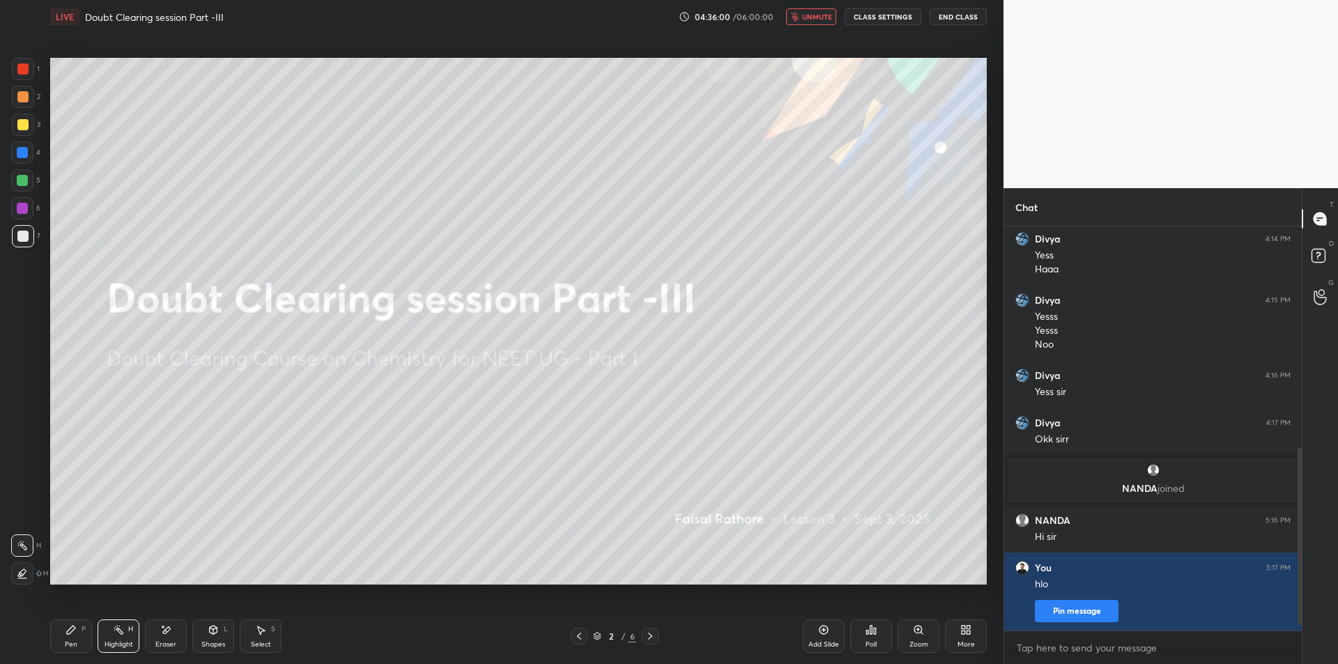
click at [159, 644] on div "Eraser" at bounding box center [165, 644] width 21 height 7
click at [121, 646] on div "Highlight" at bounding box center [118, 644] width 29 height 7
click at [153, 644] on div "Eraser" at bounding box center [166, 635] width 42 height 33
click at [129, 644] on div "Highlight" at bounding box center [118, 644] width 29 height 7
drag, startPoint x: 162, startPoint y: 641, endPoint x: 139, endPoint y: 641, distance: 23.7
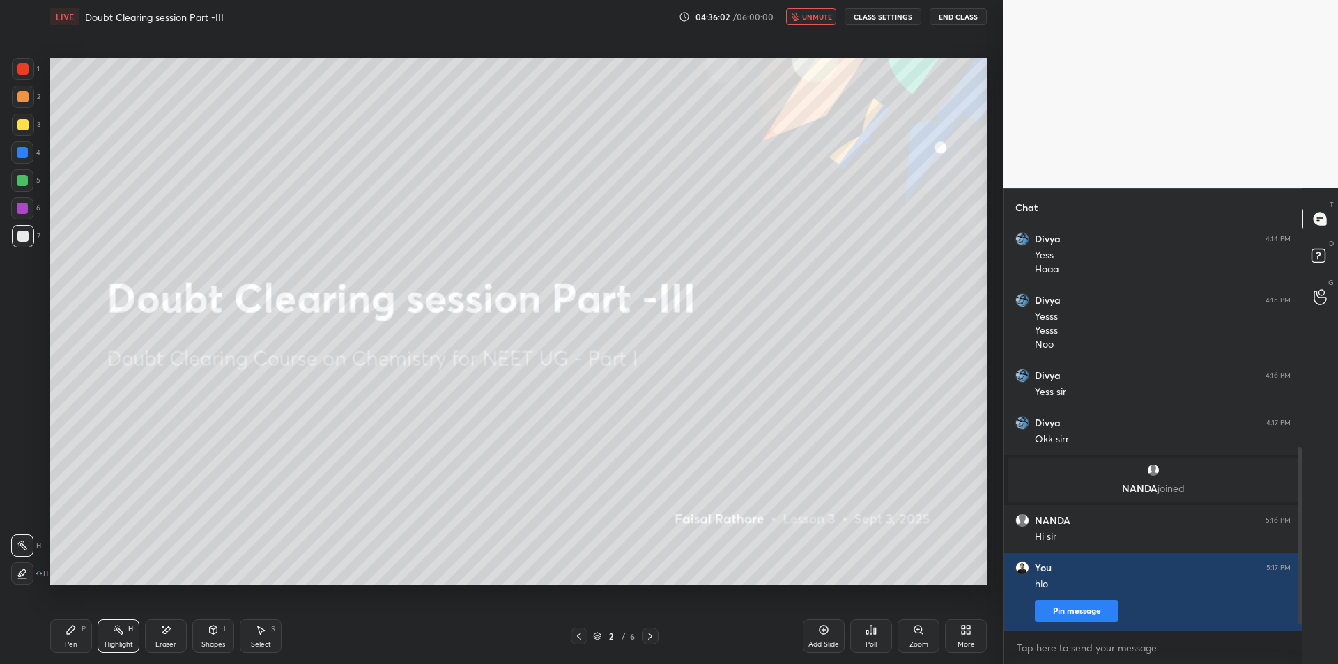
click at [156, 641] on div "Eraser" at bounding box center [165, 644] width 21 height 7
click at [124, 642] on div "Highlight" at bounding box center [118, 644] width 29 height 7
click at [168, 642] on div "Eraser" at bounding box center [165, 644] width 21 height 7
click at [125, 638] on div "Highlight H" at bounding box center [119, 635] width 42 height 33
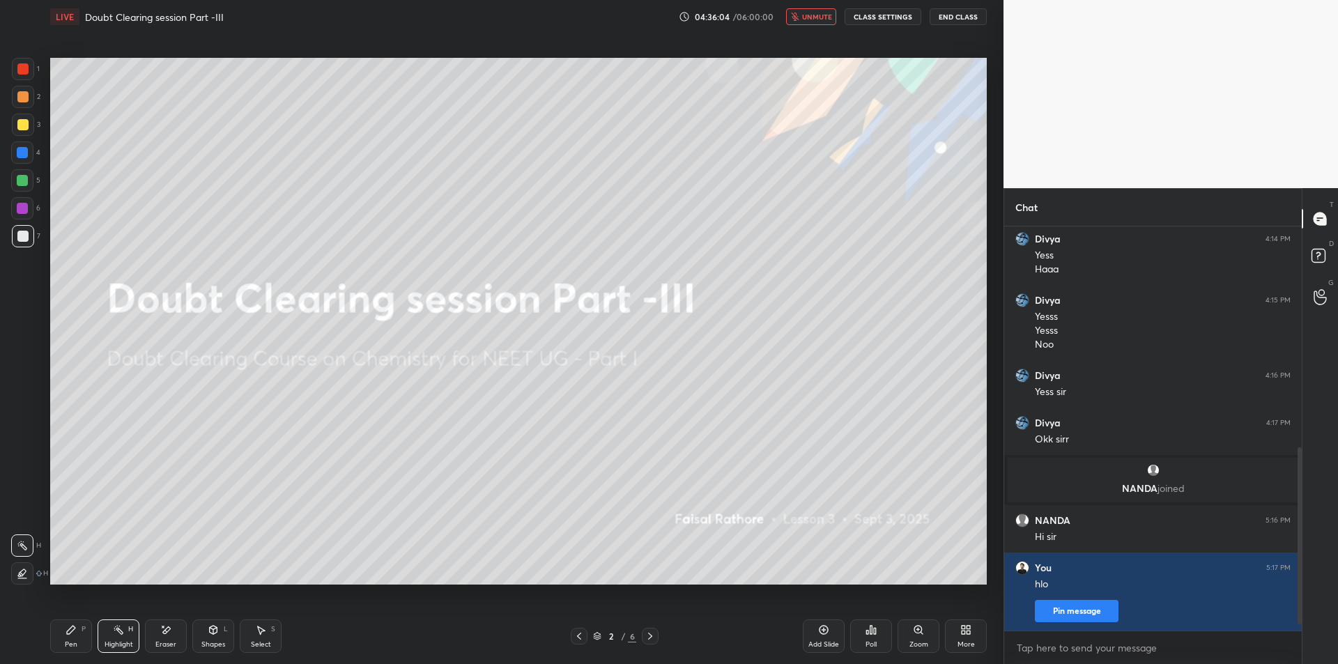
click at [159, 643] on div "Eraser" at bounding box center [165, 644] width 21 height 7
click at [132, 634] on div "Highlight H" at bounding box center [119, 635] width 42 height 33
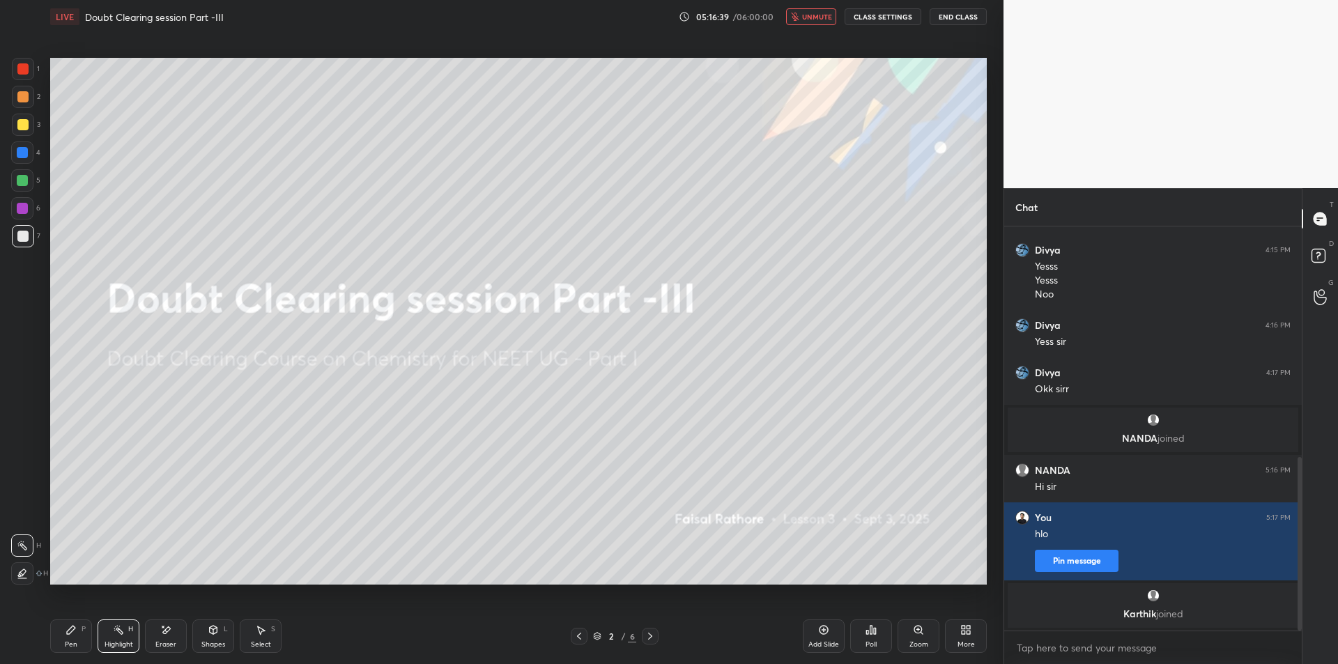
click at [223, 637] on div "Shapes L" at bounding box center [213, 635] width 42 height 33
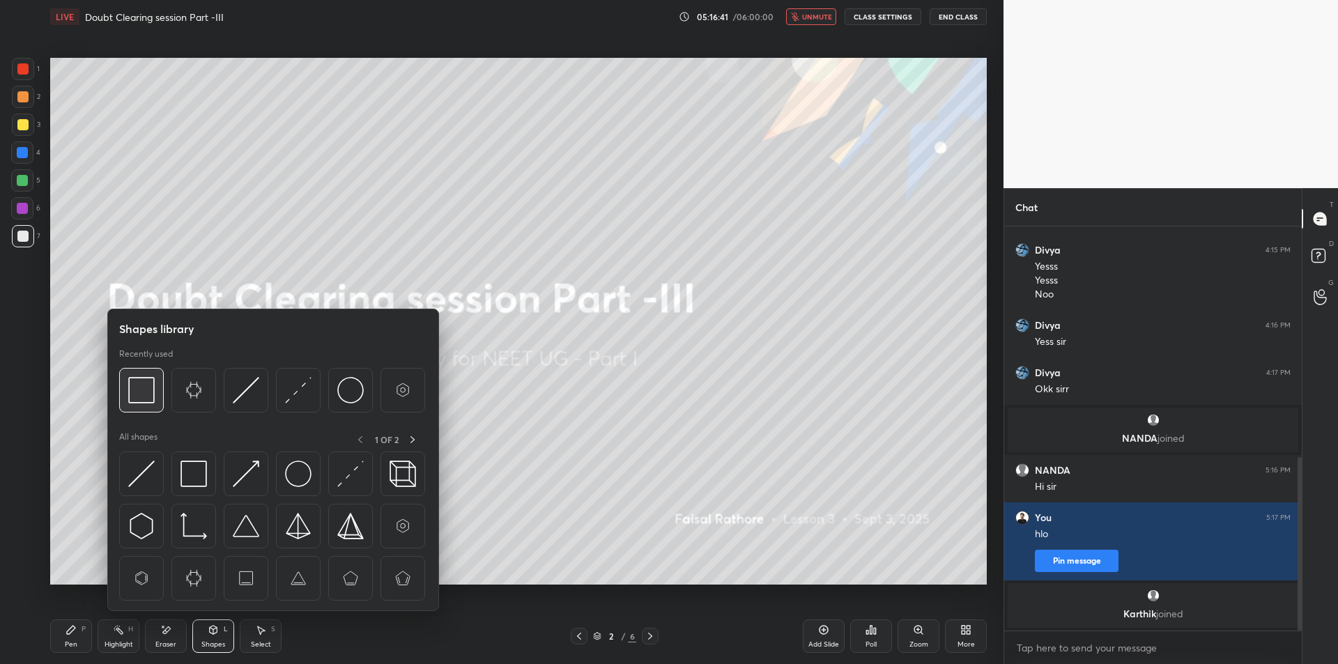
click at [141, 386] on img at bounding box center [141, 390] width 26 height 26
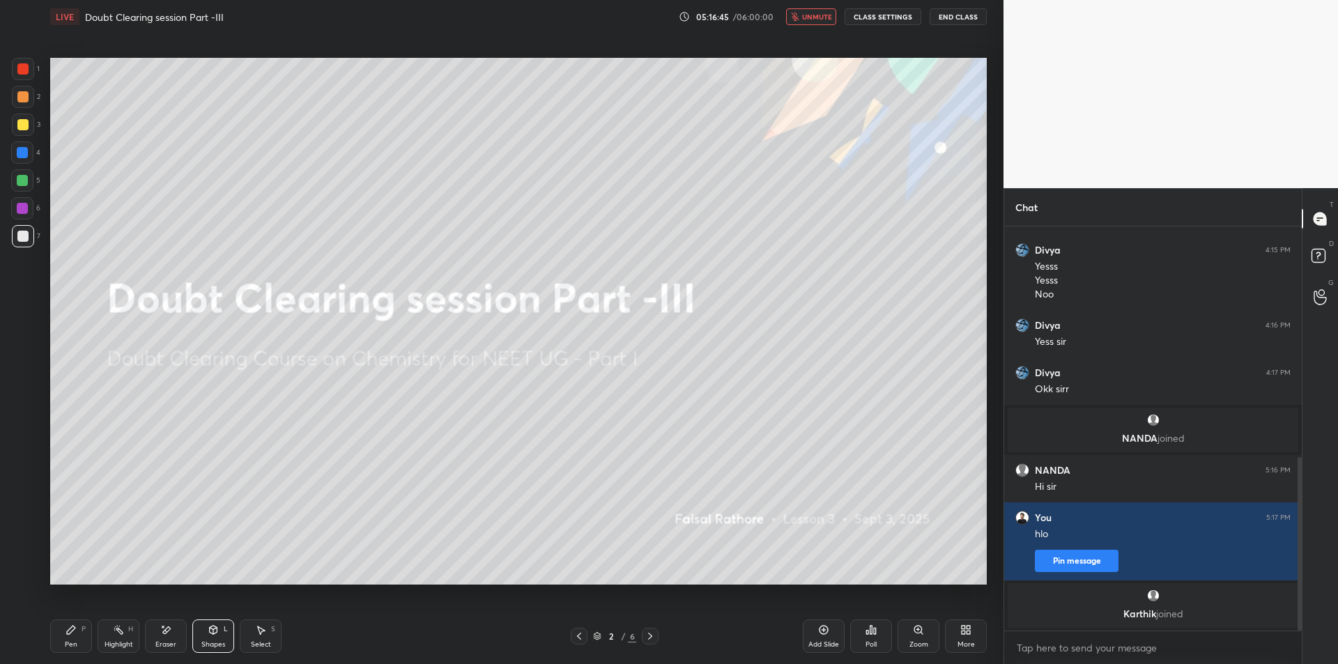
click at [19, 68] on div at bounding box center [22, 68] width 11 height 11
click at [114, 632] on icon at bounding box center [118, 629] width 11 height 11
